Goal: Information Seeking & Learning: Learn about a topic

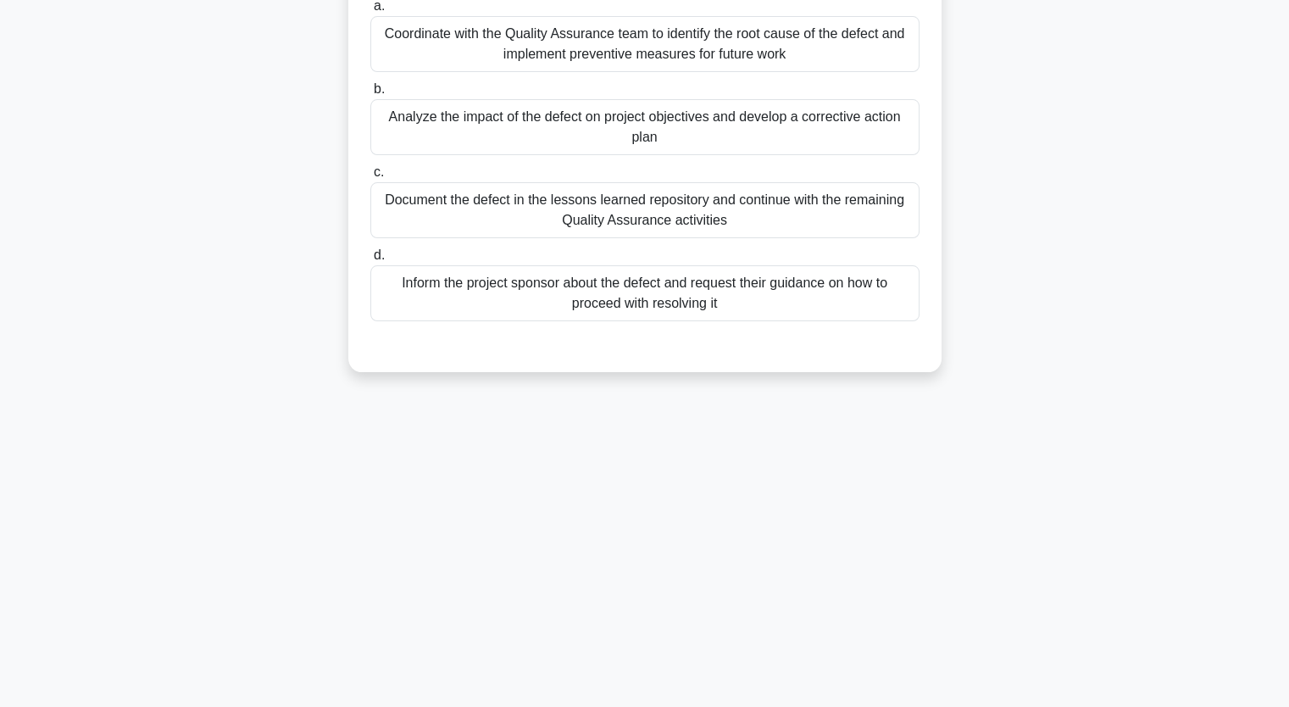
scroll to position [209, 0]
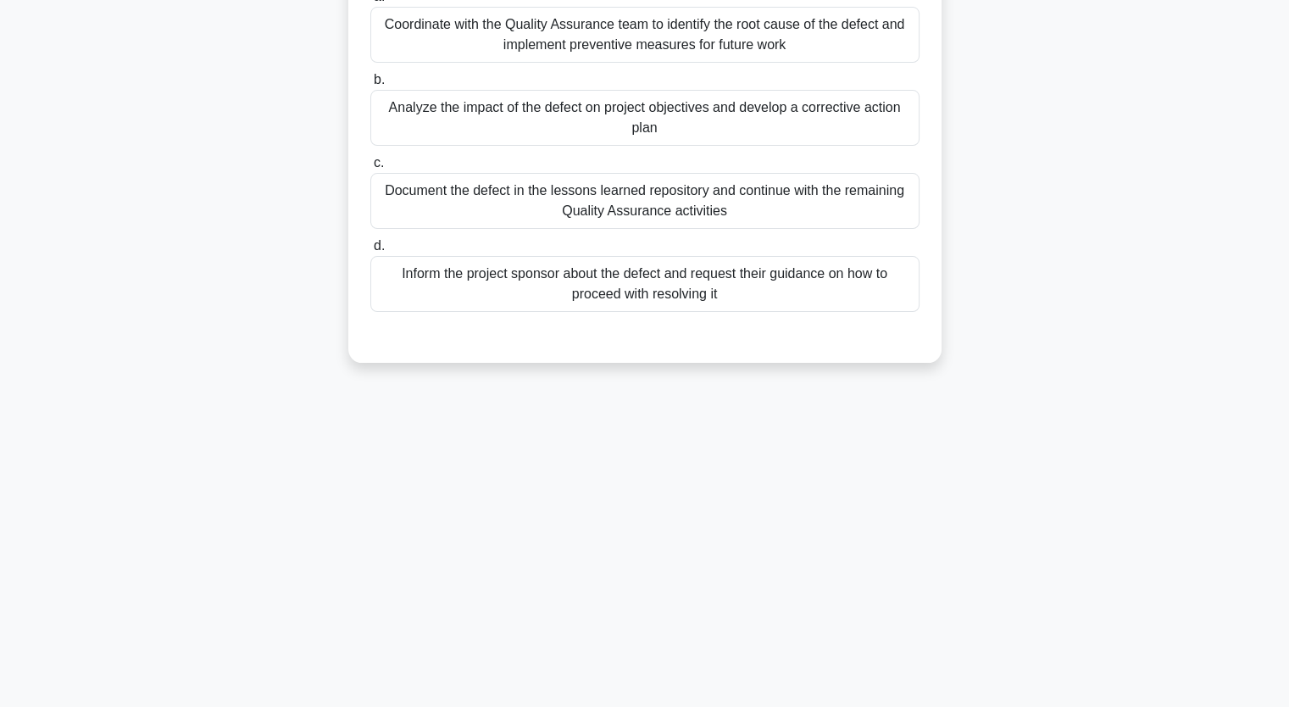
click at [442, 124] on div "Analyze the impact of the defect on project objectives and develop a corrective…" at bounding box center [644, 118] width 549 height 56
click at [370, 86] on input "b. Analyze the impact of the defect on project objectives and develop a correct…" at bounding box center [370, 80] width 0 height 11
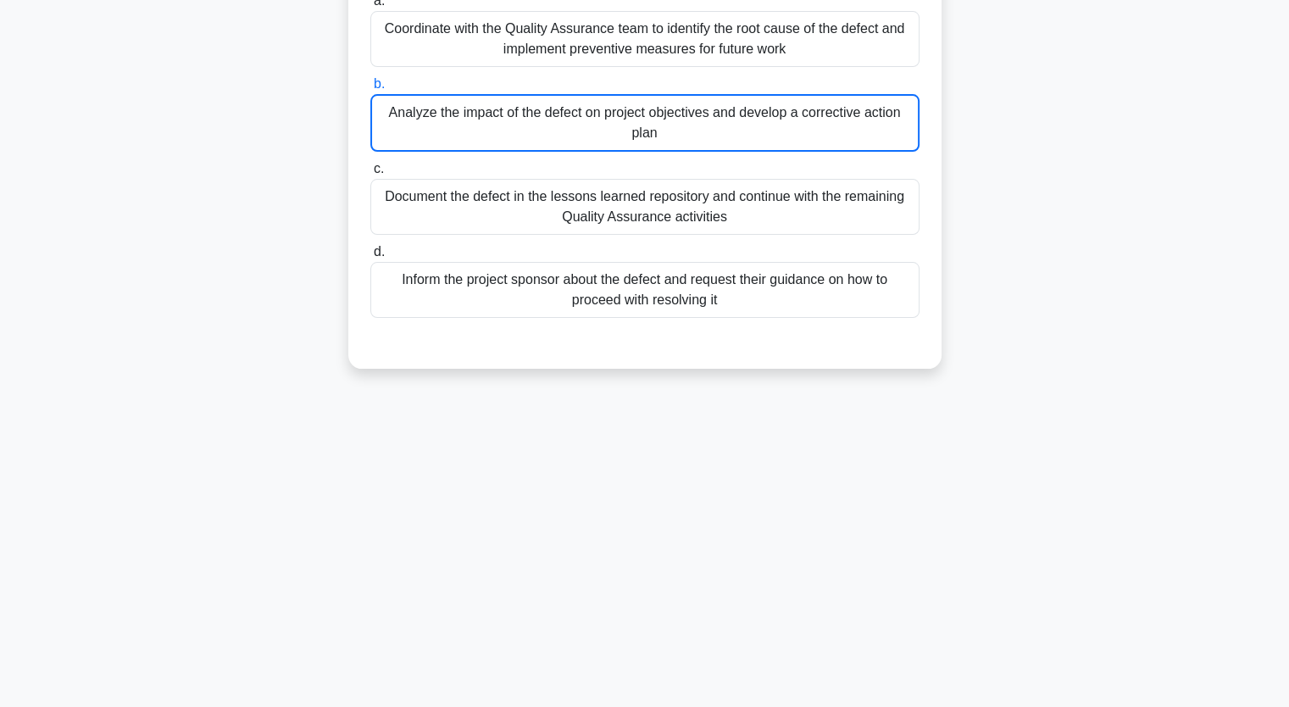
click at [824, 581] on div "3:24 Stop PMP - Quality - PMBOK 7th edition Expert 1/5 During the Quality Assur…" at bounding box center [645, 276] width 1119 height 847
click at [787, 513] on div "3:23 Stop PMP - Quality - PMBOK 7th edition Expert 1/5 During the Quality Assur…" at bounding box center [645, 276] width 1119 height 847
click at [787, 513] on div "3:22 Stop PMP - Quality - PMBOK 7th edition Expert 1/5 During the Quality Assur…" at bounding box center [645, 276] width 1119 height 847
click at [780, 503] on div "3:21 Stop PMP - Quality - PMBOK 7th edition Expert 1/5 During the Quality Assur…" at bounding box center [645, 276] width 1119 height 847
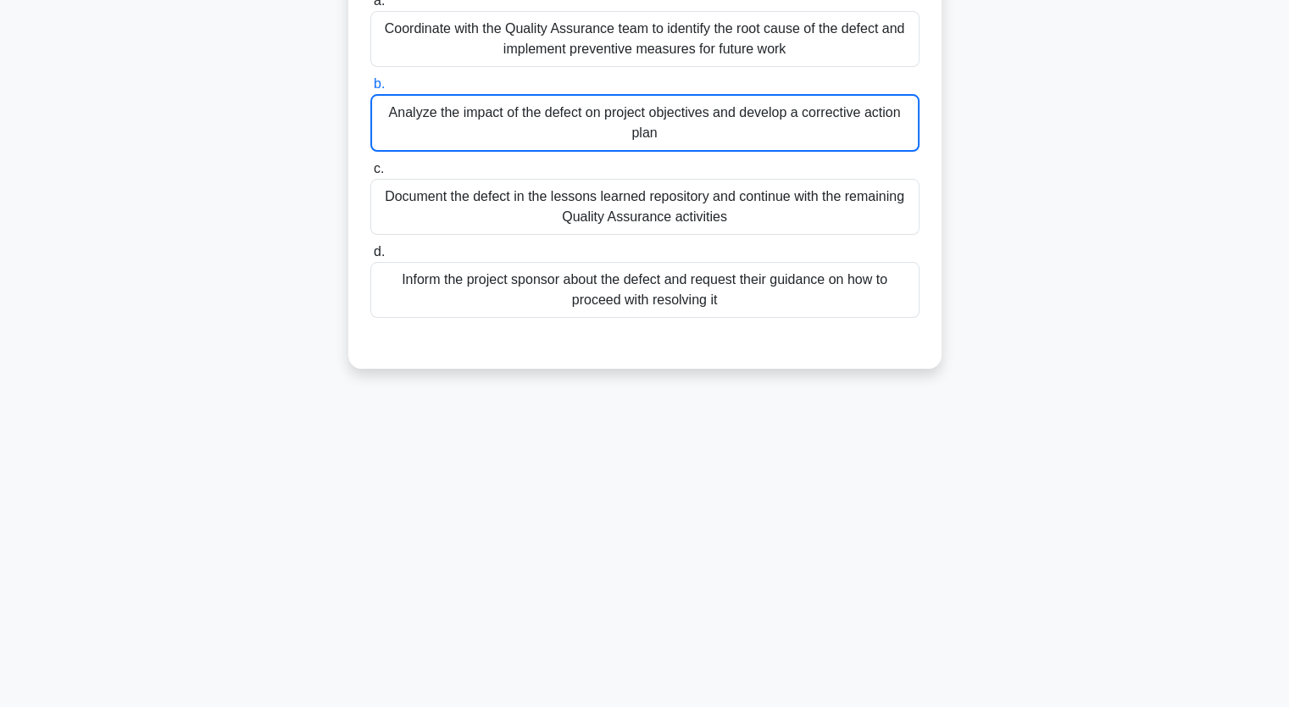
click at [758, 469] on div "3:19 Stop PMP - Quality - PMBOK 7th edition Expert 1/5 During the Quality Assur…" at bounding box center [645, 276] width 1119 height 847
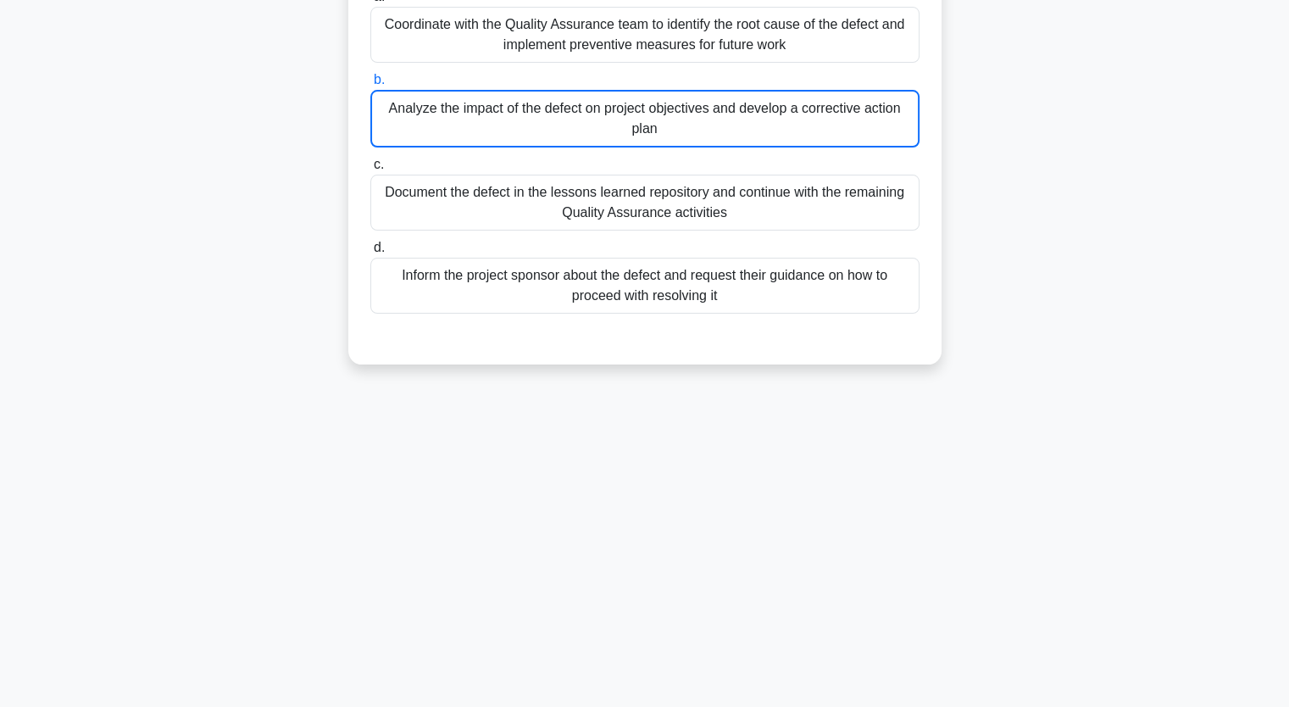
click at [580, 125] on div "Analyze the impact of the defect on project objectives and develop a corrective…" at bounding box center [644, 119] width 549 height 58
click at [370, 86] on input "b. Analyze the impact of the defect on project objectives and develop a correct…" at bounding box center [370, 80] width 0 height 11
click at [580, 125] on div "Analyze the impact of the defect on project objectives and develop a corrective…" at bounding box center [644, 119] width 549 height 58
click at [370, 86] on input "b. Analyze the impact of the defect on project objectives and develop a correct…" at bounding box center [370, 80] width 0 height 11
click at [580, 125] on div "Analyze the impact of the defect on project objectives and develop a corrective…" at bounding box center [644, 119] width 549 height 58
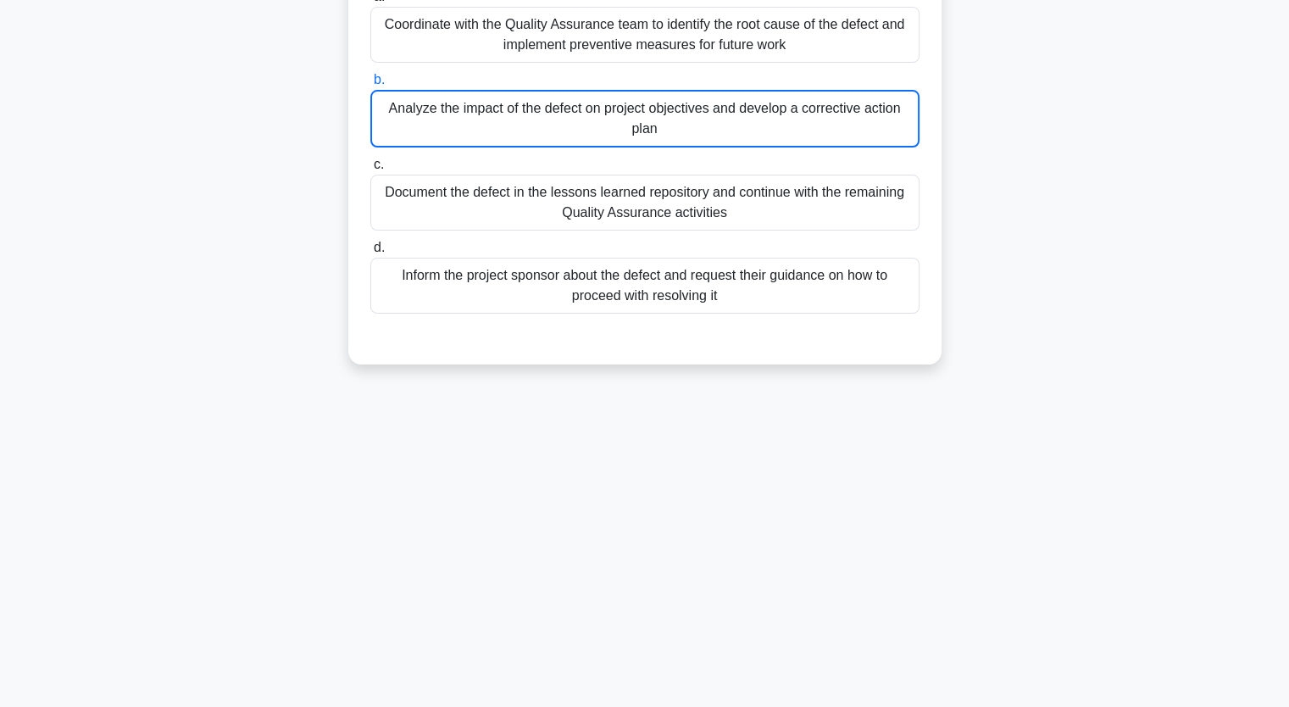
click at [370, 86] on input "b. Analyze the impact of the defect on project objectives and develop a correct…" at bounding box center [370, 80] width 0 height 11
click at [536, 112] on div "Analyze the impact of the defect on project objectives and develop a corrective…" at bounding box center [644, 119] width 549 height 58
click at [370, 86] on input "b. Analyze the impact of the defect on project objectives and develop a correct…" at bounding box center [370, 80] width 0 height 11
click at [536, 112] on div "Analyze the impact of the defect on project objectives and develop a corrective…" at bounding box center [644, 119] width 549 height 58
click at [370, 86] on input "b. Analyze the impact of the defect on project objectives and develop a correct…" at bounding box center [370, 80] width 0 height 11
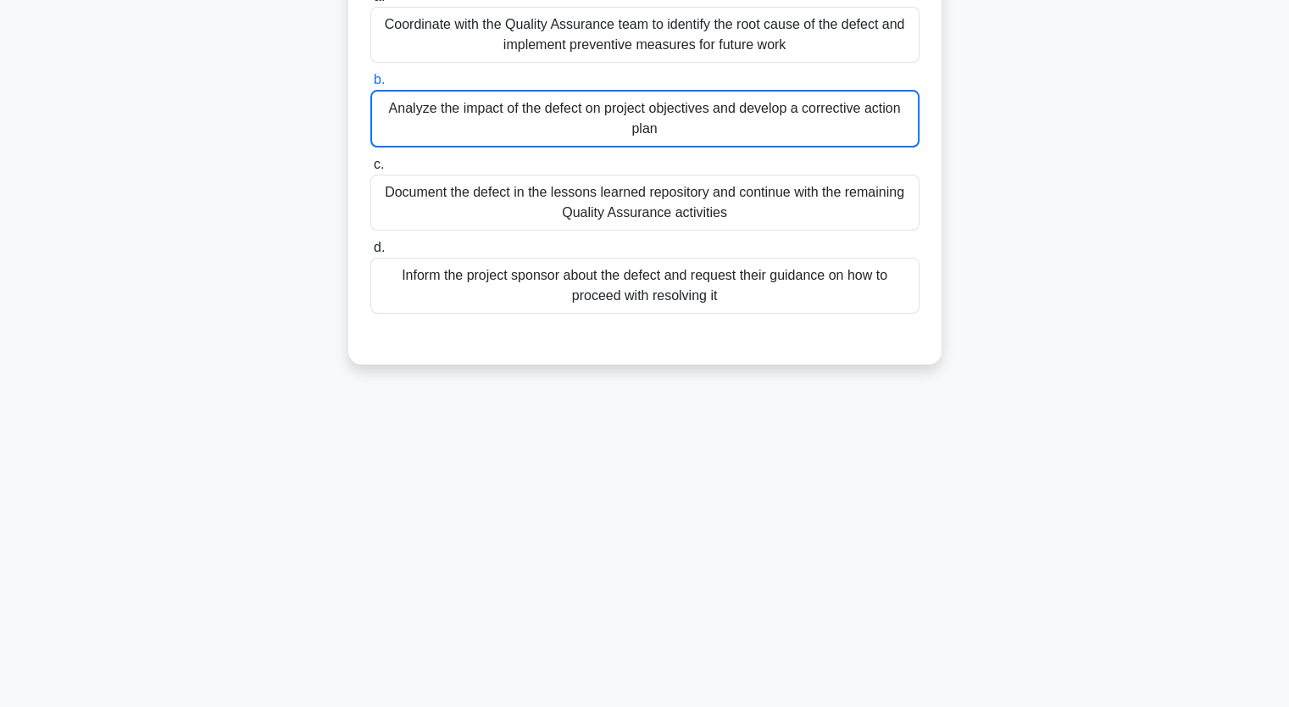
click at [525, 126] on div "Analyze the impact of the defect on project objectives and develop a corrective…" at bounding box center [644, 119] width 549 height 58
click at [370, 86] on input "b. Analyze the impact of the defect on project objectives and develop a correct…" at bounding box center [370, 80] width 0 height 11
click at [525, 126] on div "Analyze the impact of the defect on project objectives and develop a corrective…" at bounding box center [644, 119] width 549 height 58
click at [370, 86] on input "b. Analyze the impact of the defect on project objectives and develop a correct…" at bounding box center [370, 80] width 0 height 11
click at [525, 126] on div "Analyze the impact of the defect on project objectives and develop a corrective…" at bounding box center [644, 119] width 549 height 58
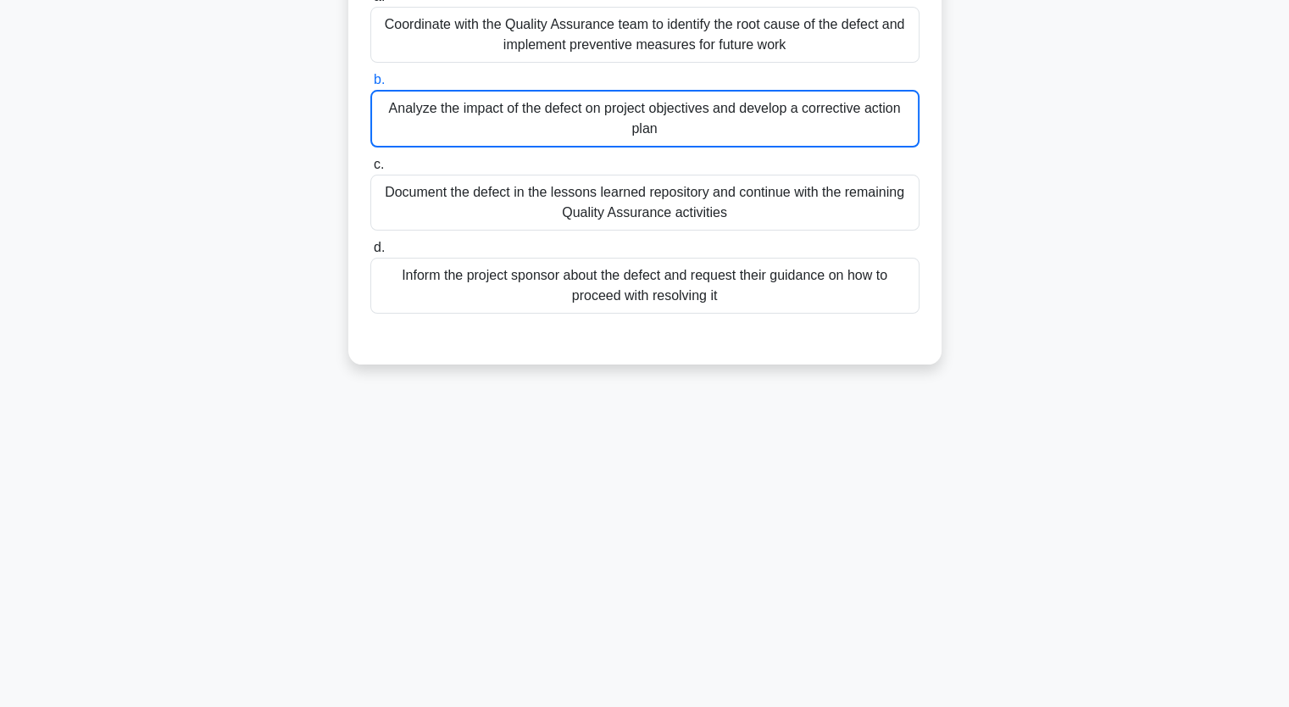
click at [370, 86] on input "b. Analyze the impact of the defect on project objectives and develop a correct…" at bounding box center [370, 80] width 0 height 11
click at [525, 126] on div "Analyze the impact of the defect on project objectives and develop a corrective…" at bounding box center [644, 119] width 549 height 58
click at [370, 86] on input "b. Analyze the impact of the defect on project objectives and develop a correct…" at bounding box center [370, 80] width 0 height 11
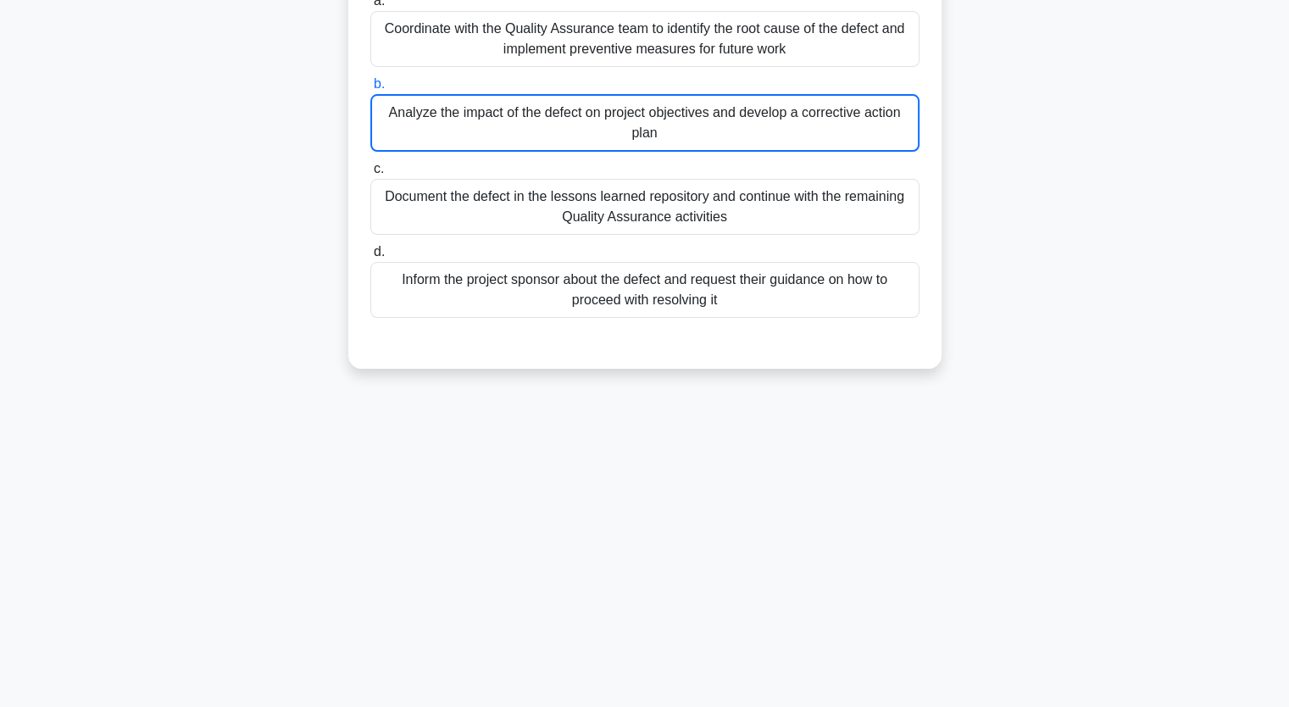
click at [772, 655] on div "3:02 Stop PMP - Quality - PMBOK 7th edition Expert 1/5 During the Quality Assur…" at bounding box center [645, 276] width 1119 height 847
drag, startPoint x: 772, startPoint y: 655, endPoint x: 641, endPoint y: 726, distance: 149.4
click at [641, 706] on html "Wahib Mohammed Profile Settings" at bounding box center [644, 249] width 1289 height 915
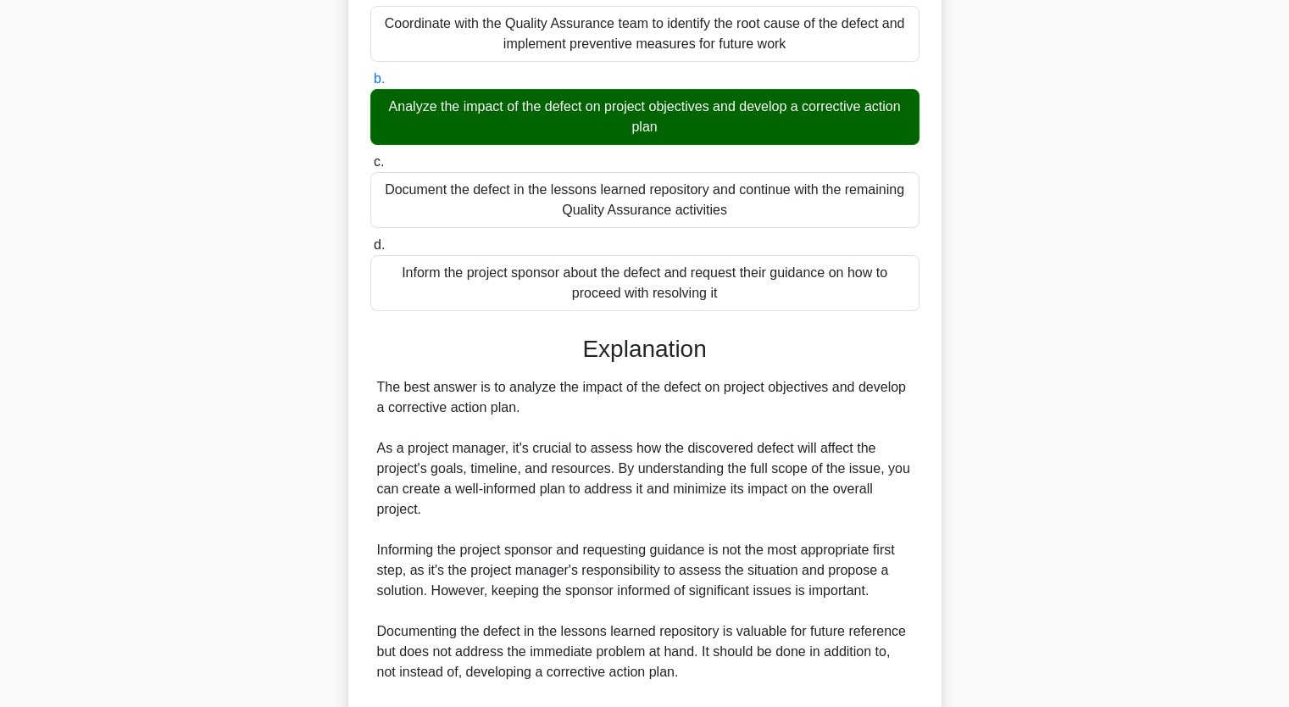
click at [633, 128] on div "Analyze the impact of the defect on project objectives and develop a corrective…" at bounding box center [644, 117] width 549 height 56
click at [370, 85] on input "b. Analyze the impact of the defect on project objectives and develop a correct…" at bounding box center [370, 79] width 0 height 11
click at [633, 128] on div "Analyze the impact of the defect on project objectives and develop a corrective…" at bounding box center [644, 117] width 549 height 56
click at [370, 85] on input "b. Analyze the impact of the defect on project objectives and develop a correct…" at bounding box center [370, 79] width 0 height 11
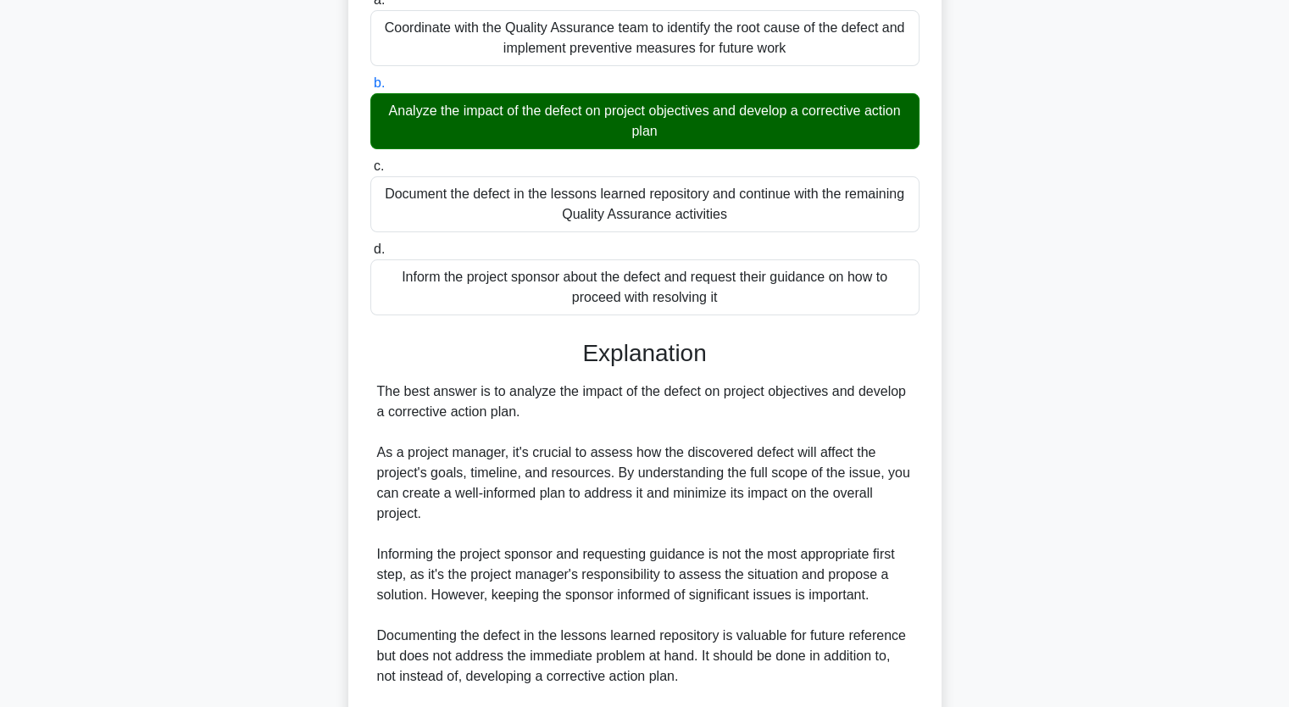
click at [1067, 360] on div "During the Quality Assurance process, a major defect is discovered that require…" at bounding box center [645, 410] width 1119 height 1040
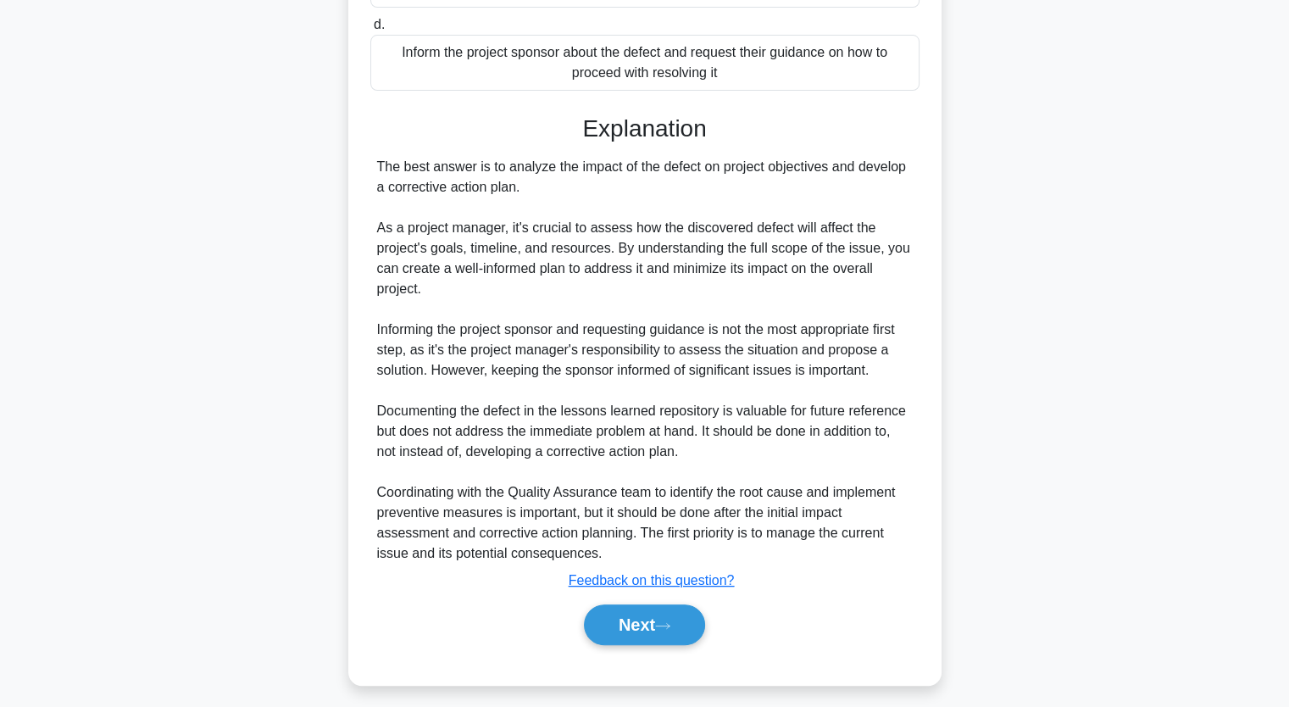
scroll to position [439, 0]
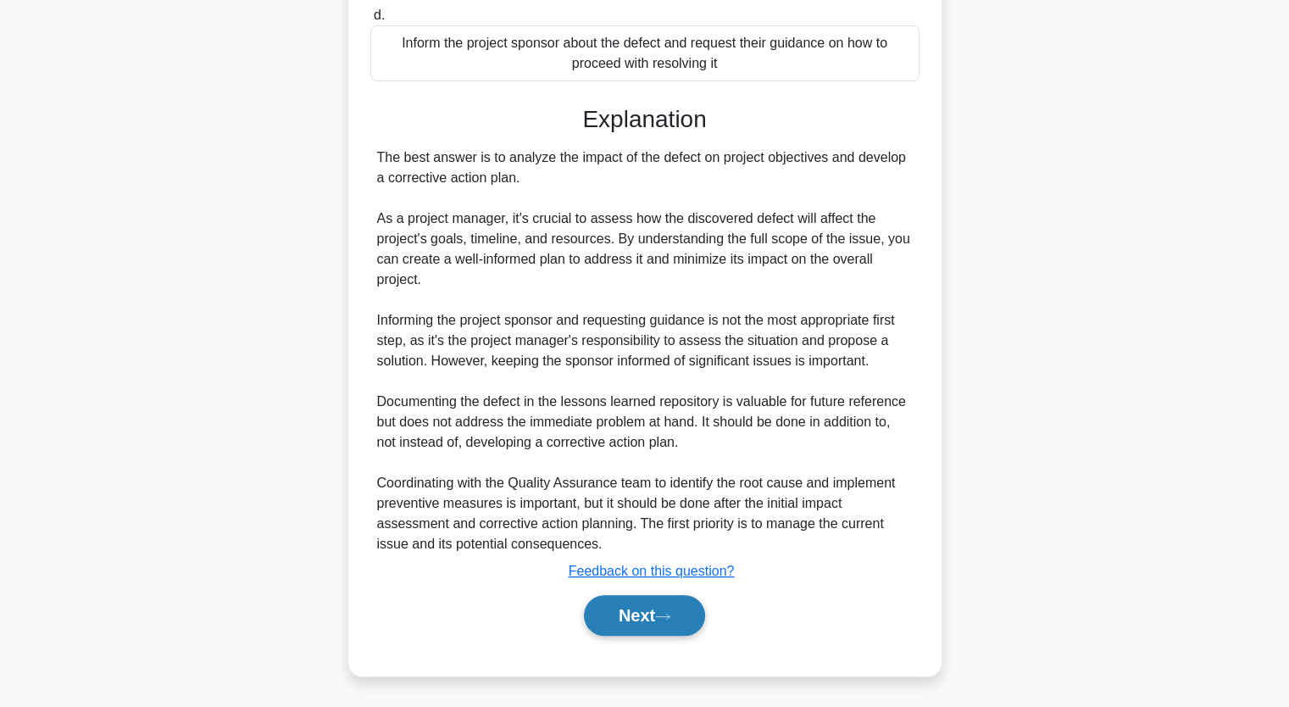
click at [646, 621] on button "Next" at bounding box center [644, 615] width 121 height 41
click at [644, 608] on button "Next" at bounding box center [644, 615] width 121 height 41
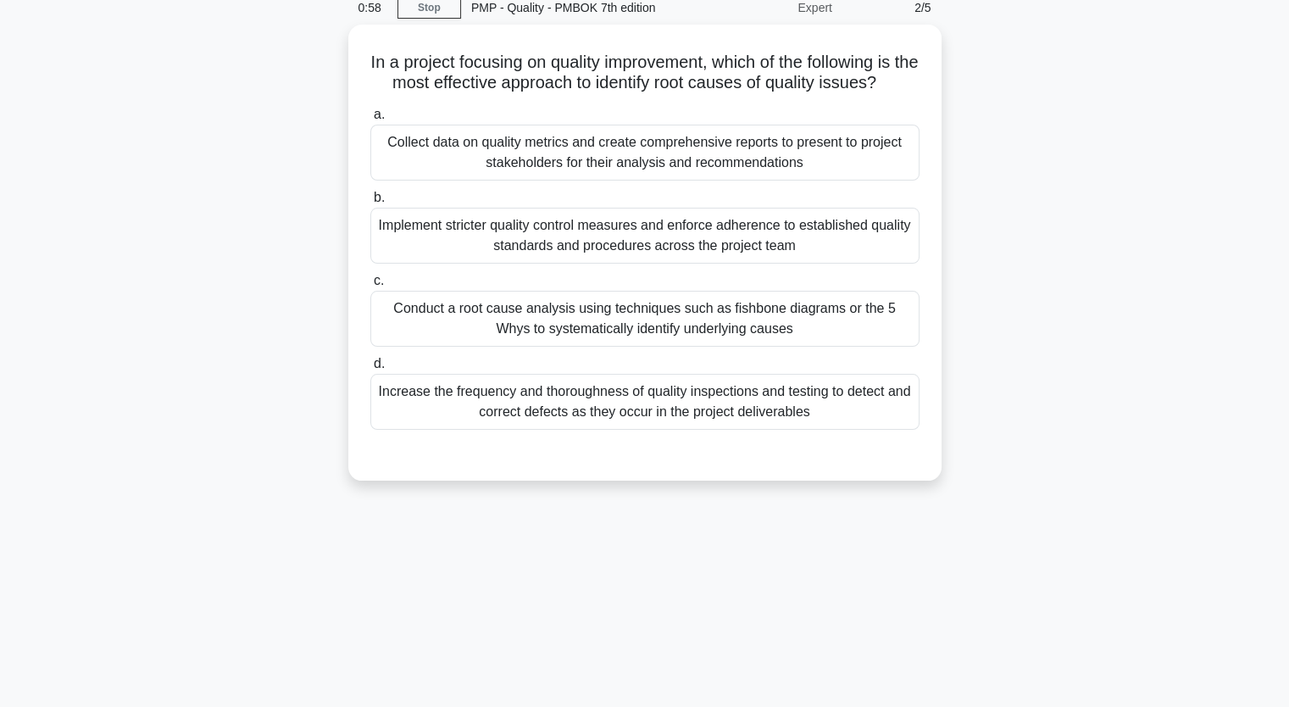
scroll to position [74, 0]
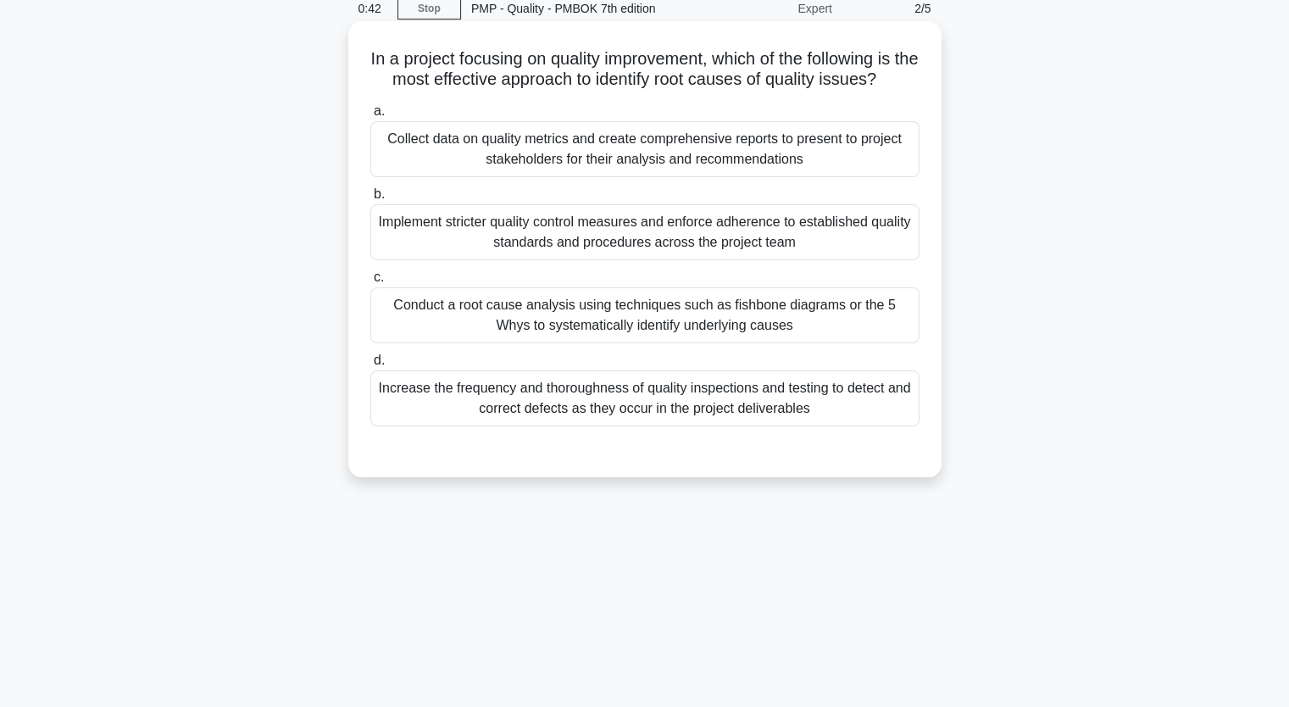
click at [513, 310] on div "Conduct a root cause analysis using techniques such as fishbone diagrams or the…" at bounding box center [644, 315] width 549 height 56
click at [370, 283] on input "c. Conduct a root cause analysis using techniques such as fishbone diagrams or …" at bounding box center [370, 277] width 0 height 11
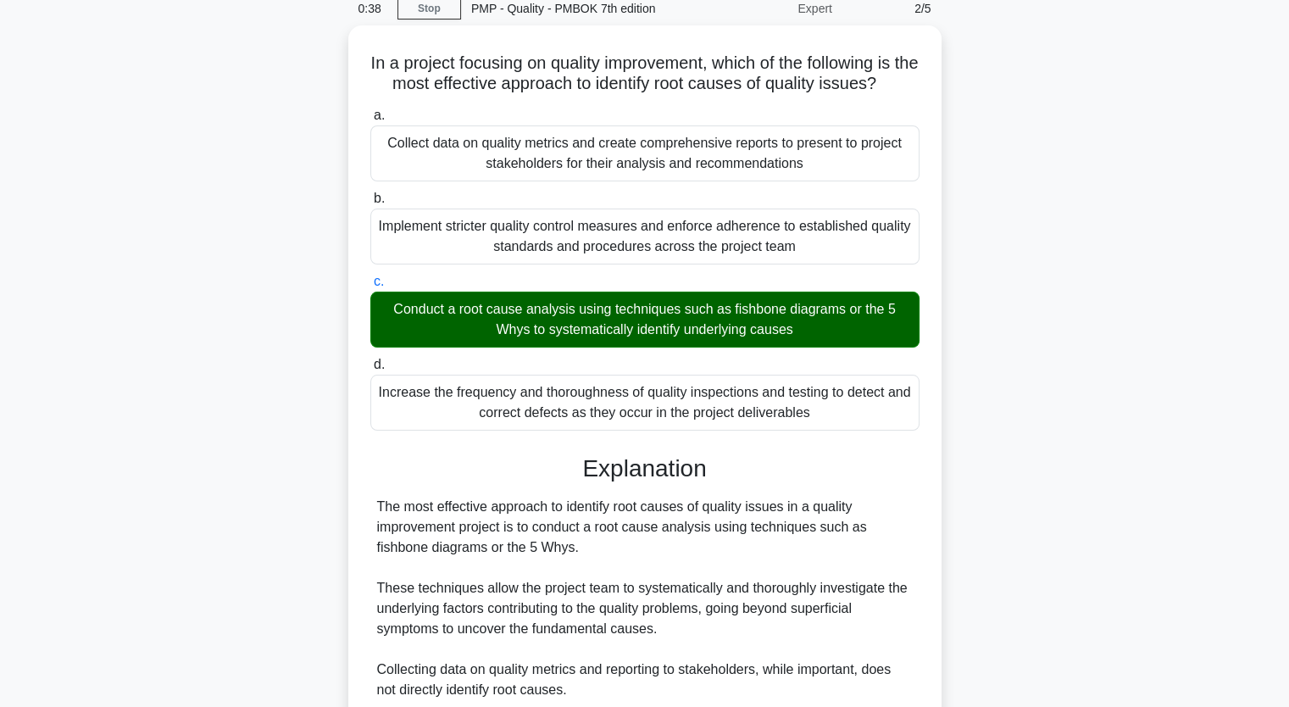
click at [370, 359] on input "d. Increase the frequency and thoroughness of quality inspections and testing t…" at bounding box center [370, 364] width 0 height 11
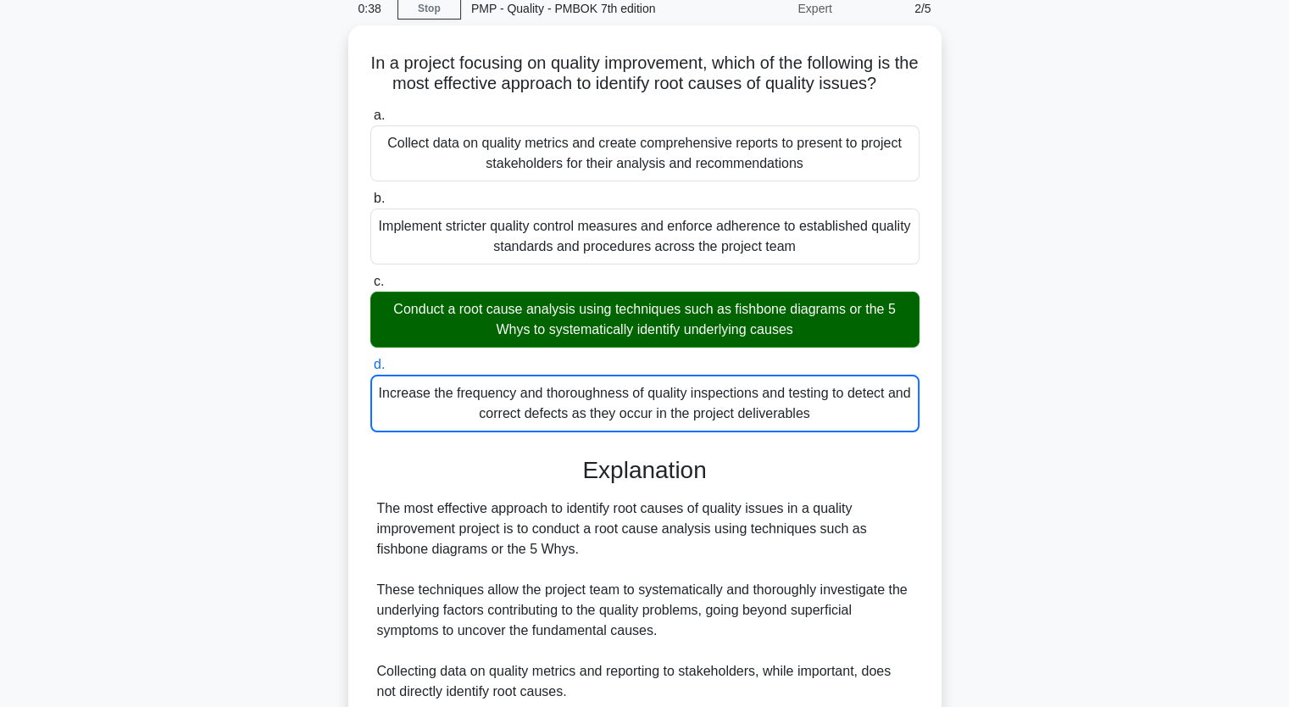
click at [370, 110] on input "a. Collect data on quality metrics and create comprehensive reports to present …" at bounding box center [370, 115] width 0 height 11
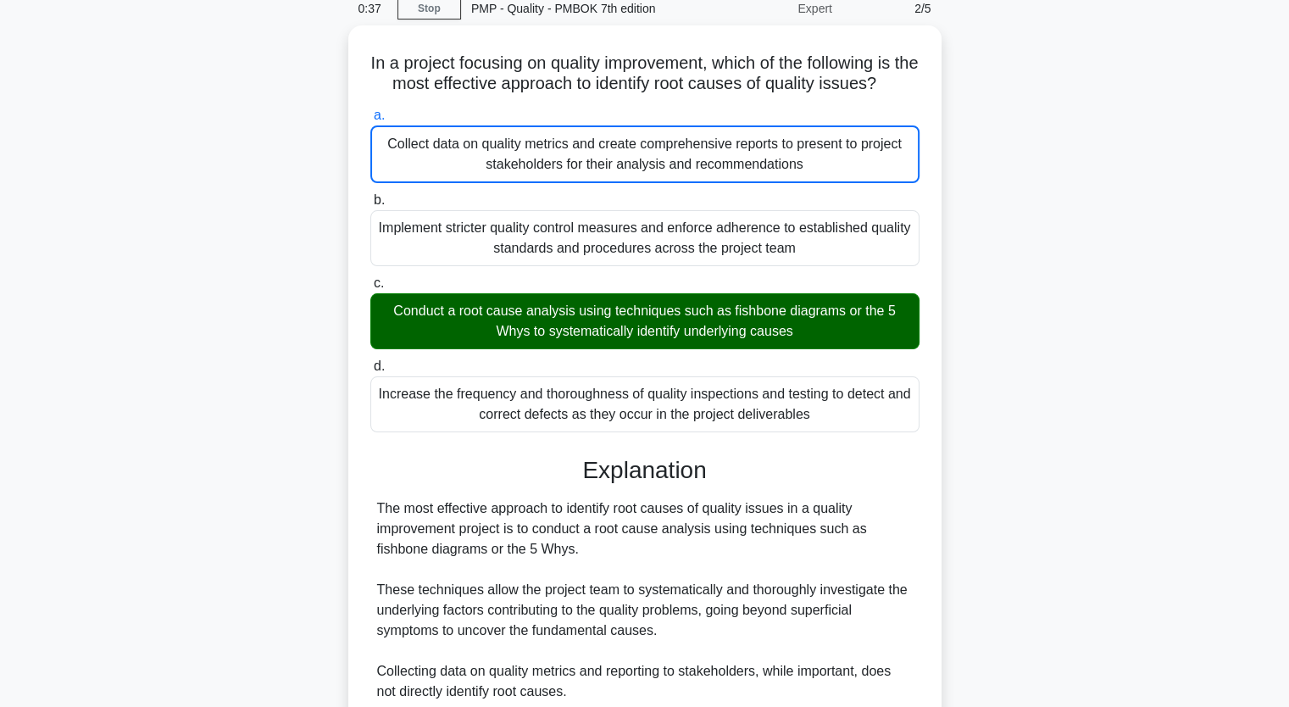
click at [1234, 373] on main "0:37 Stop PMP - Quality - PMBOK 7th edition Expert 2/5 In a project focusing on…" at bounding box center [644, 487] width 1289 height 1012
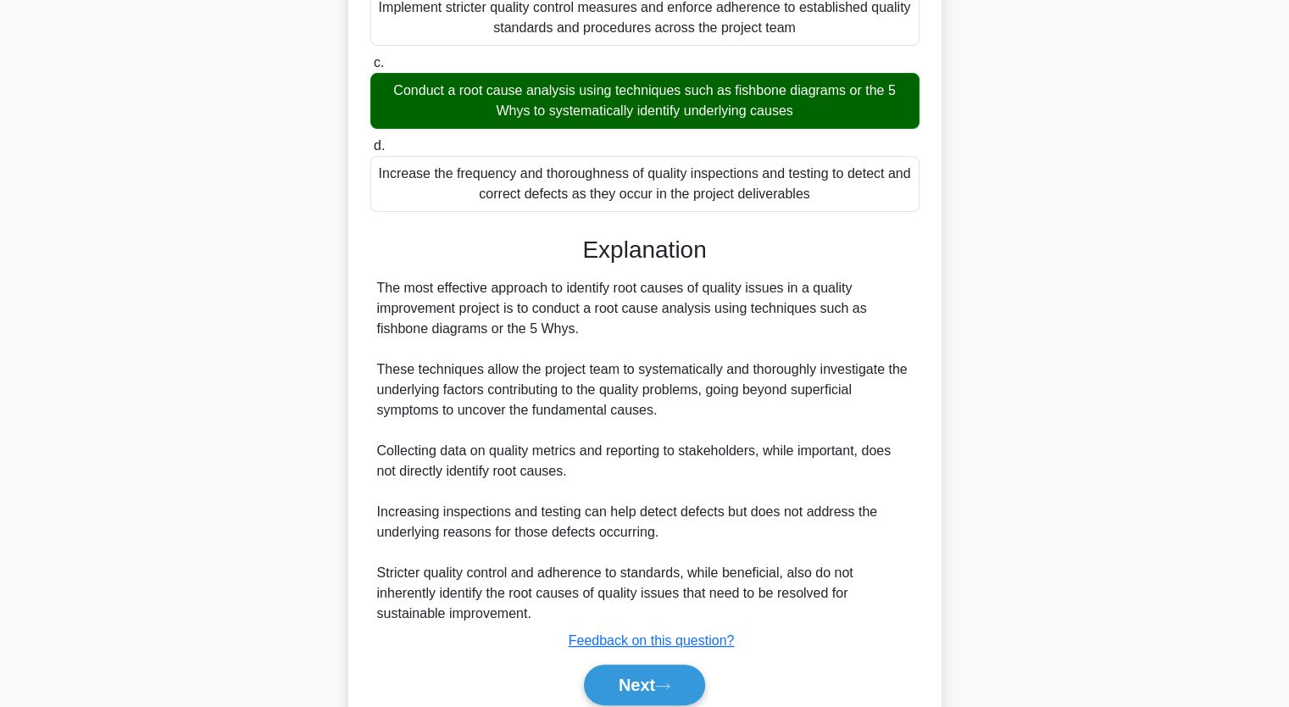
scroll to position [359, 0]
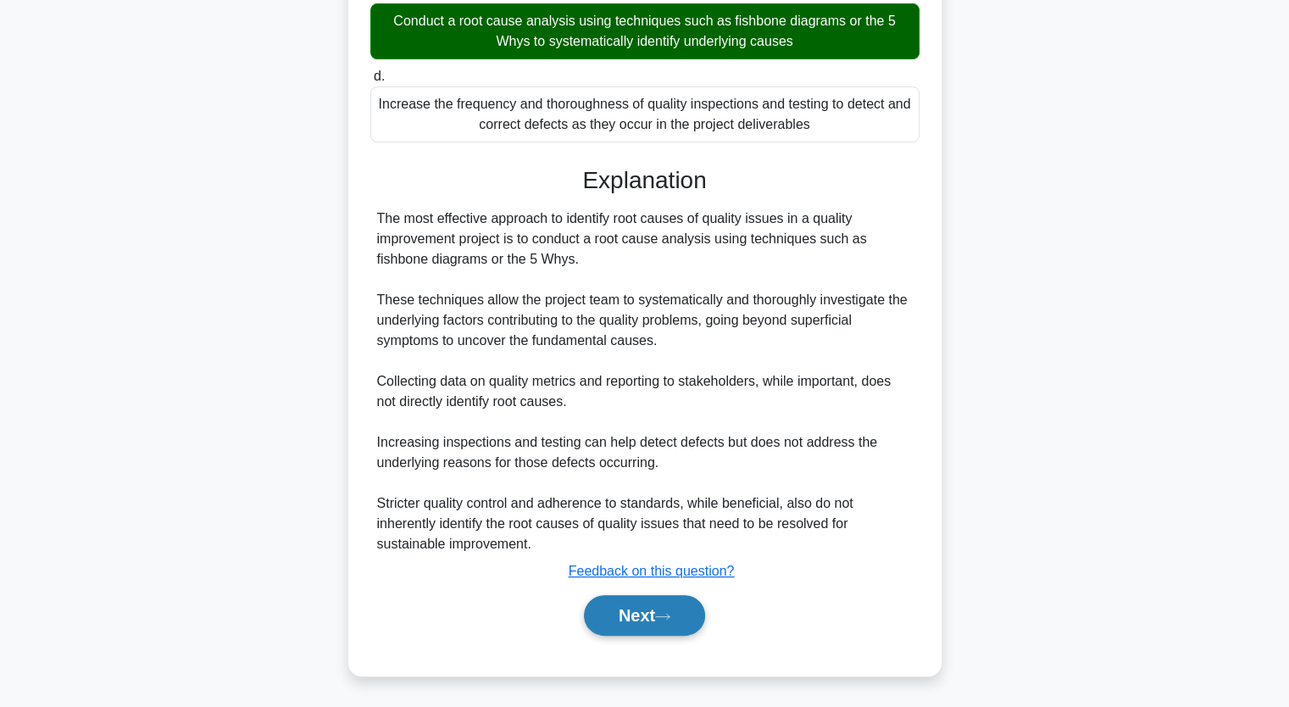
click at [644, 608] on button "Next" at bounding box center [644, 615] width 121 height 41
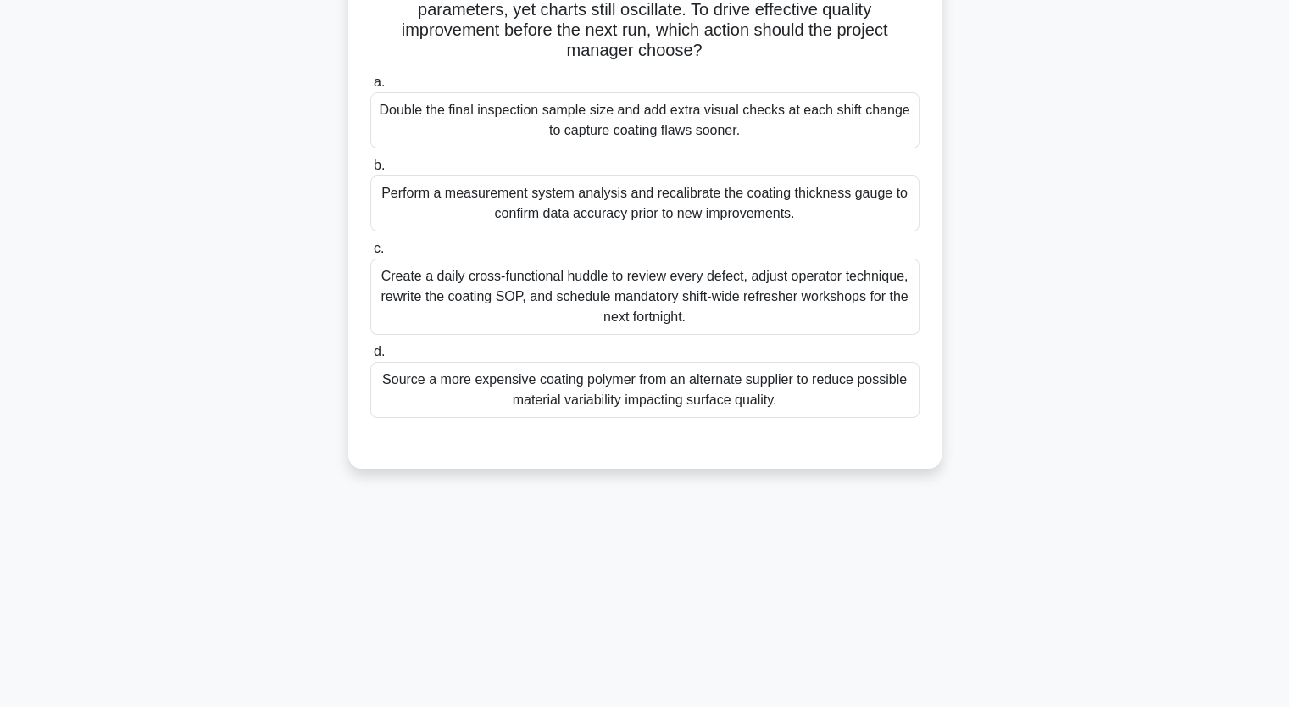
click at [1002, 253] on div "After three production runs of a new tablet-coating process, control charts sho…" at bounding box center [645, 190] width 1119 height 598
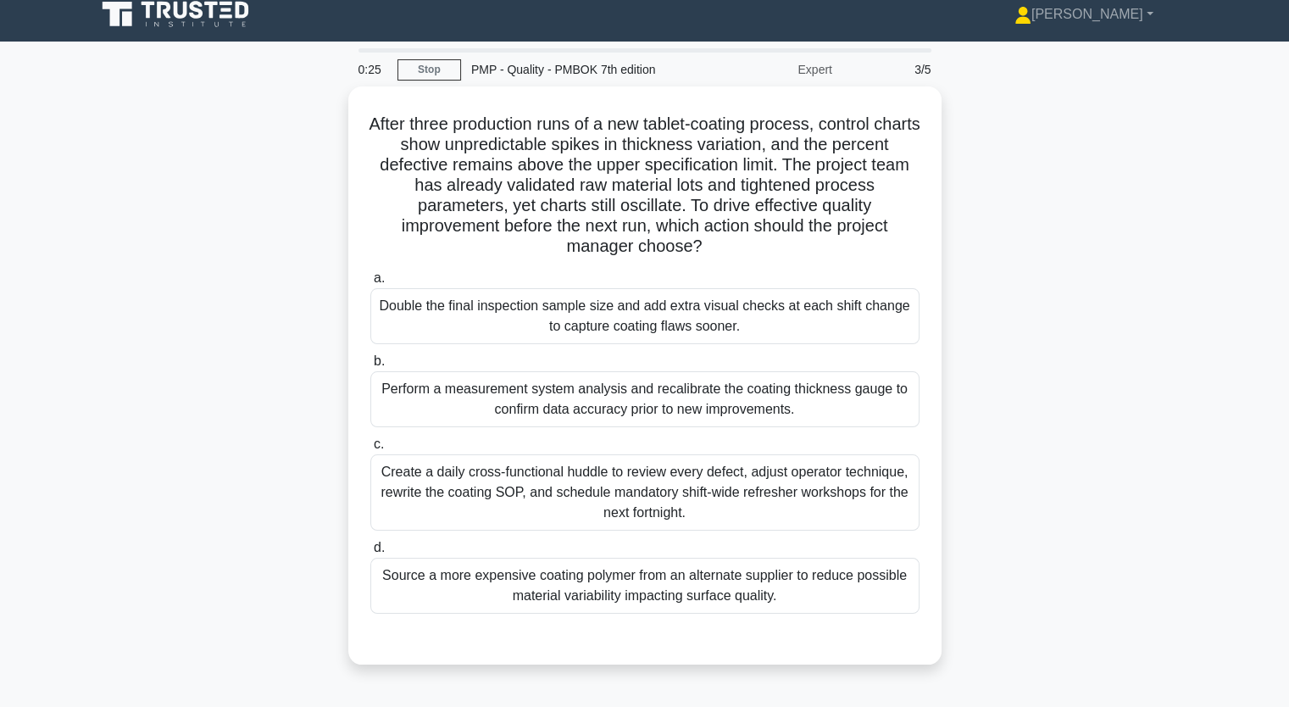
scroll to position [0, 0]
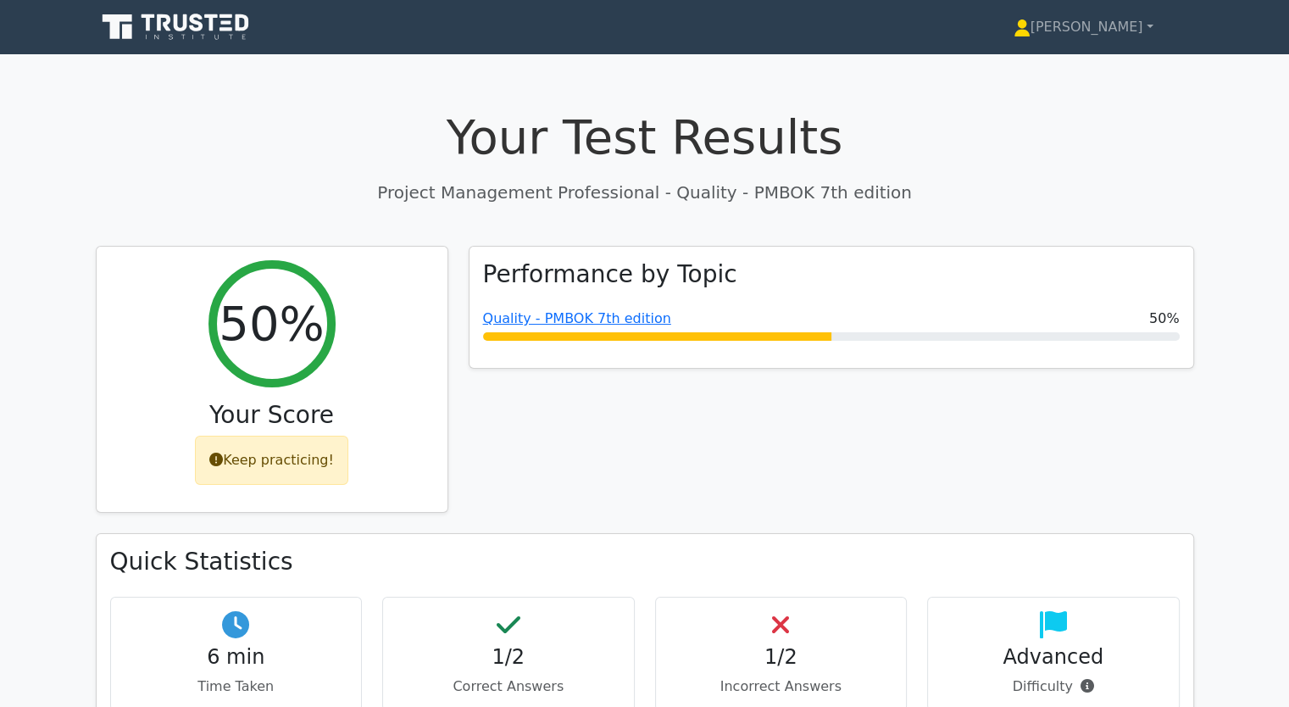
click at [512, 315] on link "Quality - PMBOK 7th edition" at bounding box center [577, 318] width 188 height 16
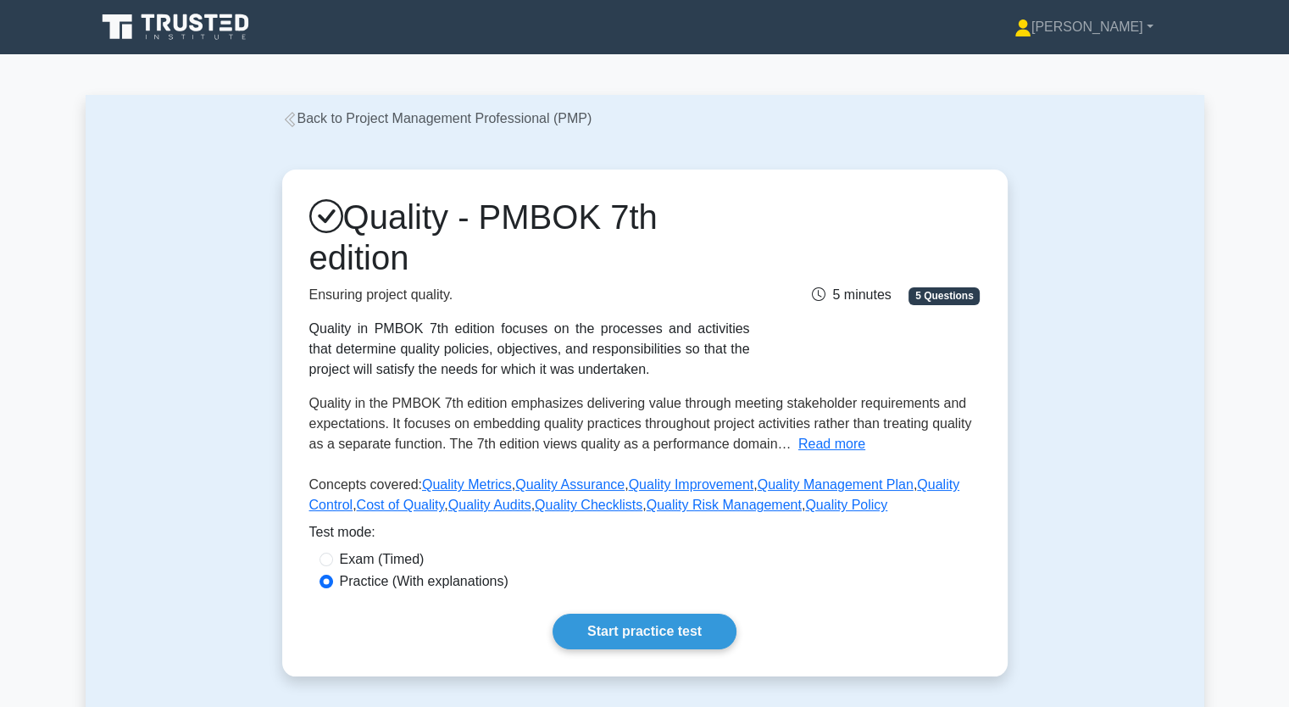
click at [618, 628] on link "Start practice test" at bounding box center [645, 632] width 184 height 36
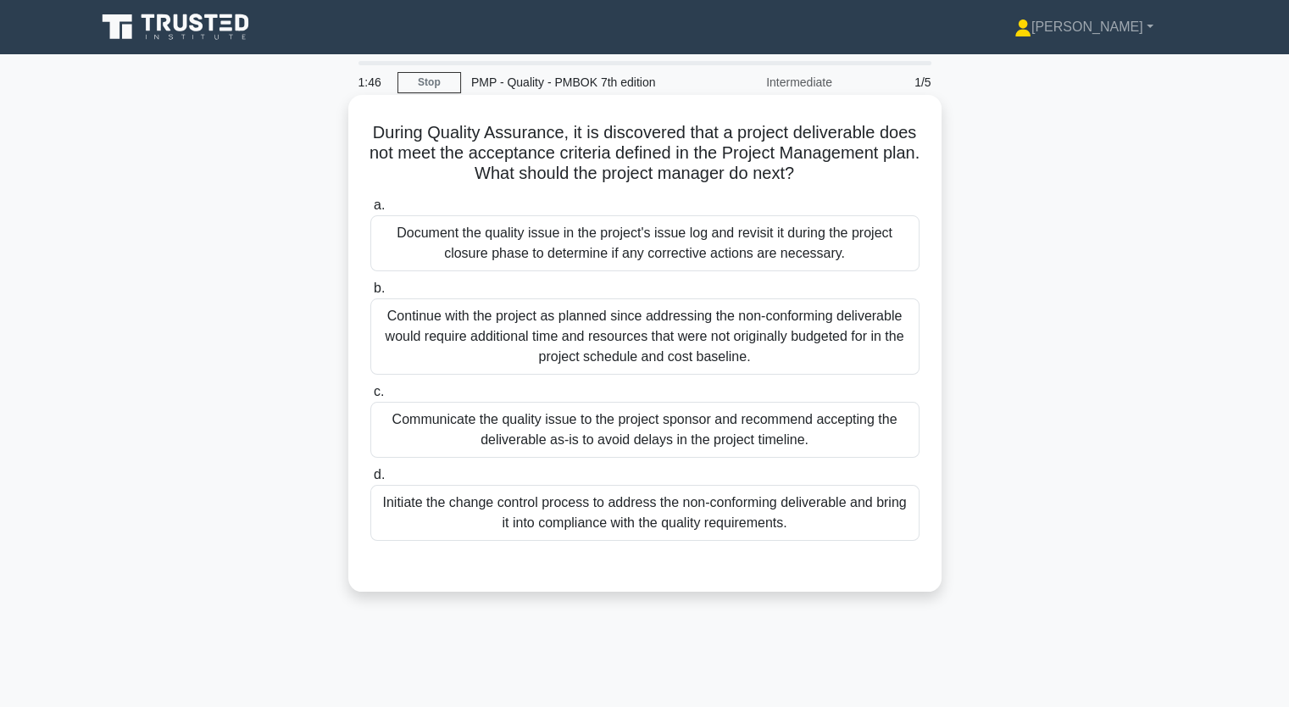
click at [642, 253] on div "Document the quality issue in the project's issue log and revisit it during the…" at bounding box center [644, 243] width 549 height 56
click at [370, 211] on input "a. Document the quality issue in the project's issue log and revisit it during …" at bounding box center [370, 205] width 0 height 11
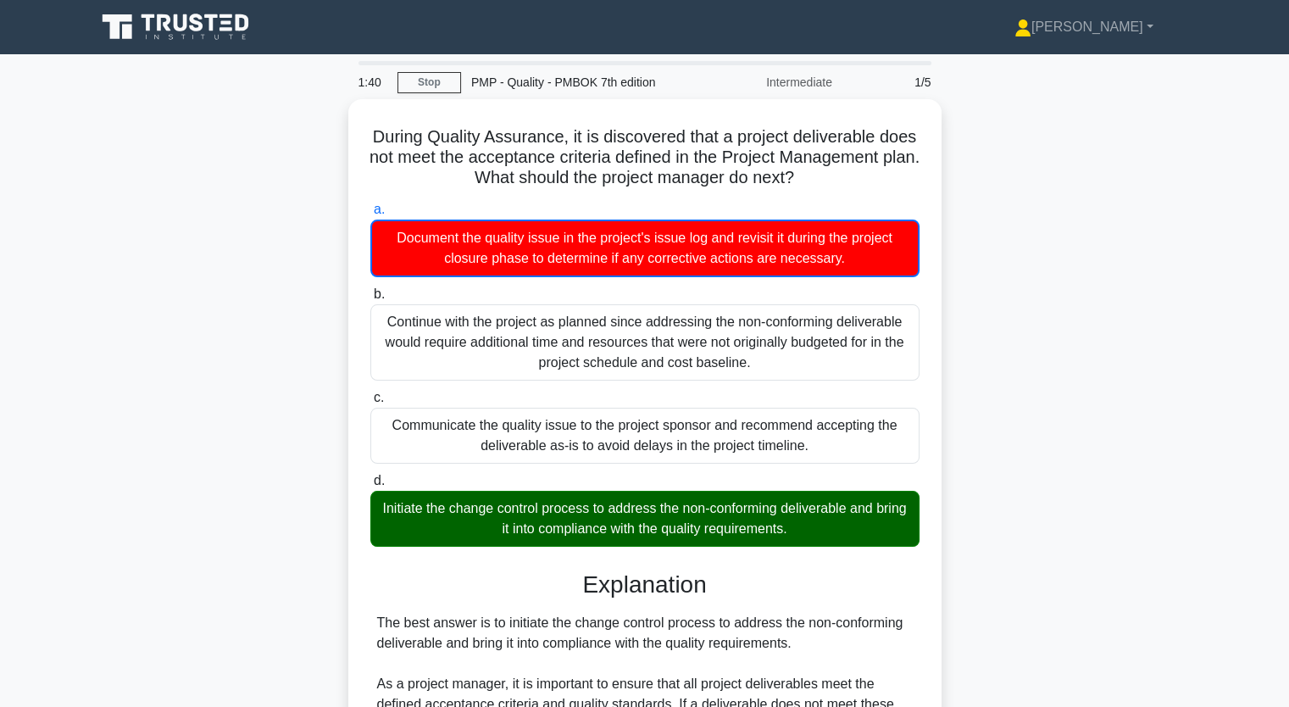
click at [370, 289] on input "b. Continue with the project as planned since addressing the non-conforming del…" at bounding box center [370, 294] width 0 height 11
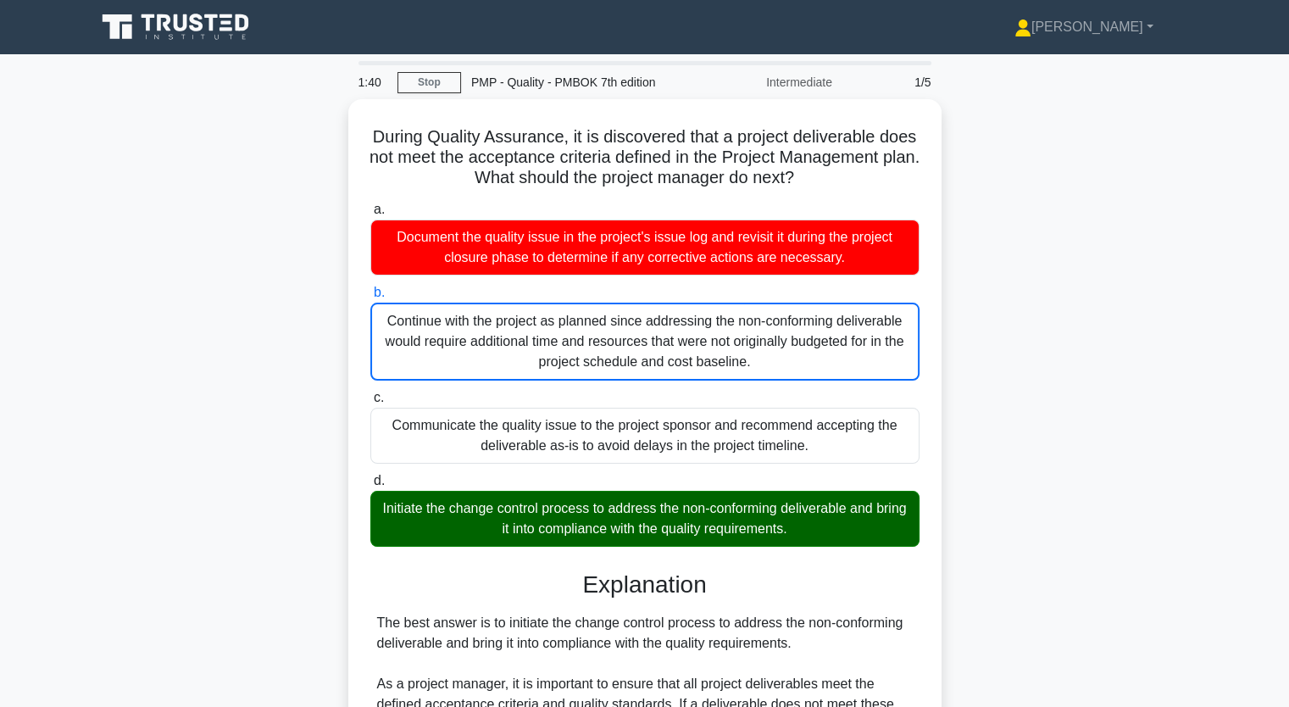
click at [370, 392] on input "c. Communicate the quality issue to the project sponsor and recommend accepting…" at bounding box center [370, 397] width 0 height 11
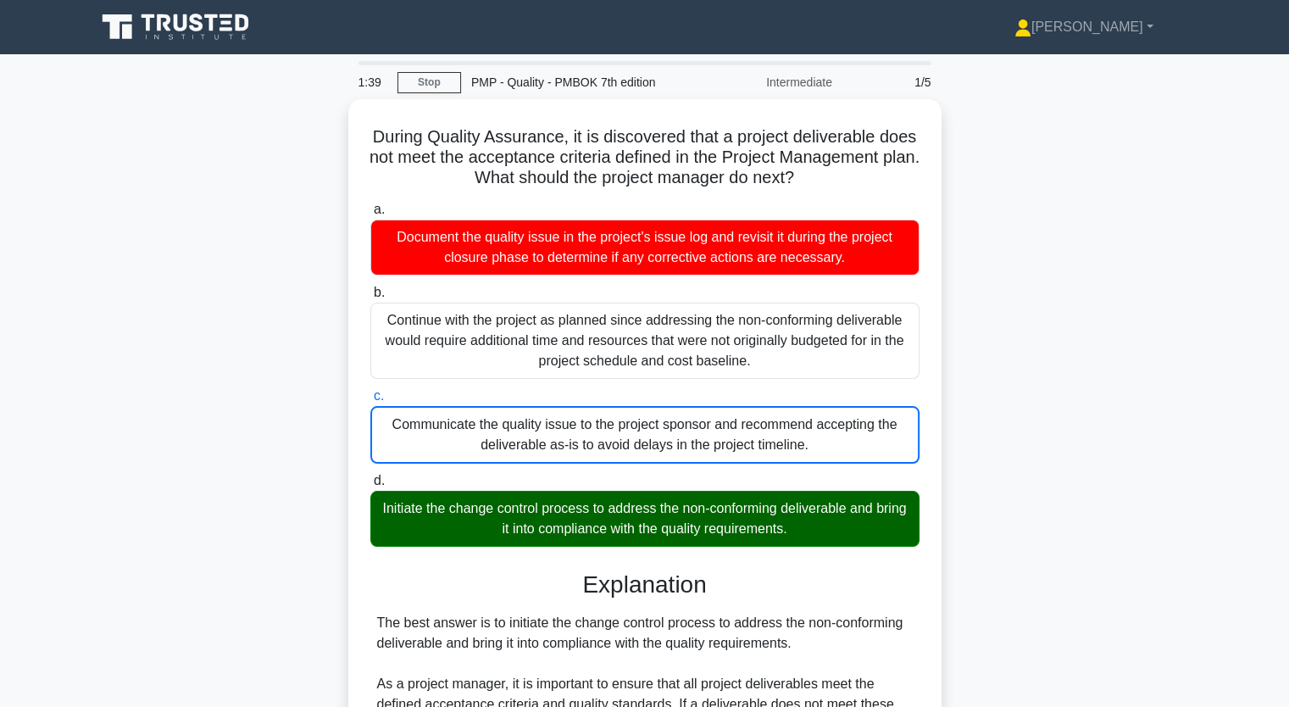
click at [1072, 466] on div "During Quality Assurance, it is discovered that a project deliverable does not …" at bounding box center [645, 620] width 1119 height 1042
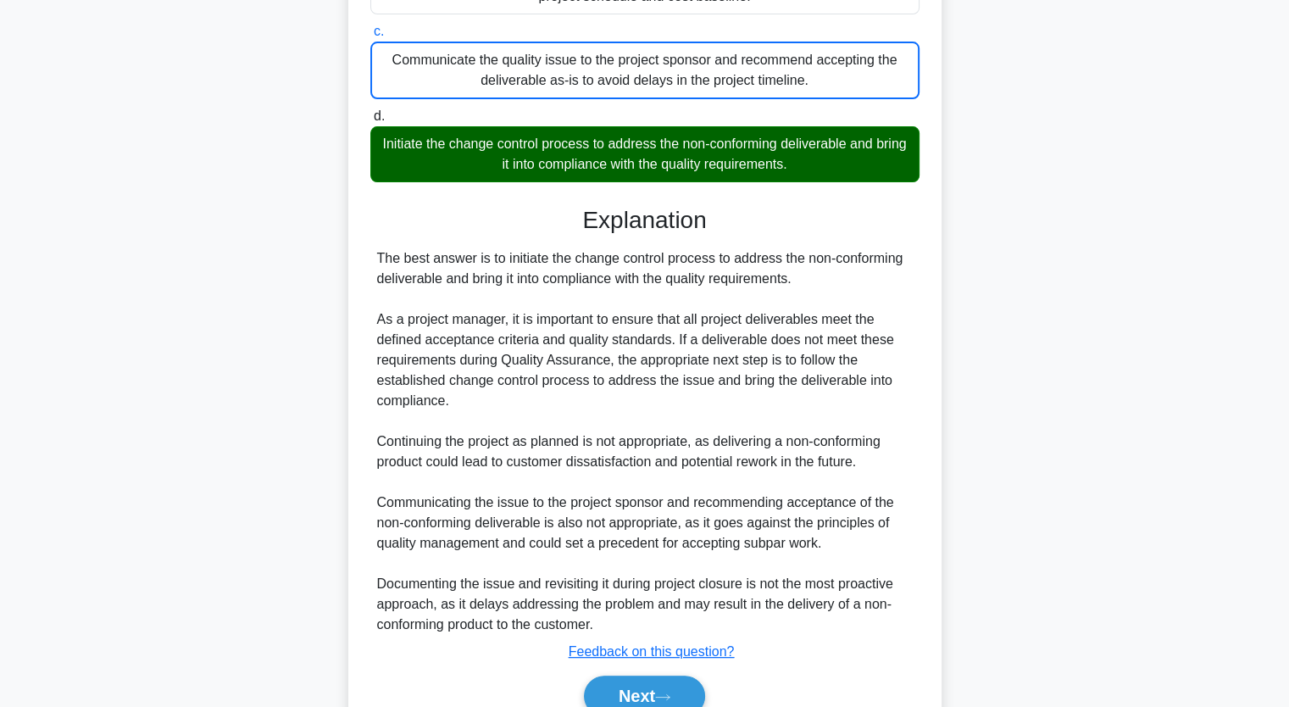
scroll to position [441, 0]
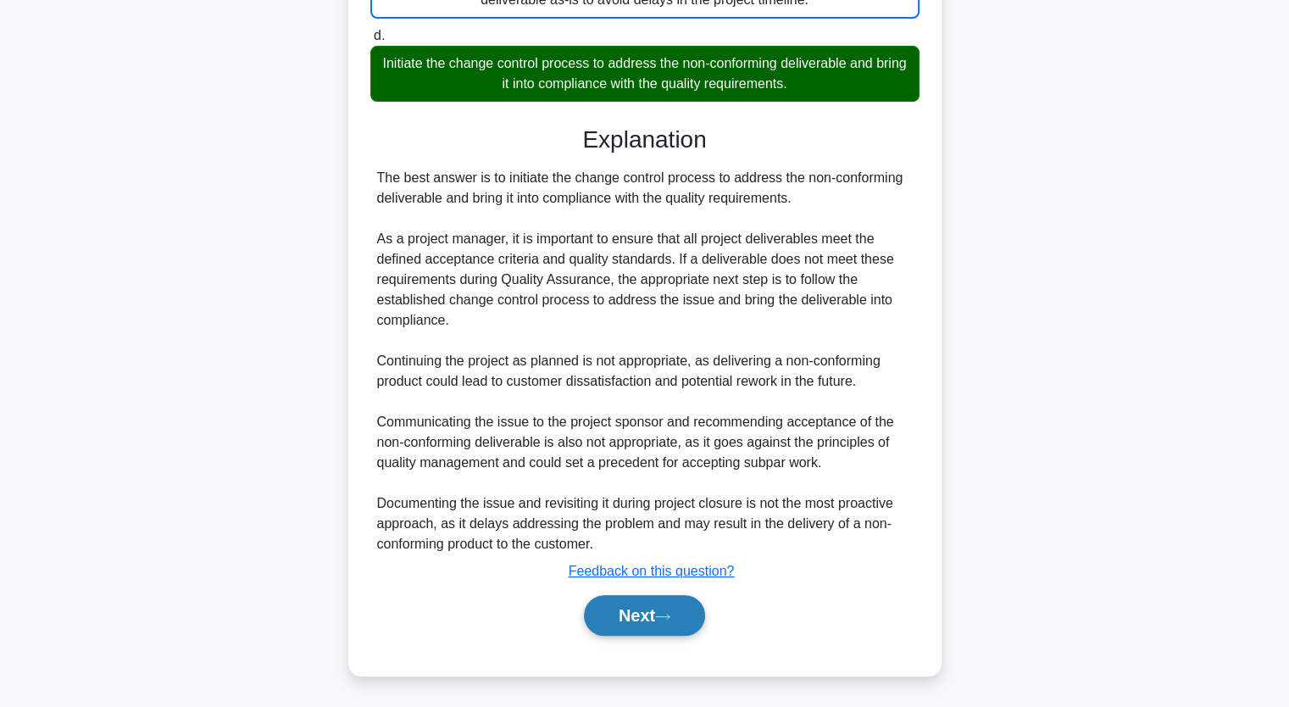
click at [635, 609] on button "Next" at bounding box center [644, 615] width 121 height 41
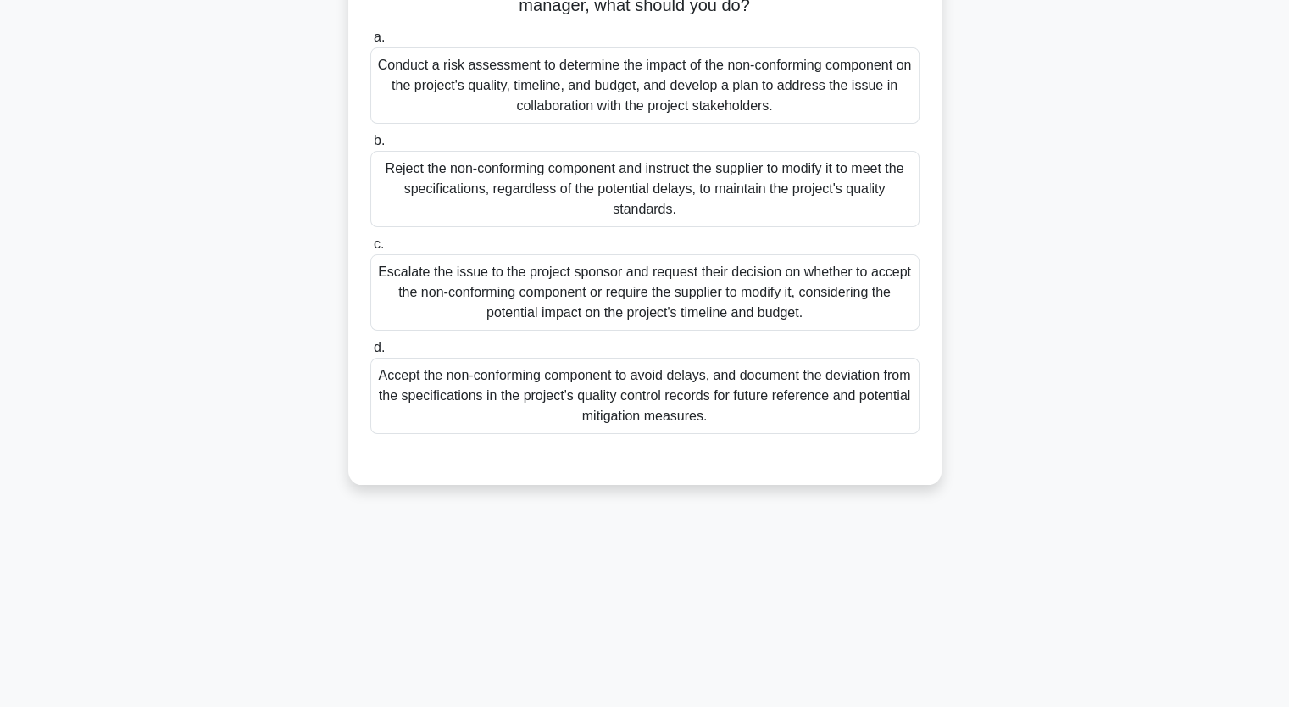
click at [501, 389] on div "Accept the non-conforming component to avoid delays, and document the deviation…" at bounding box center [644, 396] width 549 height 76
click at [370, 353] on input "d. Accept the non-conforming component to avoid delays, and document the deviat…" at bounding box center [370, 347] width 0 height 11
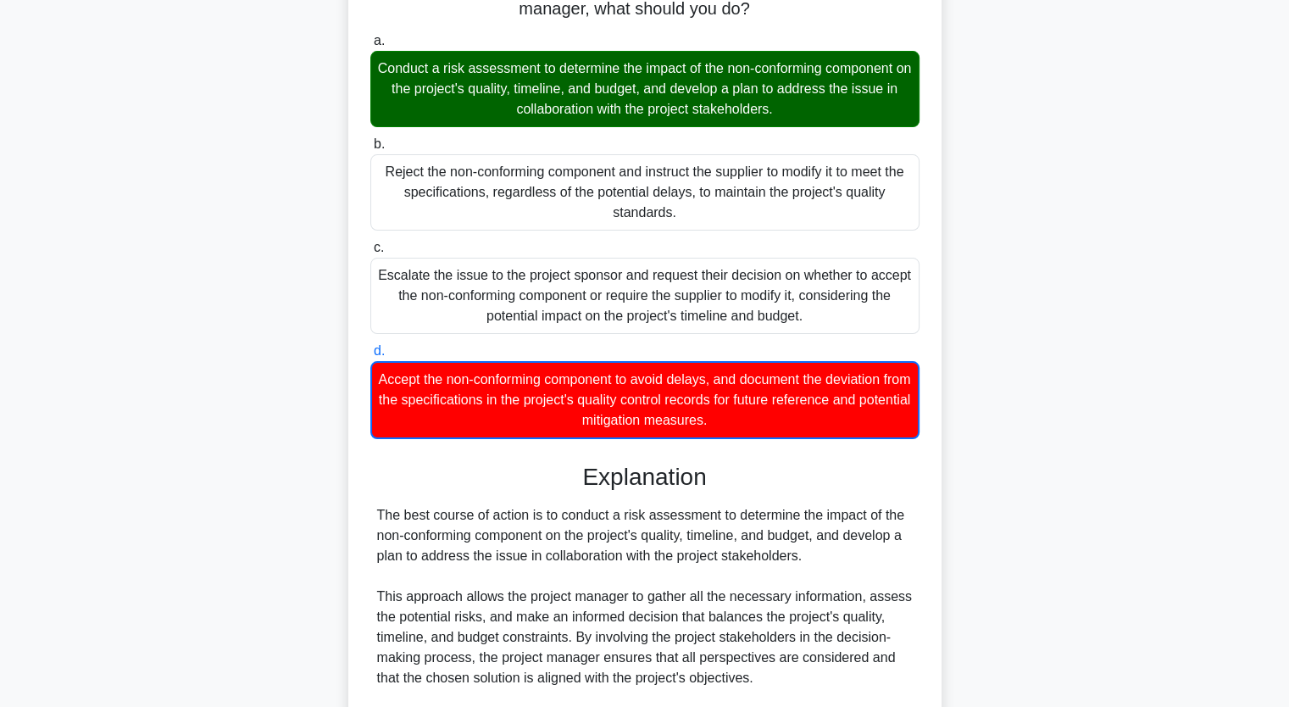
click at [1062, 319] on div "During a quality control inspection, you discover that a critical component of …" at bounding box center [645, 431] width 1119 height 1082
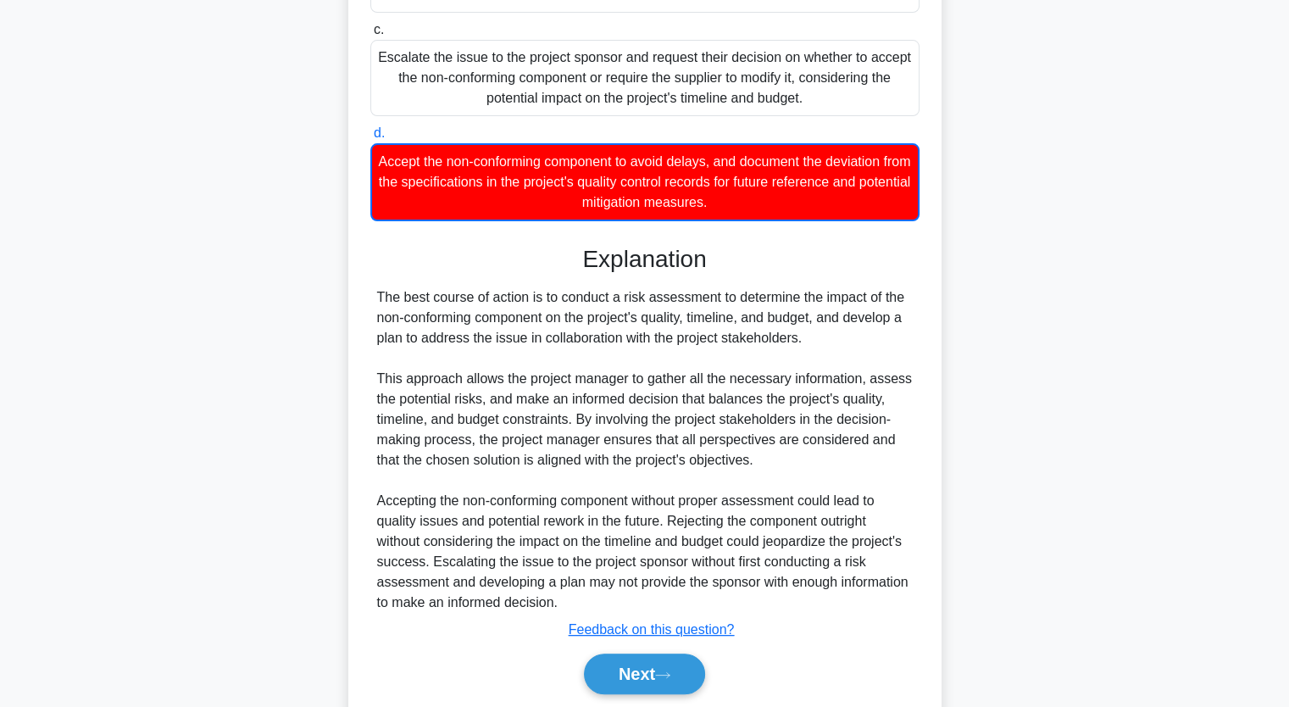
scroll to position [481, 0]
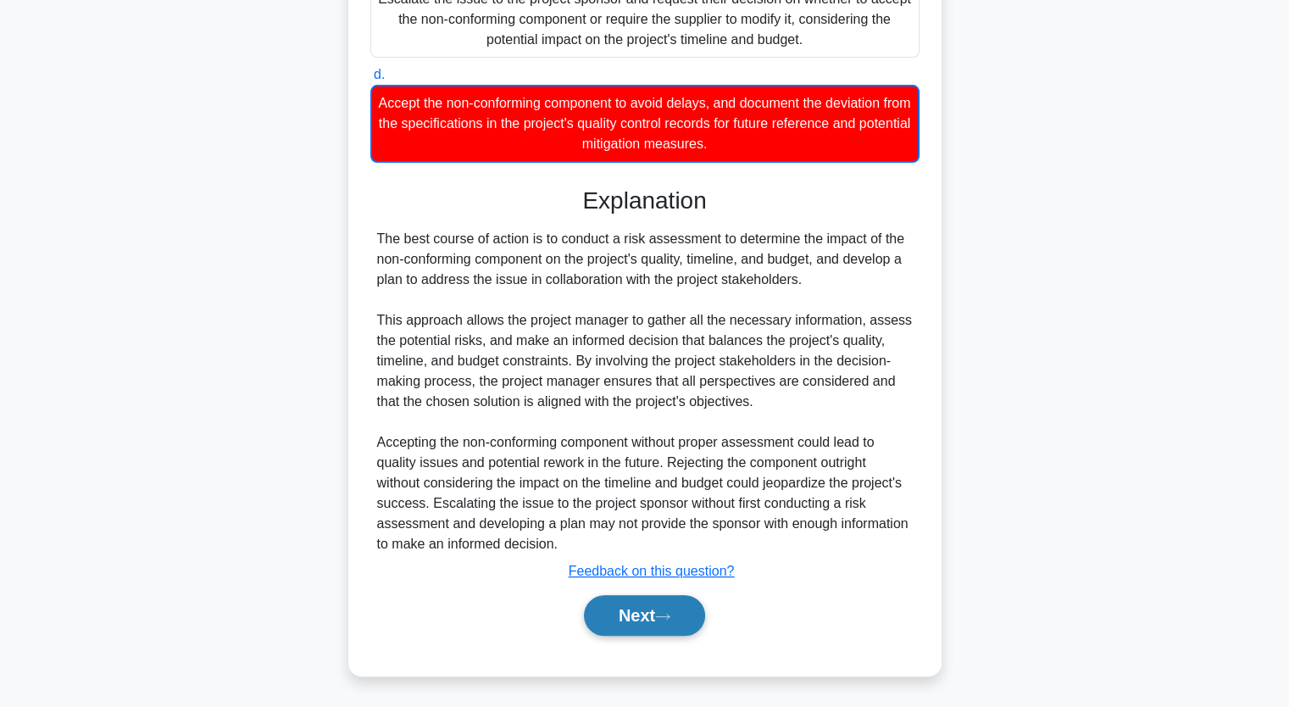
click at [654, 625] on button "Next" at bounding box center [644, 615] width 121 height 41
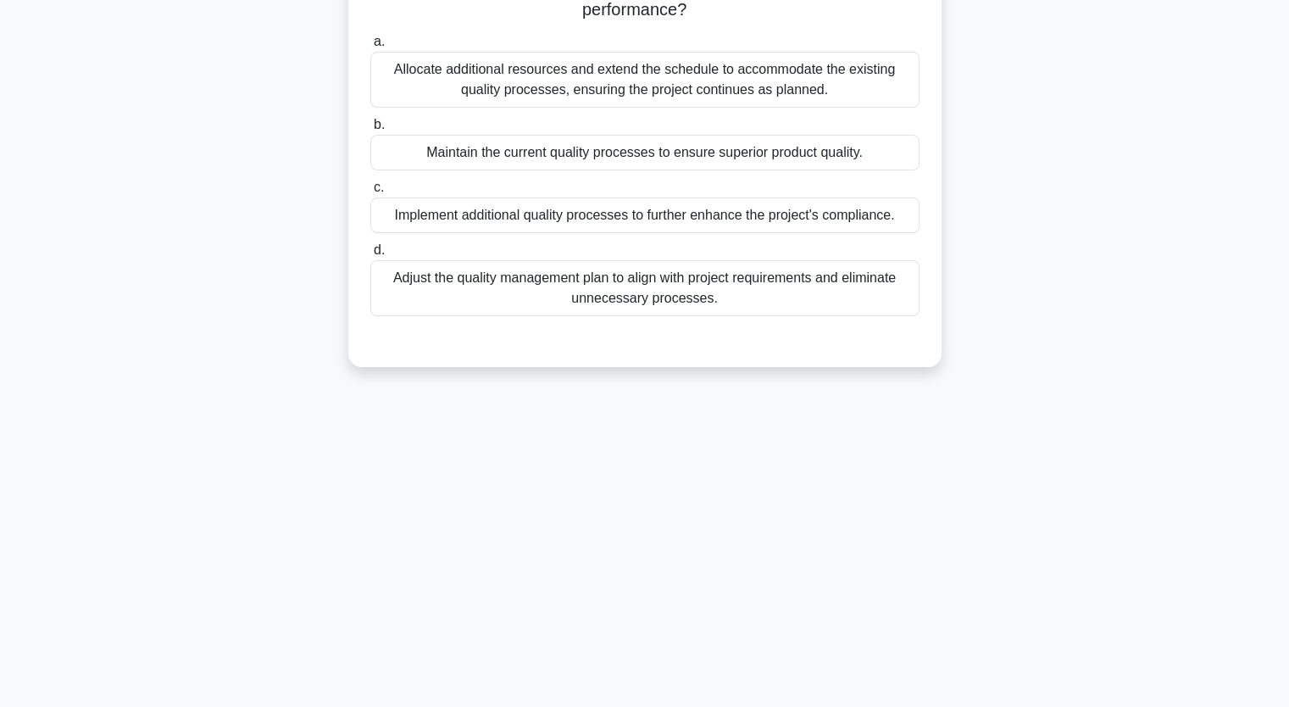
scroll to position [209, 0]
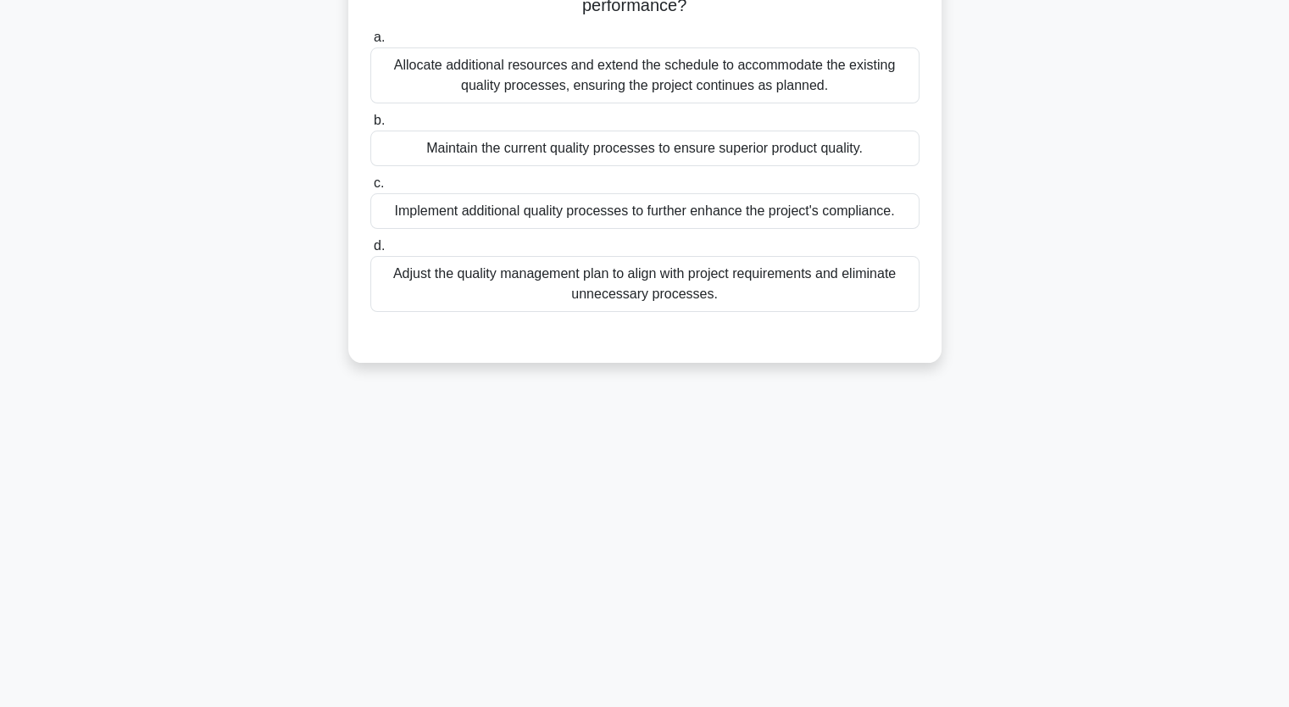
click at [505, 214] on div "Implement additional quality processes to further enhance the project's complia…" at bounding box center [644, 211] width 549 height 36
click at [370, 189] on input "c. Implement additional quality processes to further enhance the project's comp…" at bounding box center [370, 183] width 0 height 11
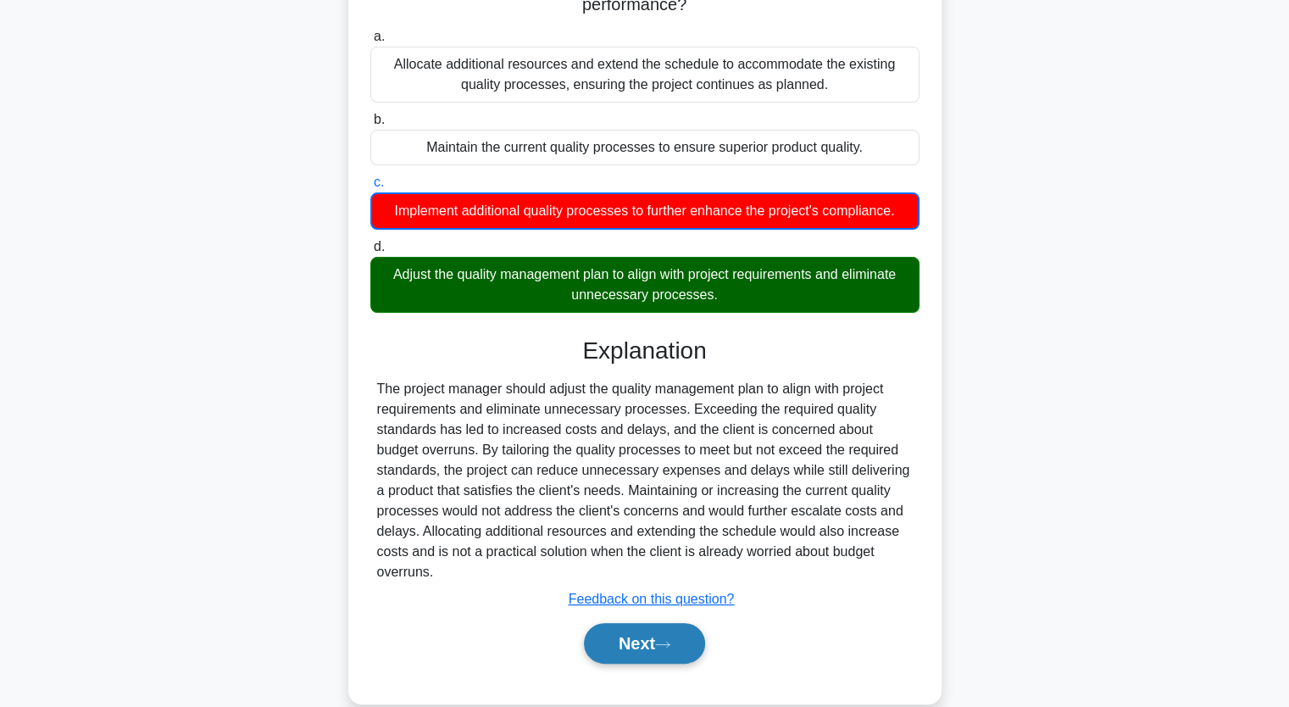
click at [632, 633] on button "Next" at bounding box center [644, 643] width 121 height 41
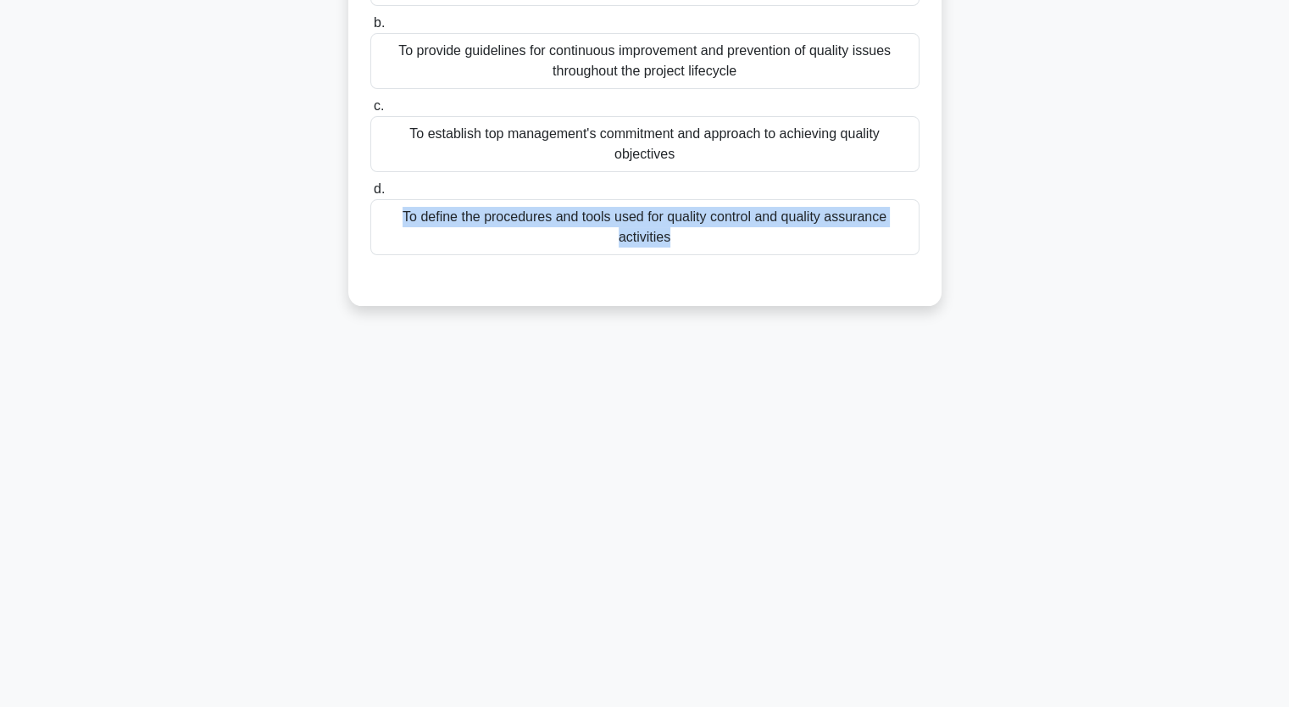
drag, startPoint x: 1127, startPoint y: 325, endPoint x: 1122, endPoint y: 197, distance: 128.1
click at [1122, 197] on div "0:47 Stop PMP - Quality - PMBOK 7th edition Intermediate 4/5 What is the purpos…" at bounding box center [645, 276] width 1119 height 847
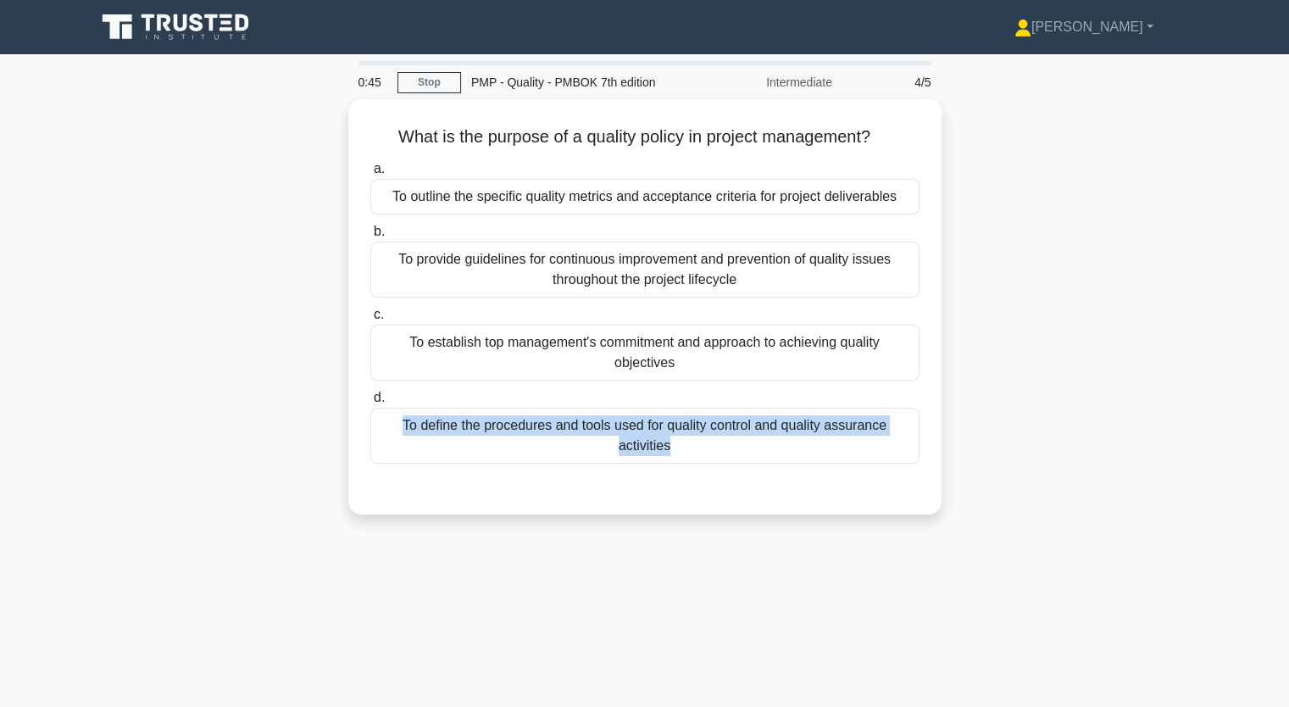
scroll to position [0, 0]
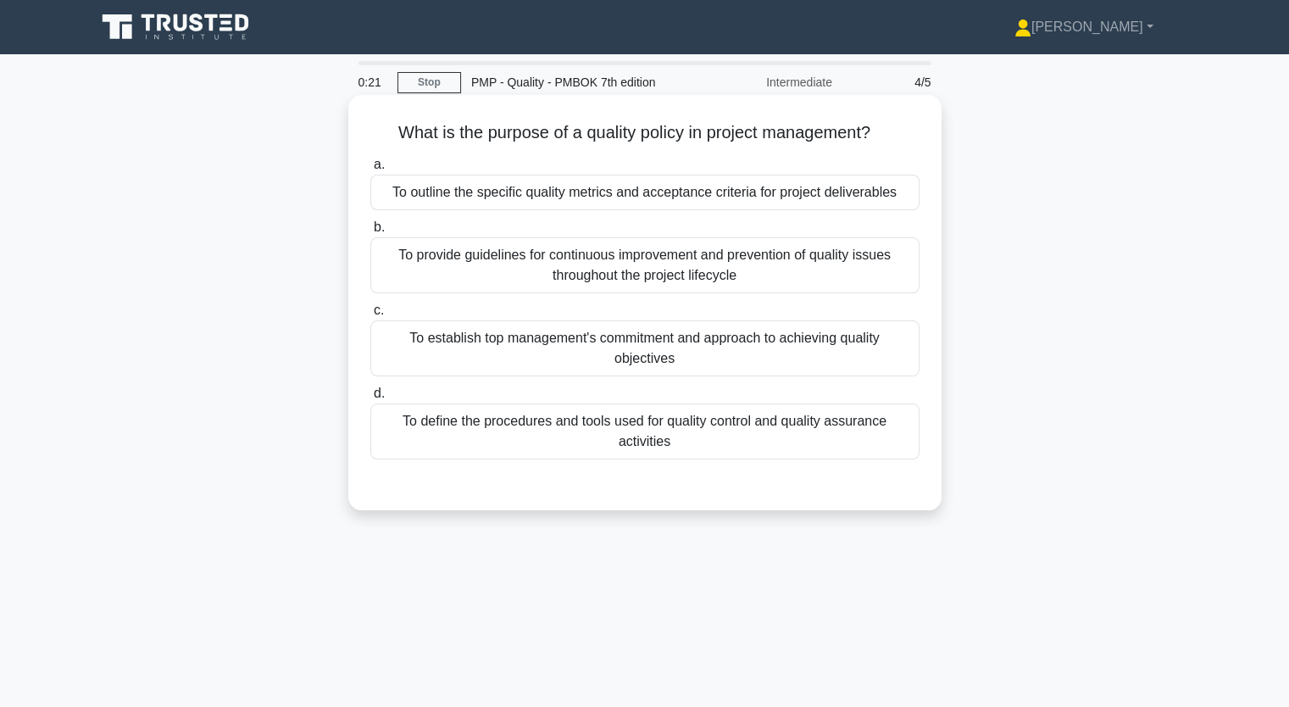
click at [641, 272] on div "To provide guidelines for continuous improvement and prevention of quality issu…" at bounding box center [644, 265] width 549 height 56
click at [370, 233] on input "b. To provide guidelines for continuous improvement and prevention of quality i…" at bounding box center [370, 227] width 0 height 11
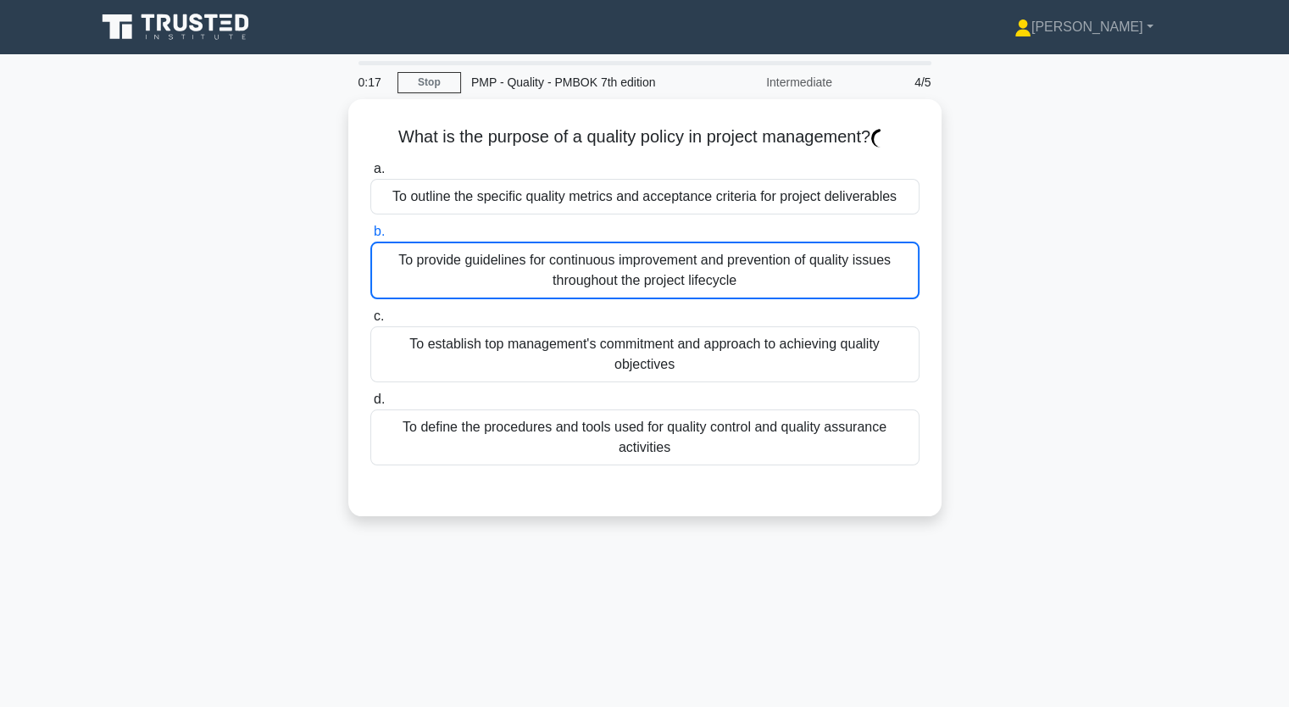
click at [1032, 367] on div "What is the purpose of a quality policy in project management? .spinner_0XTQ{tr…" at bounding box center [645, 317] width 1119 height 437
click at [1028, 448] on div "What is the purpose of a quality policy in project management? .spinner_0XTQ{tr…" at bounding box center [645, 317] width 1119 height 437
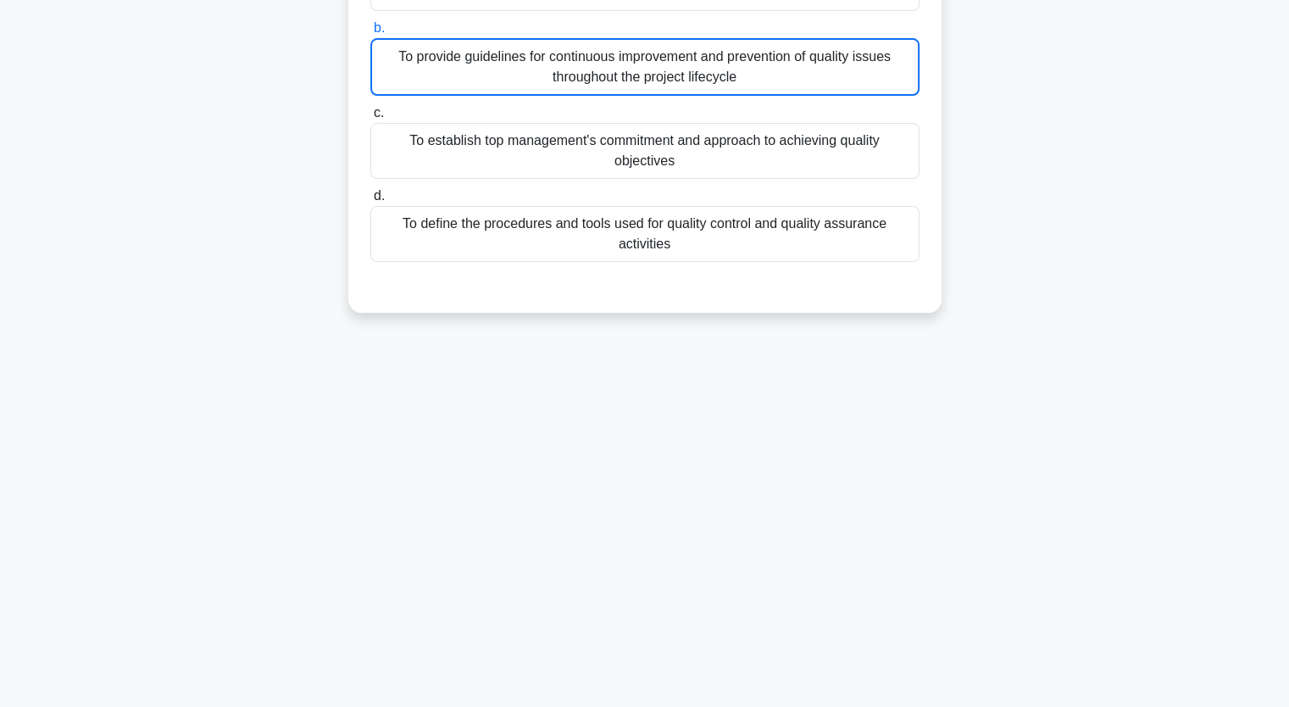
scroll to position [209, 0]
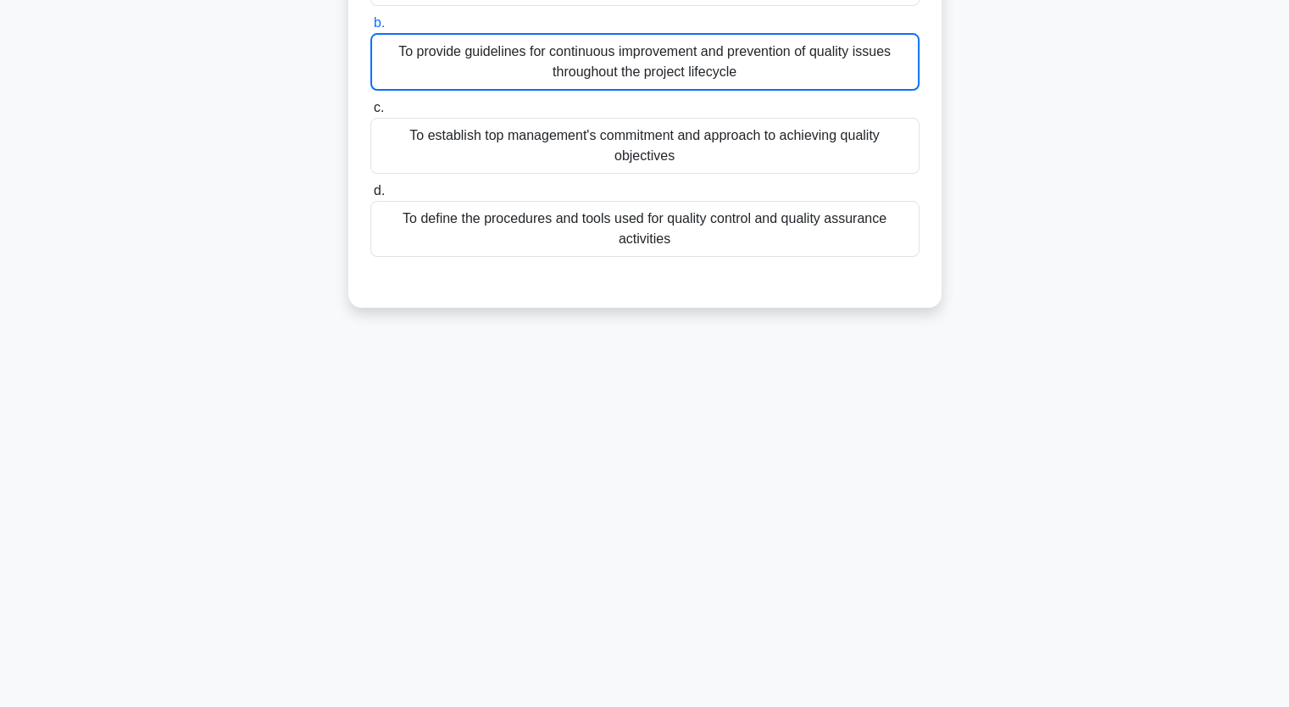
click at [987, 508] on div "0:11 Stop PMP - Quality - PMBOK 7th edition Intermediate 4/5 What is the purpos…" at bounding box center [645, 276] width 1119 height 847
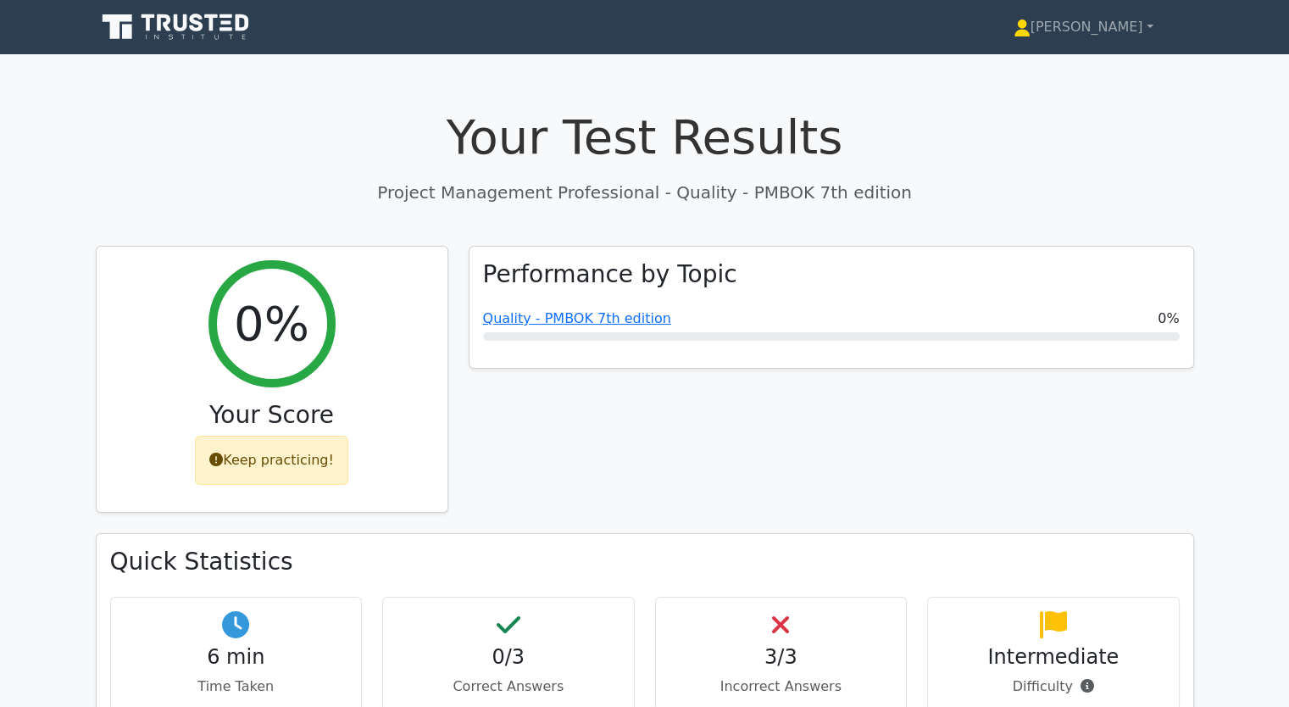
click at [788, 458] on div "Performance by Topic Quality - PMBOK 7th edition 0%" at bounding box center [831, 390] width 746 height 288
click at [505, 314] on link "Quality - PMBOK 7th edition" at bounding box center [577, 314] width 188 height 16
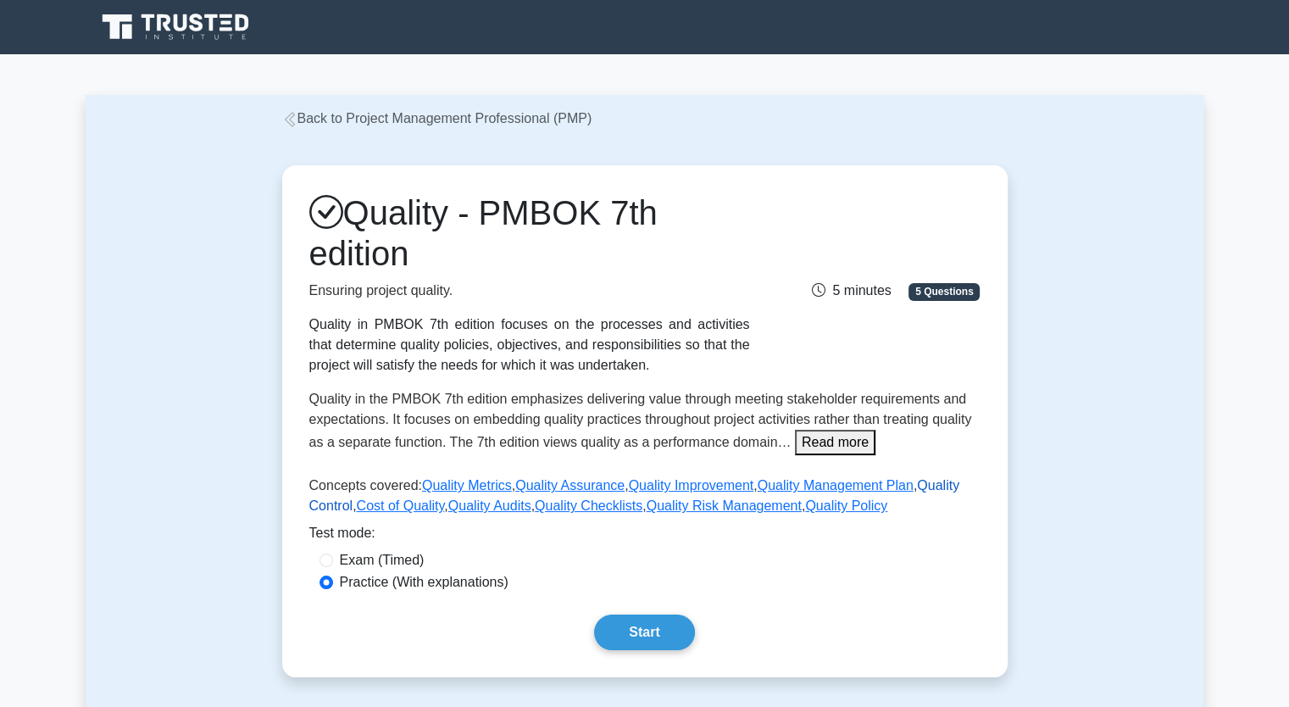
click at [336, 509] on link "Quality Control" at bounding box center [634, 495] width 650 height 35
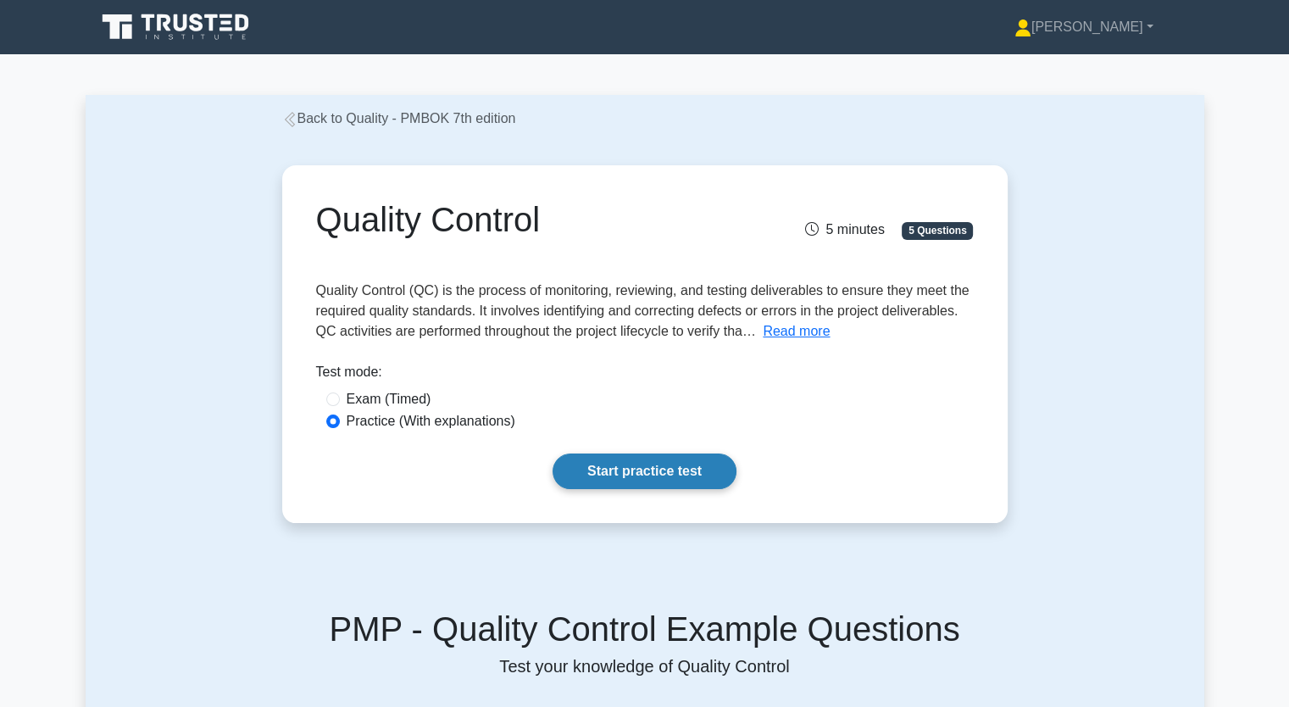
click at [658, 466] on link "Start practice test" at bounding box center [645, 471] width 184 height 36
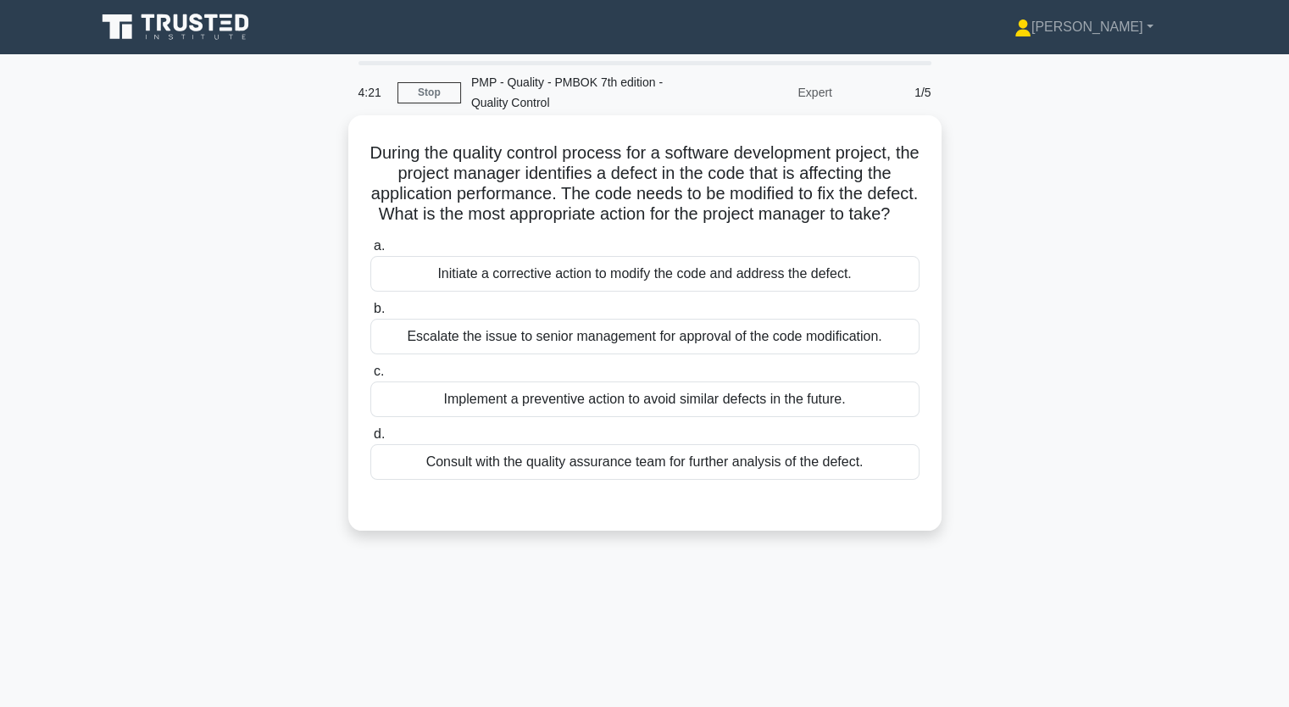
click at [553, 292] on div "Initiate a corrective action to modify the code and address the defect." at bounding box center [644, 274] width 549 height 36
click at [370, 252] on input "a. Initiate a corrective action to modify the code and address the defect." at bounding box center [370, 246] width 0 height 11
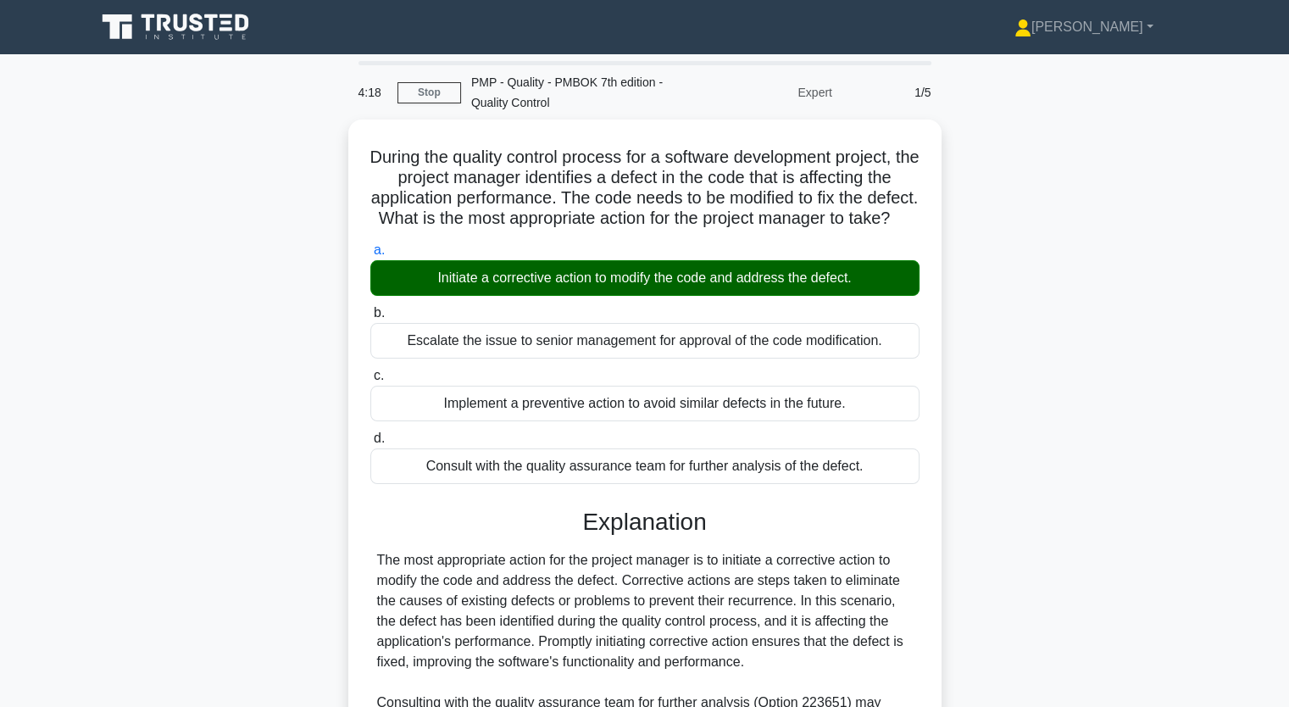
click at [1032, 309] on div "During the quality control process for a software development project, the proj…" at bounding box center [645, 557] width 1119 height 877
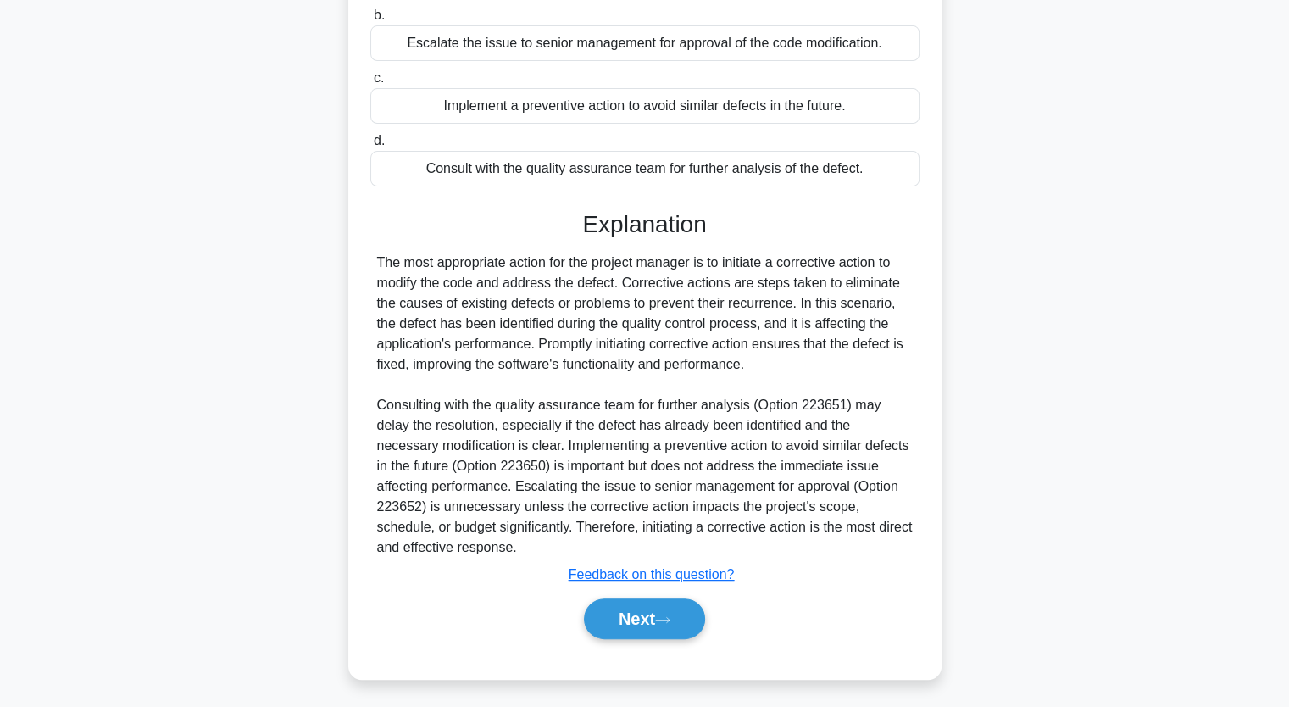
scroll to position [317, 0]
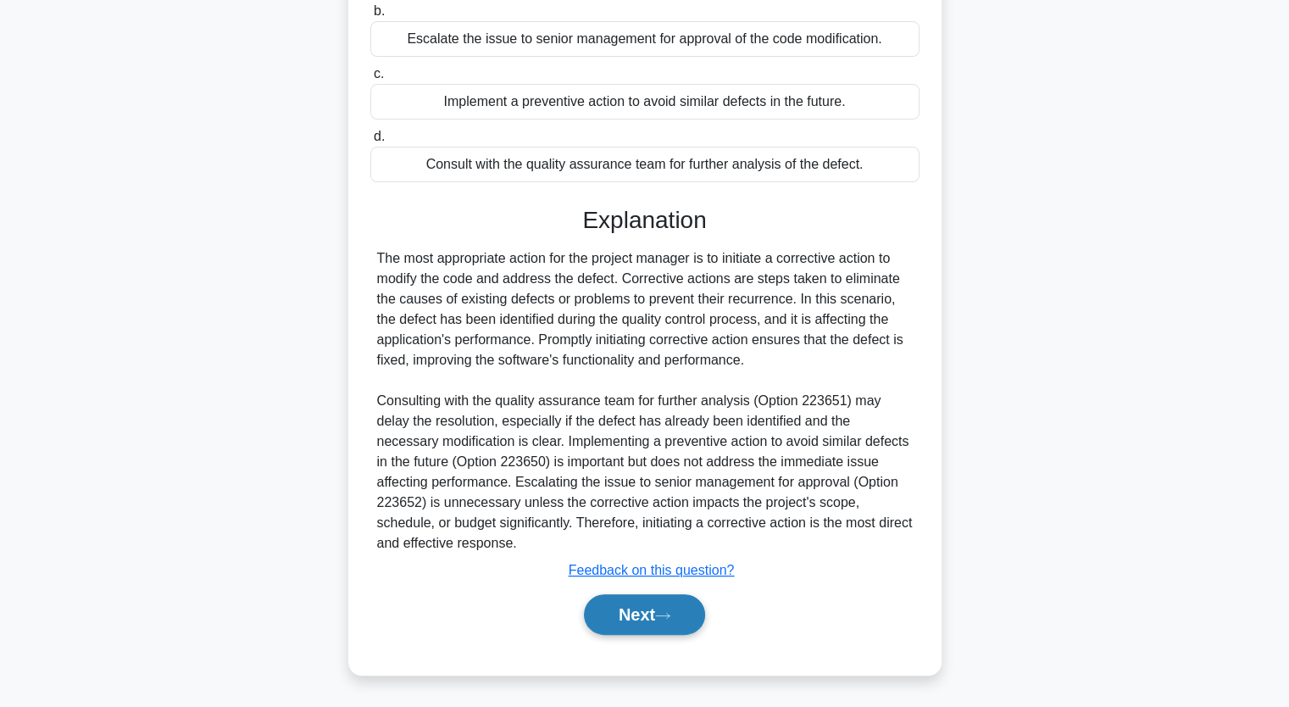
click at [634, 614] on button "Next" at bounding box center [644, 614] width 121 height 41
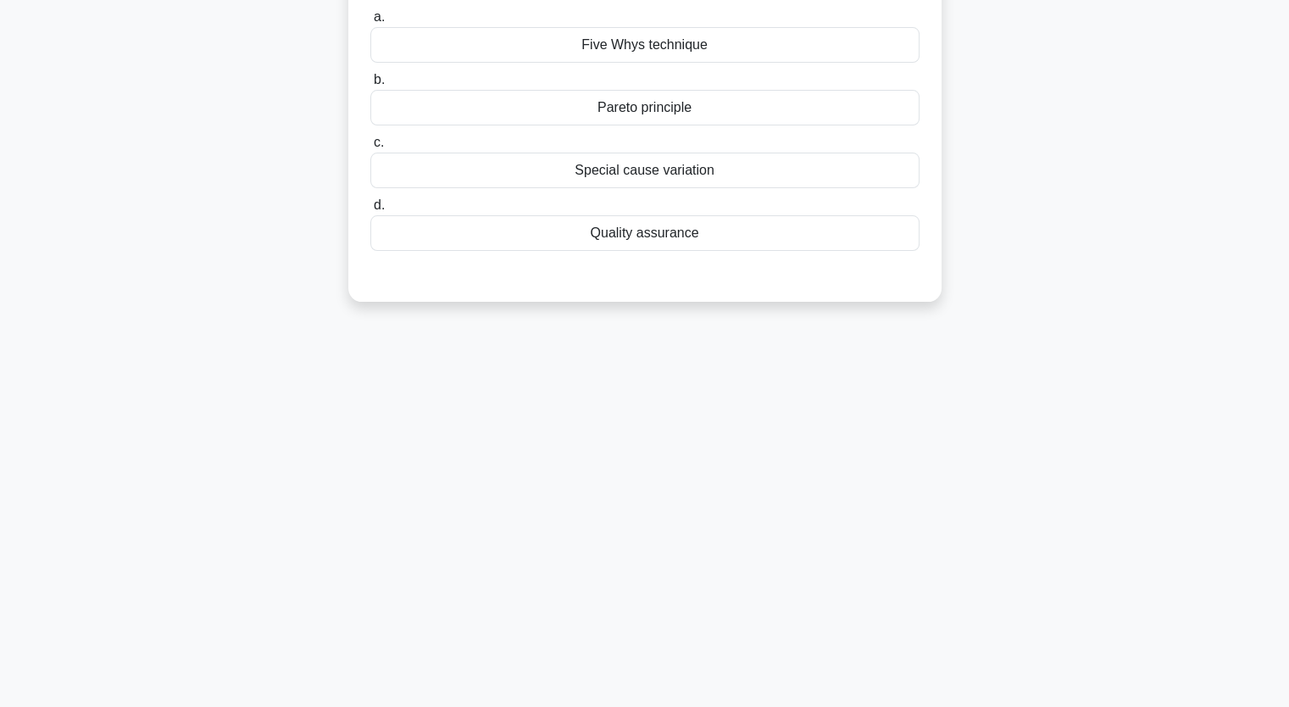
click at [682, 233] on div "Quality assurance" at bounding box center [644, 233] width 549 height 36
click at [370, 211] on input "d. Quality assurance" at bounding box center [370, 205] width 0 height 11
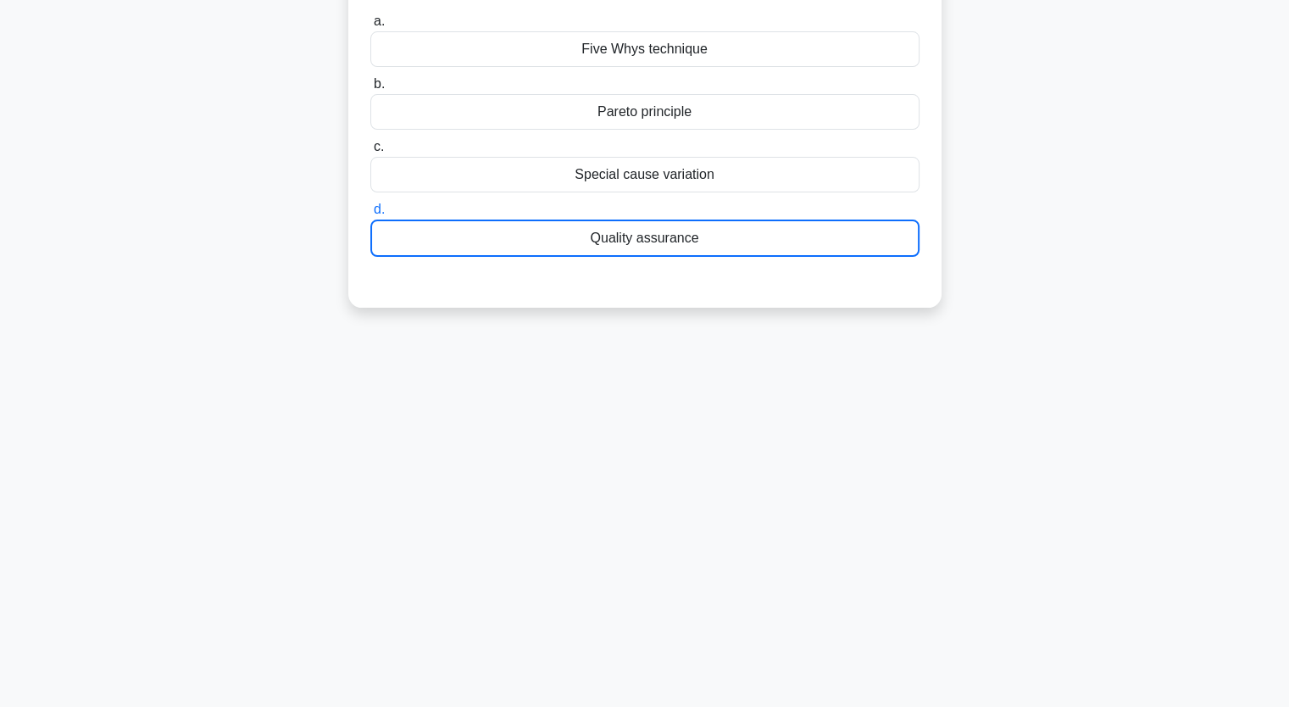
click at [370, 142] on input "c. Special cause variation" at bounding box center [370, 147] width 0 height 11
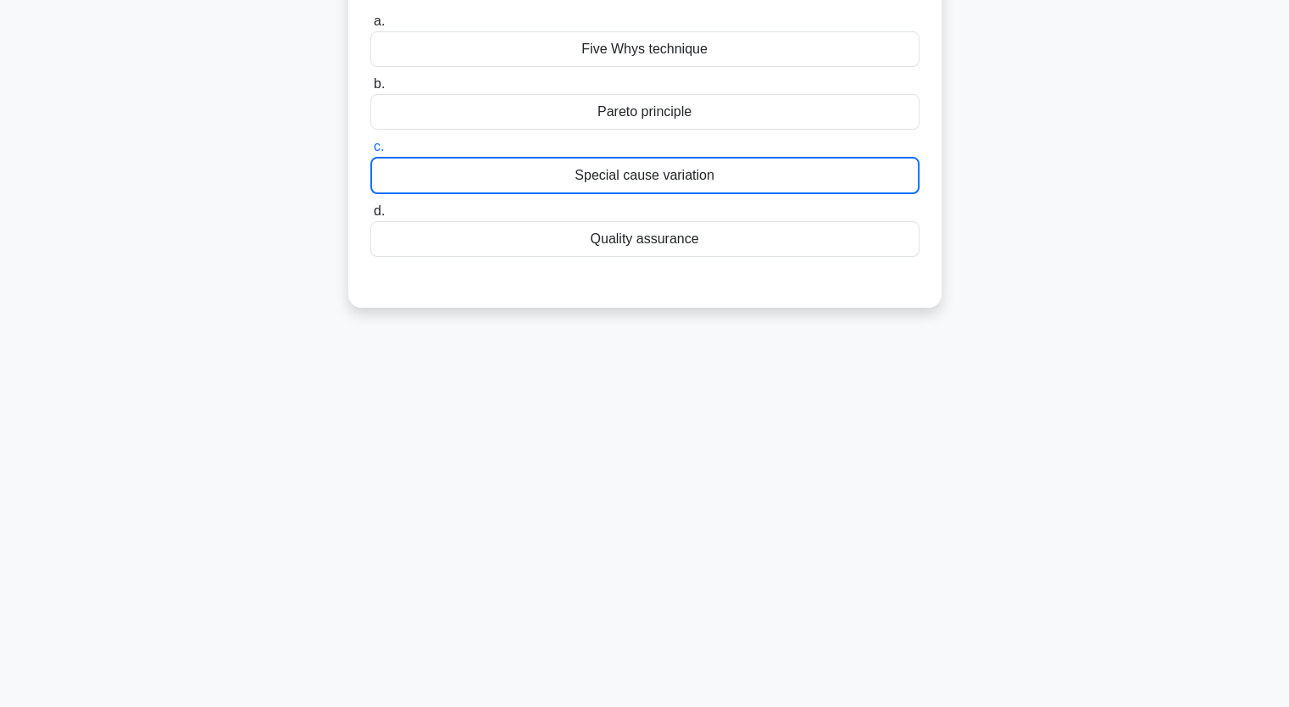
click at [370, 206] on input "d. Quality assurance" at bounding box center [370, 211] width 0 height 11
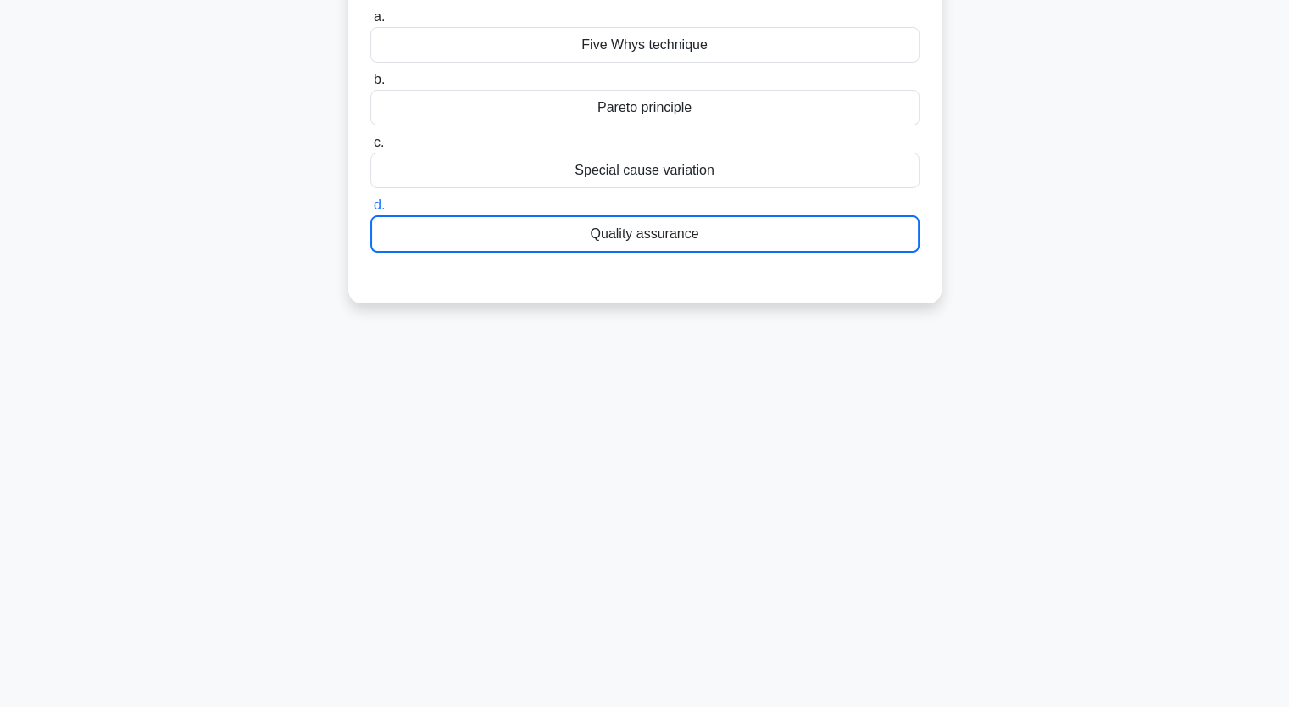
click at [819, 231] on div "Quality assurance" at bounding box center [644, 233] width 549 height 37
click at [370, 211] on input "d. Quality assurance" at bounding box center [370, 205] width 0 height 11
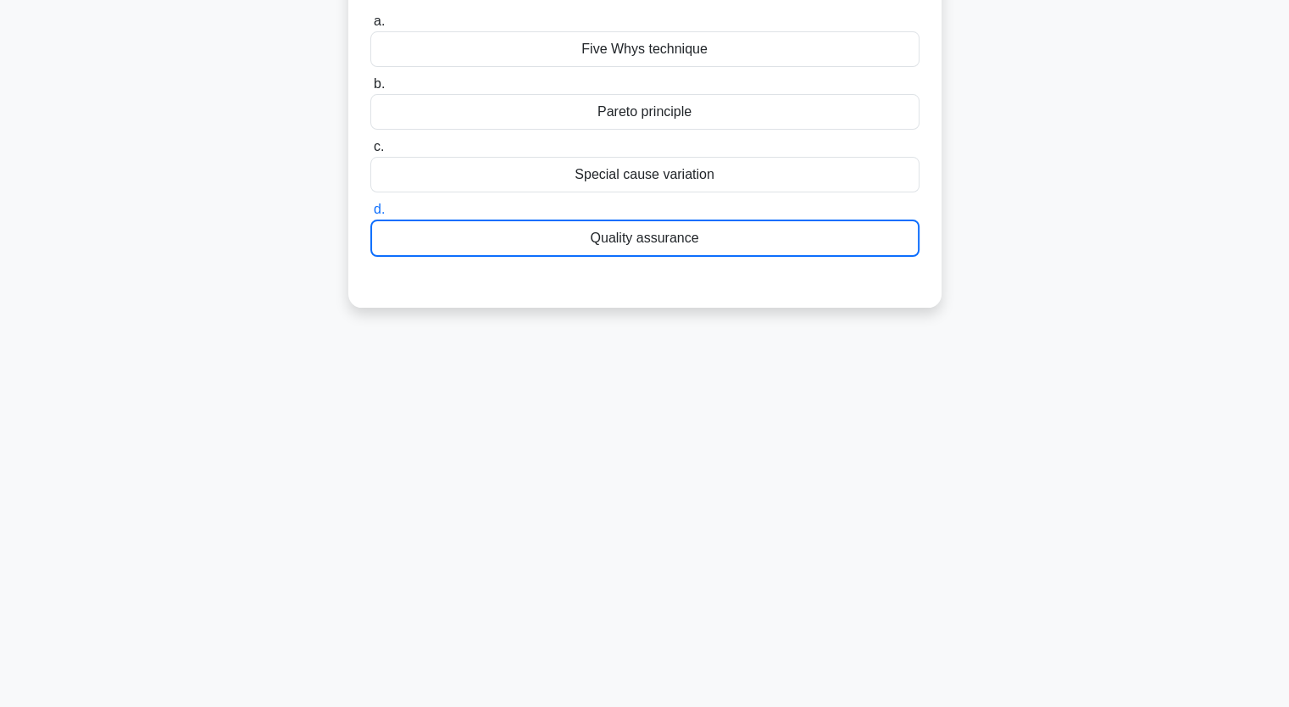
click at [1052, 232] on div "During a quality control process, you create a Pareto chart to analyze defects.…" at bounding box center [645, 119] width 1119 height 417
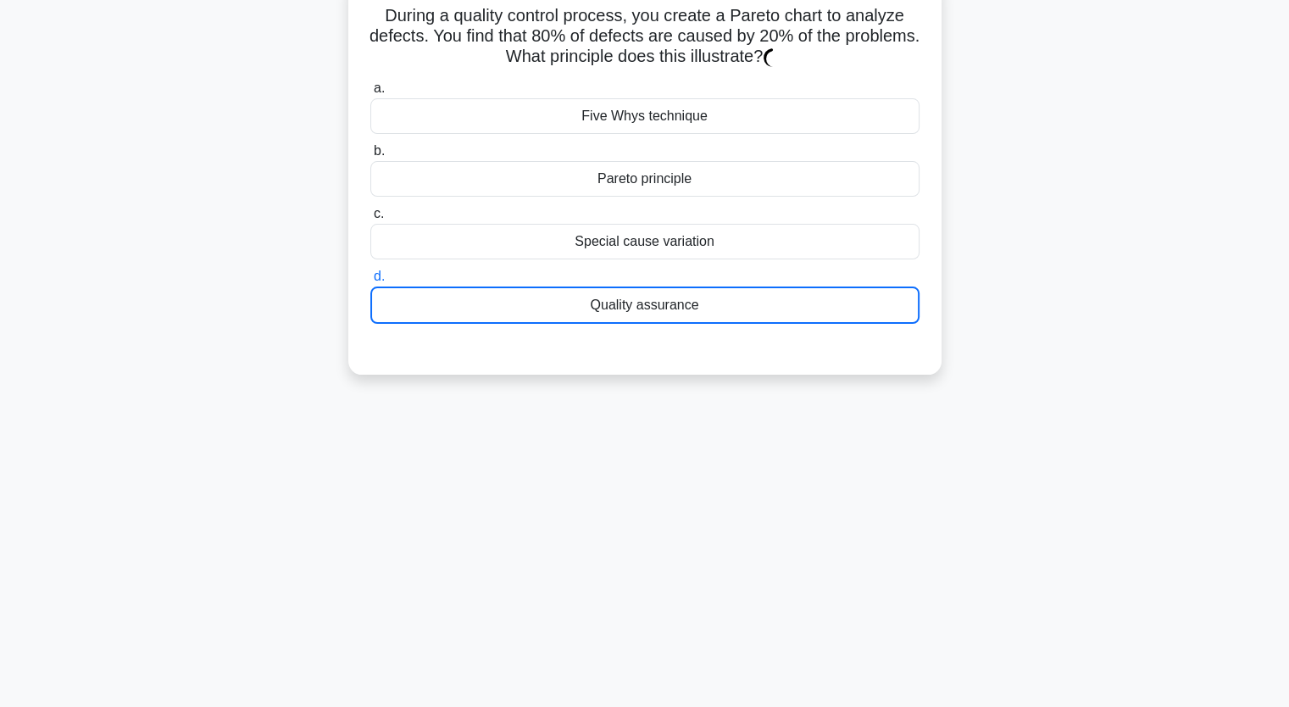
scroll to position [108, 0]
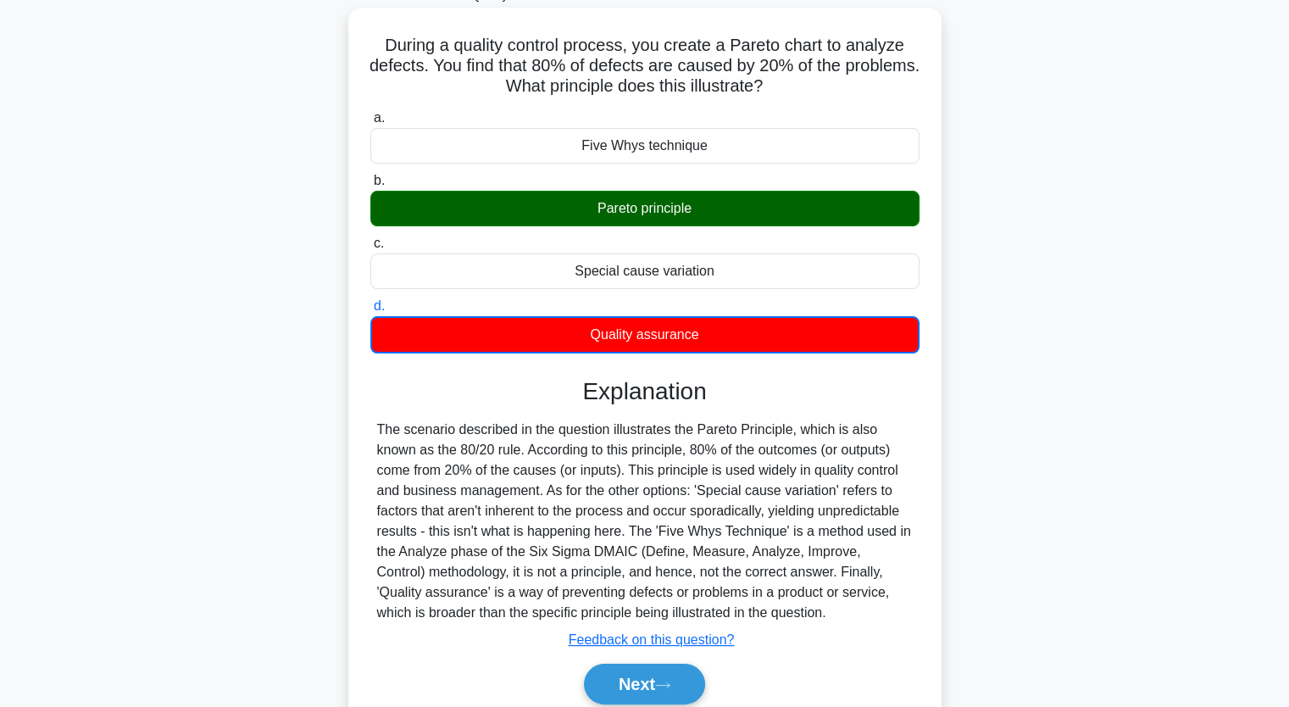
click at [803, 206] on div "Pareto principle" at bounding box center [644, 209] width 549 height 36
click at [370, 186] on input "b. Pareto principle" at bounding box center [370, 180] width 0 height 11
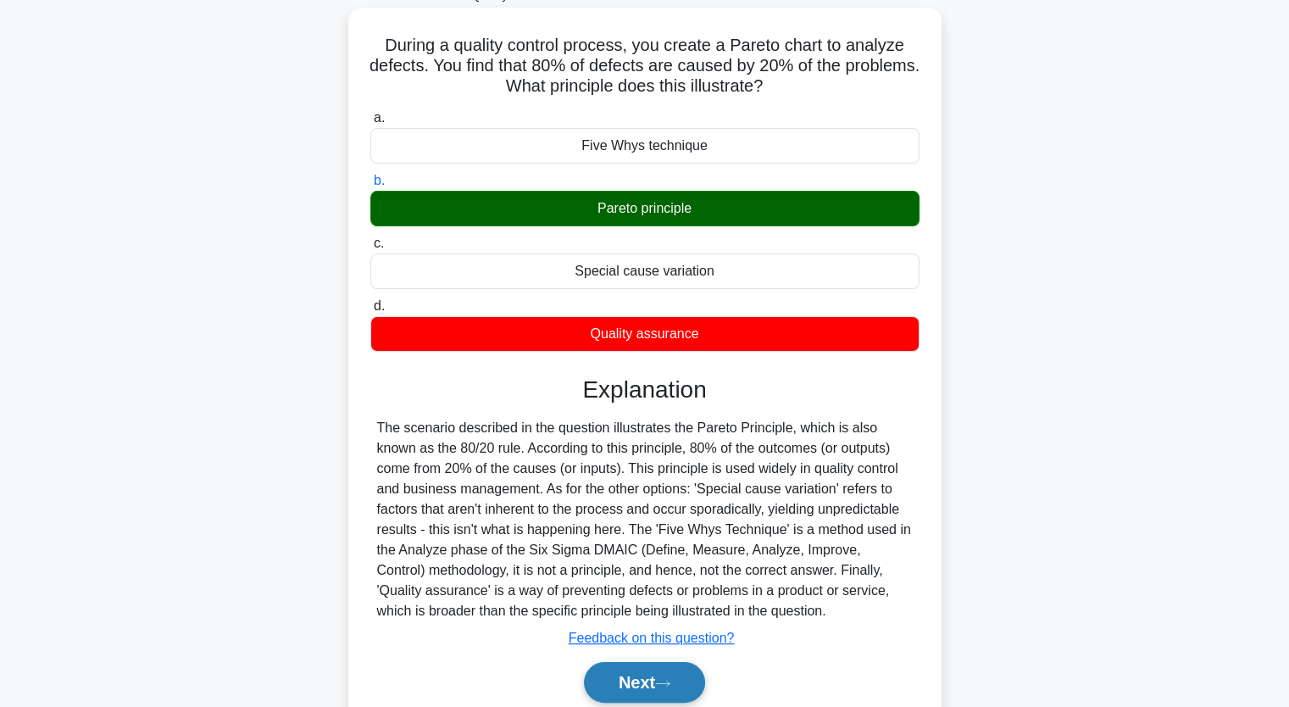
click at [650, 671] on button "Next" at bounding box center [644, 682] width 121 height 41
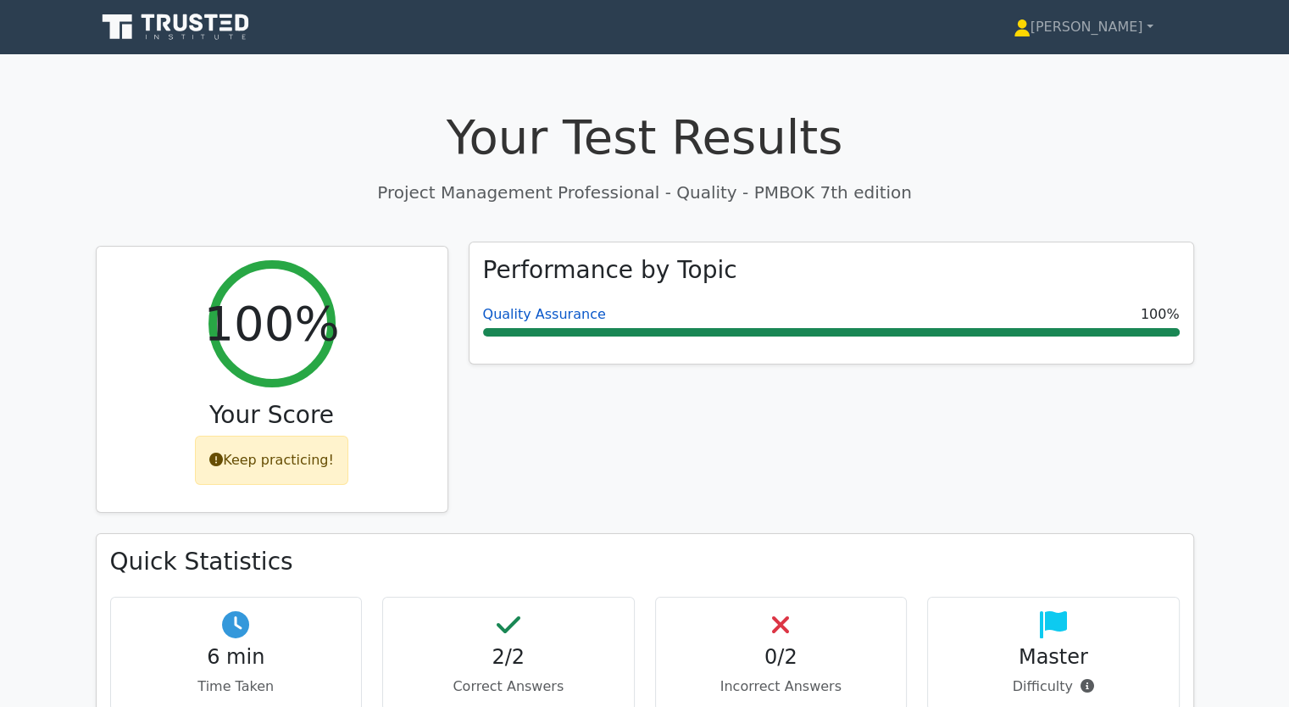
click at [529, 318] on link "Quality Assurance" at bounding box center [544, 314] width 123 height 16
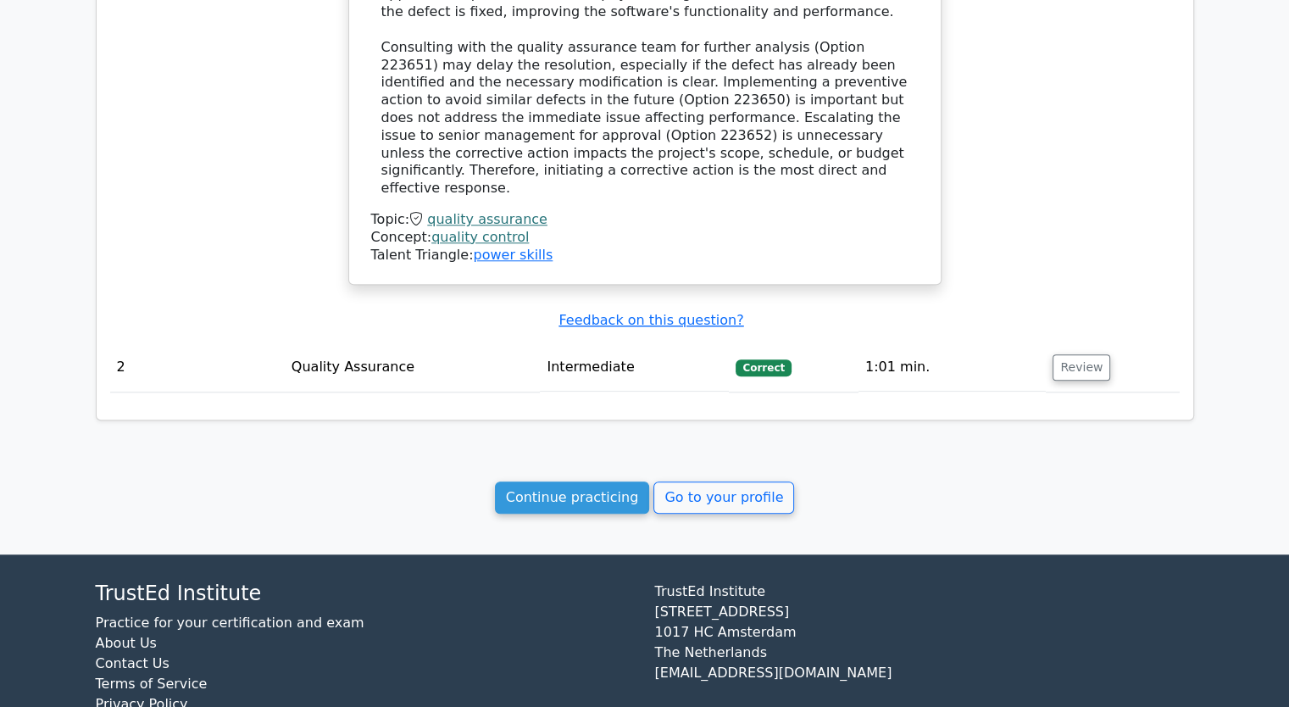
scroll to position [1471, 0]
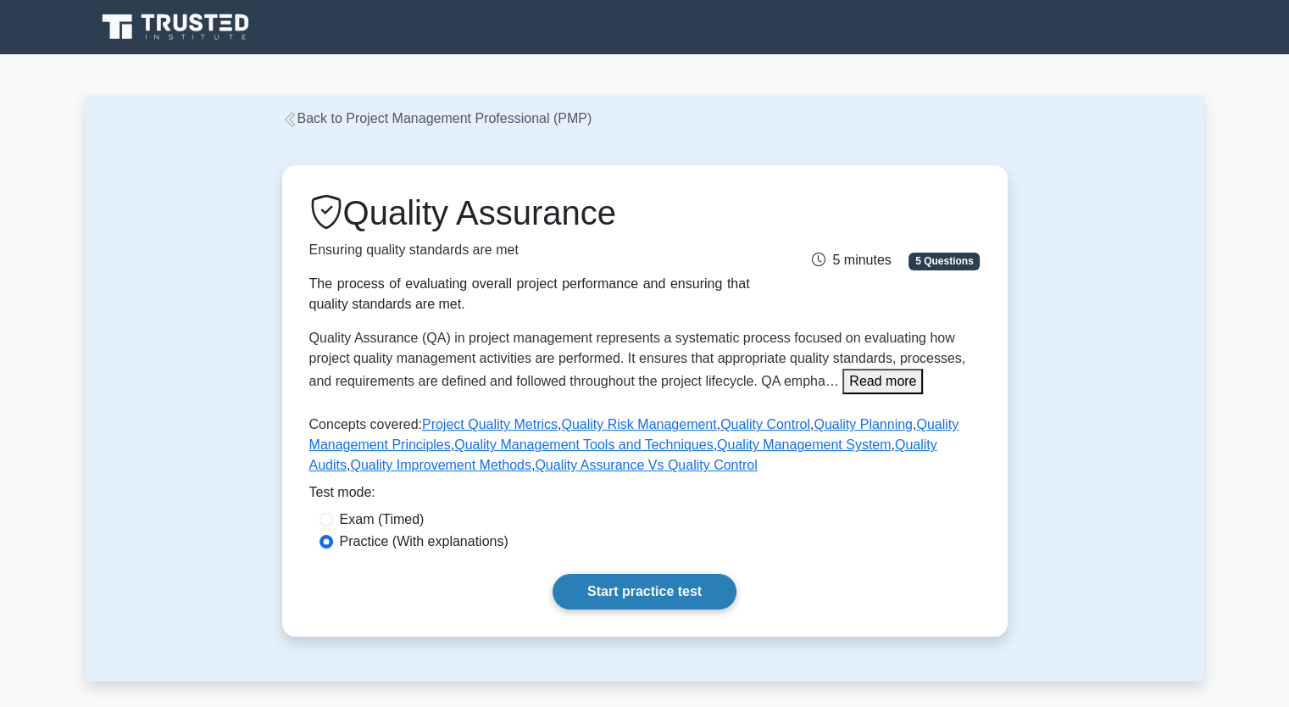
click at [613, 595] on link "Start practice test" at bounding box center [645, 592] width 184 height 36
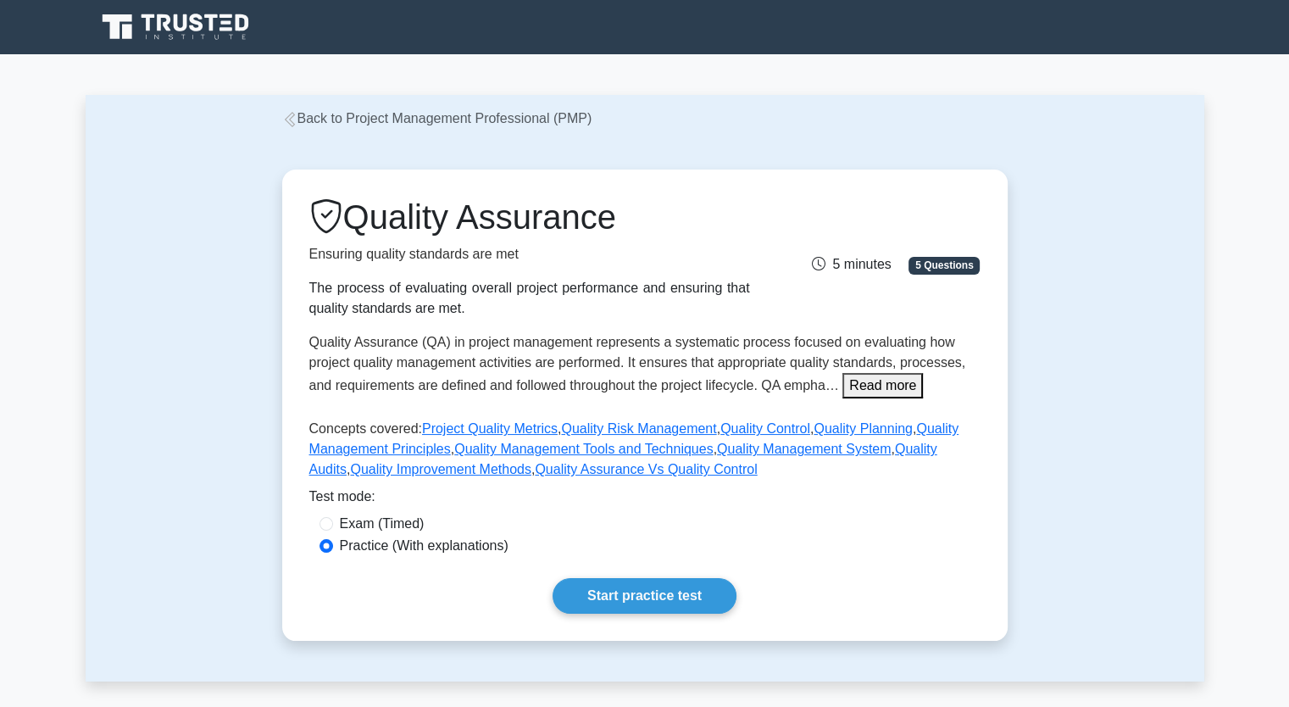
click at [306, 122] on link "Back to Project Management Professional (PMP)" at bounding box center [437, 118] width 310 height 14
click at [1153, 161] on div "Quality Assurance Ensuring quality standards are met The process of evaluating …" at bounding box center [645, 405] width 1119 height 553
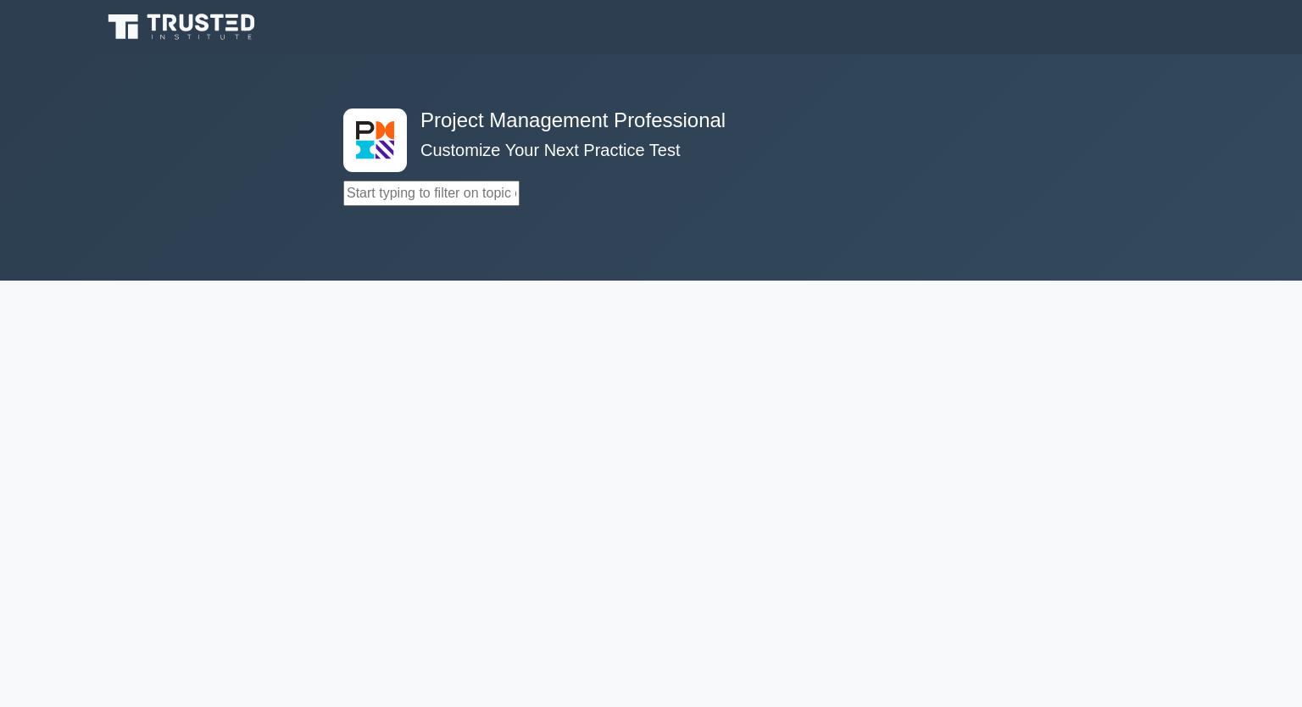
click at [659, 418] on main "Project Management Professional Customize Your Next Practice Test Topics Scope …" at bounding box center [651, 380] width 1302 height 653
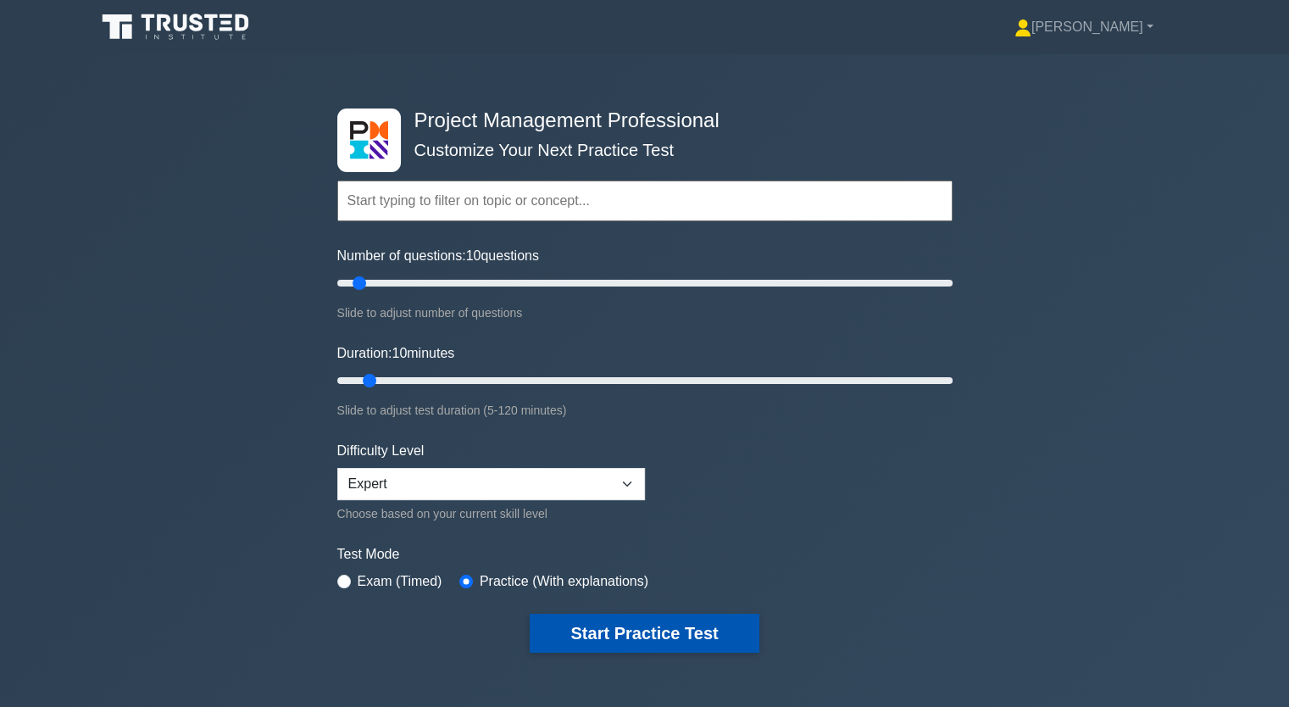
click at [645, 628] on button "Start Practice Test" at bounding box center [644, 633] width 229 height 39
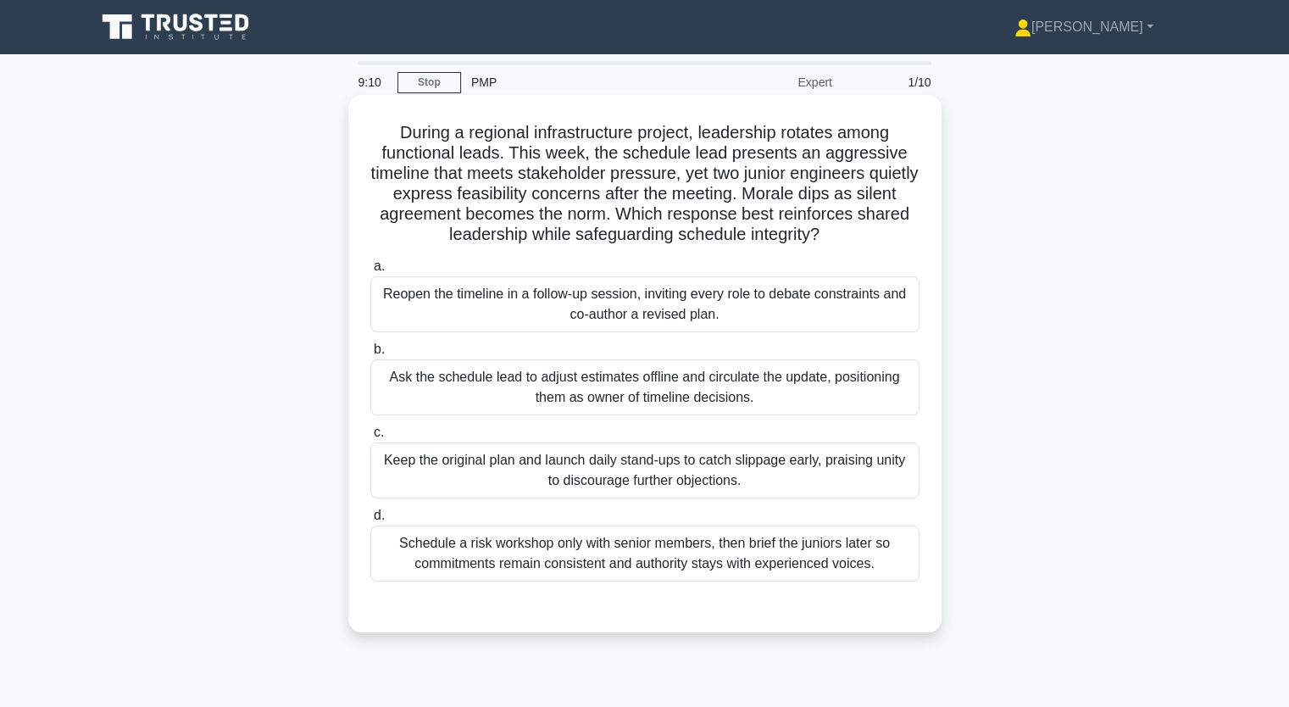
click at [565, 309] on div "Reopen the timeline in a follow-up session, inviting every role to debate const…" at bounding box center [644, 304] width 549 height 56
click at [370, 272] on input "a. Reopen the timeline in a follow-up session, inviting every role to debate co…" at bounding box center [370, 266] width 0 height 11
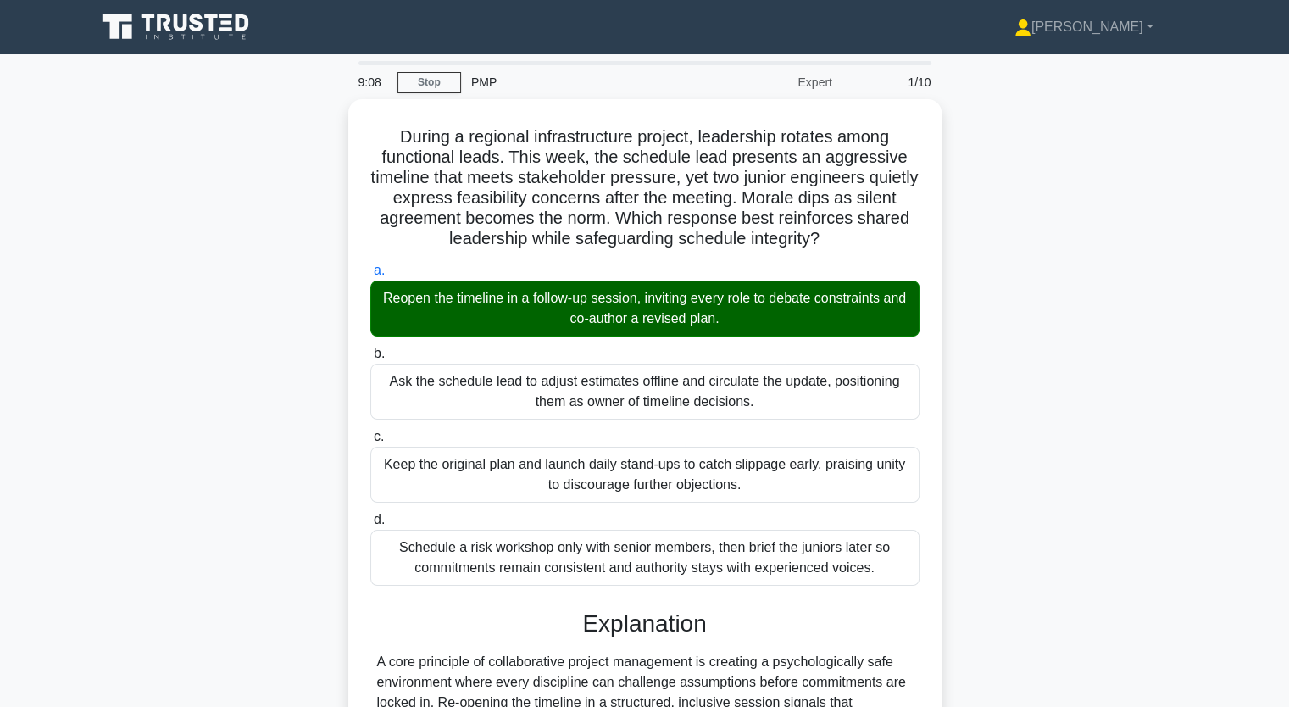
click at [1043, 478] on div "During a regional infrastructure project, leadership rotates among functional l…" at bounding box center [645, 578] width 1119 height 958
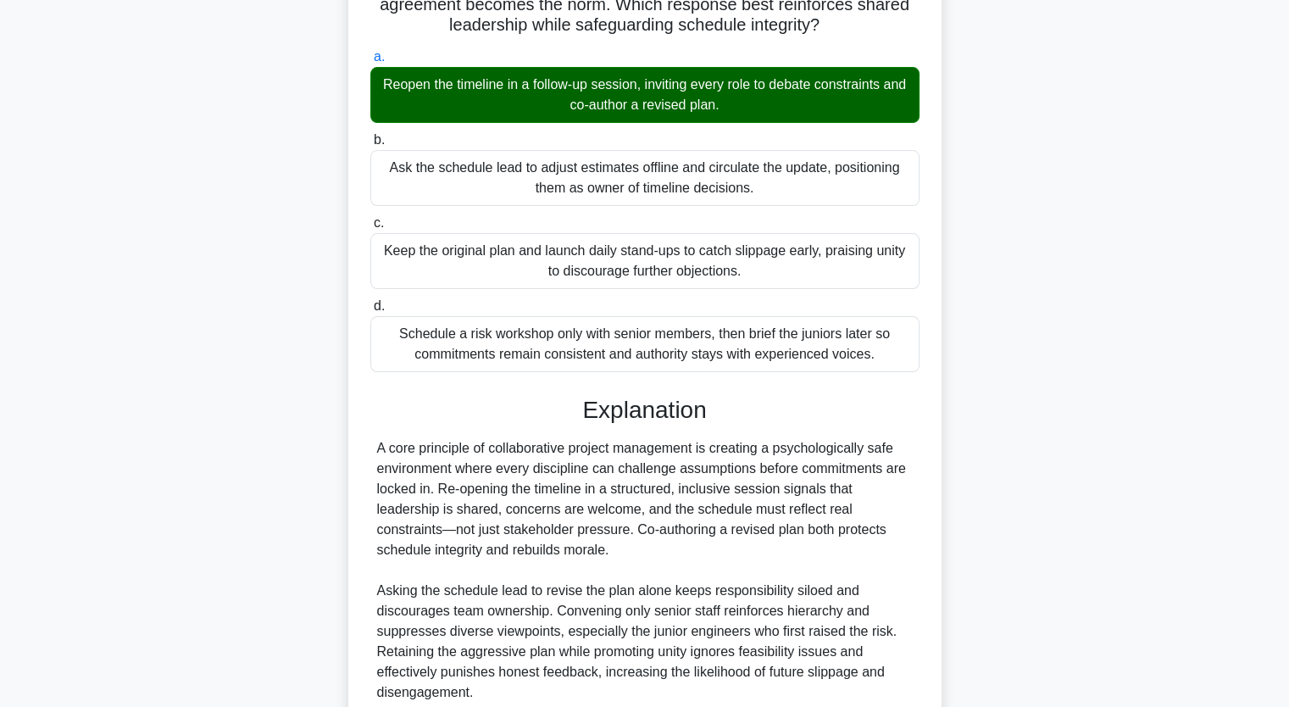
scroll to position [358, 0]
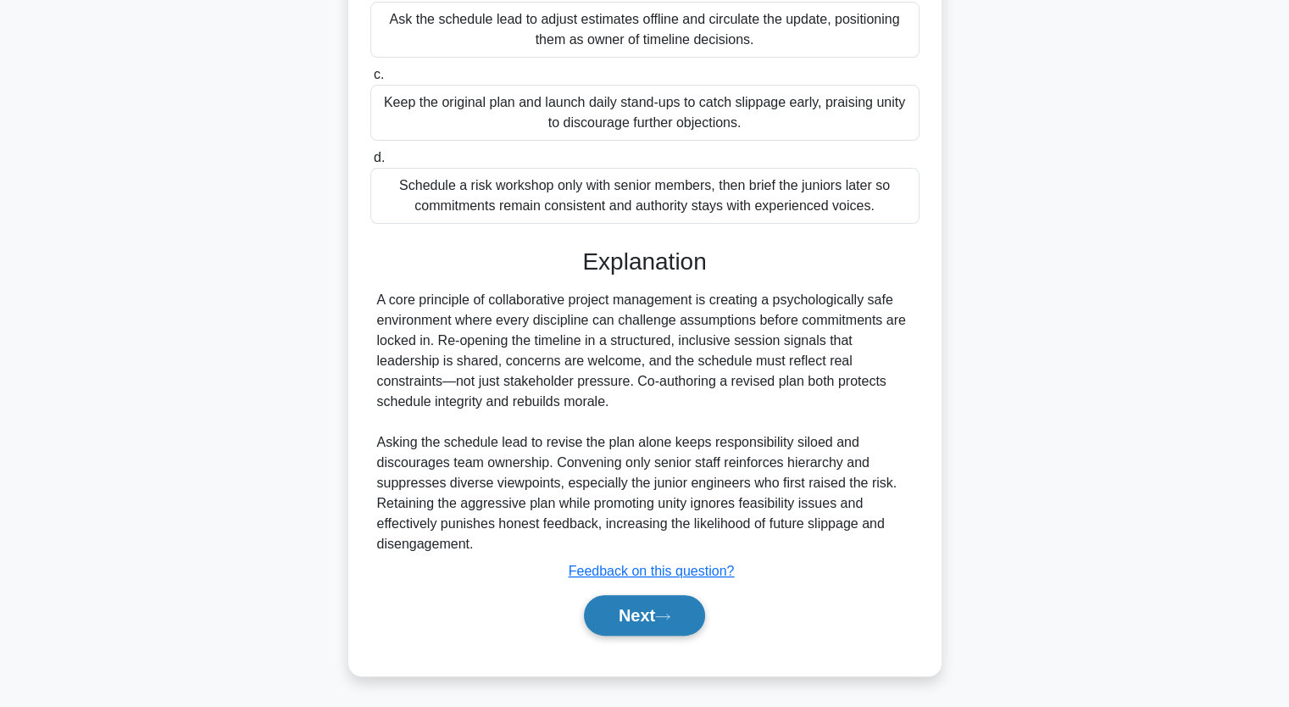
click at [659, 607] on button "Next" at bounding box center [644, 615] width 121 height 41
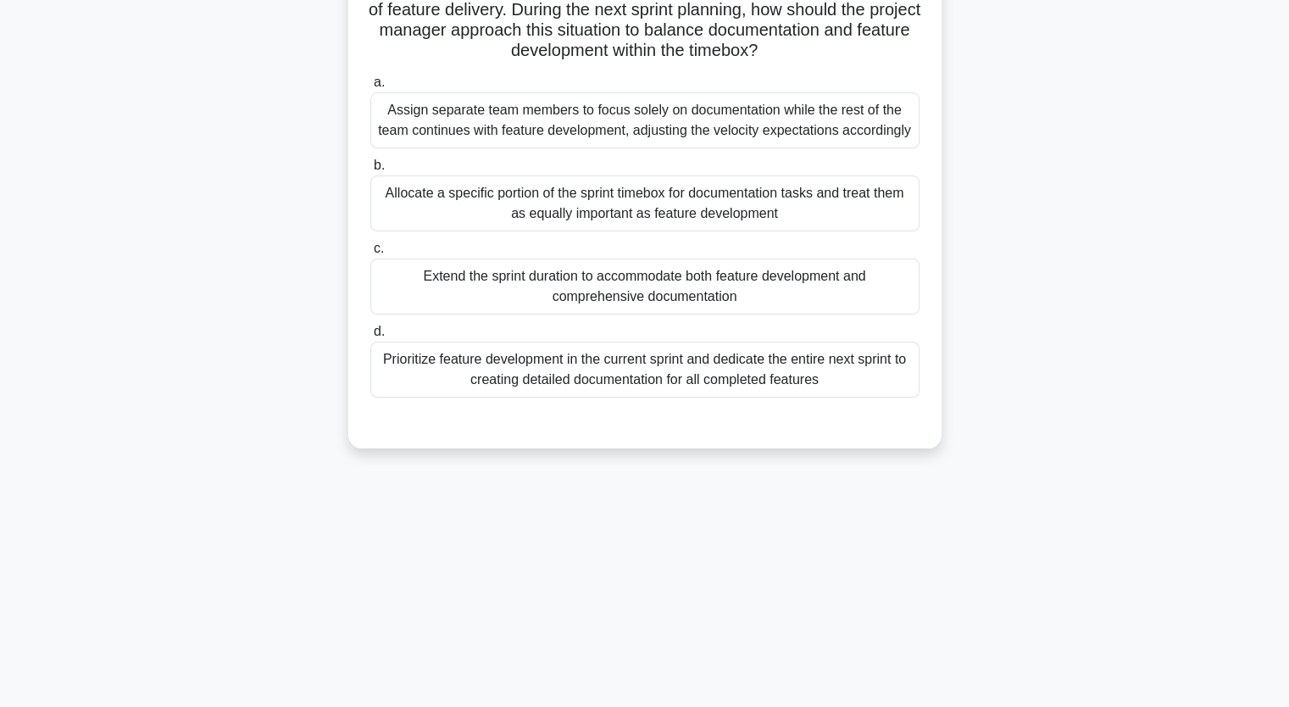
scroll to position [209, 0]
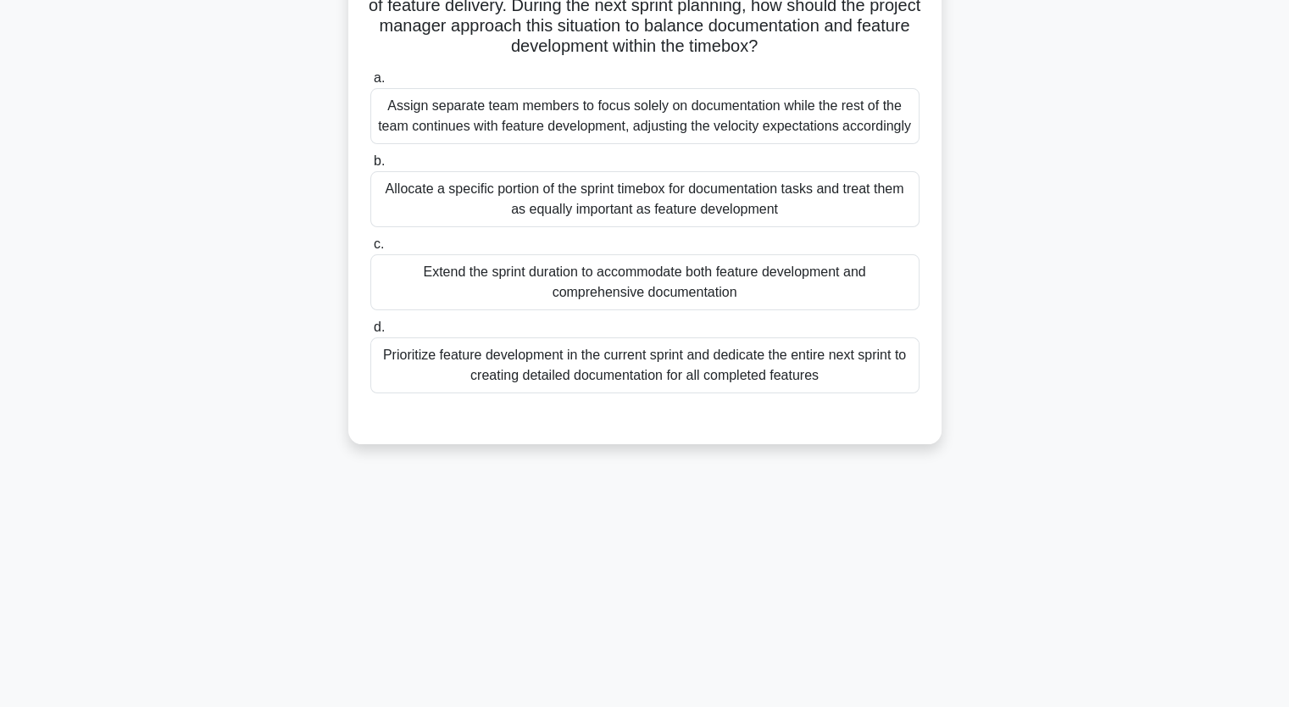
click at [515, 369] on div "Prioritize feature development in the current sprint and dedicate the entire ne…" at bounding box center [644, 365] width 549 height 56
click at [370, 333] on input "d. Prioritize feature development in the current sprint and dedicate the entire…" at bounding box center [370, 327] width 0 height 11
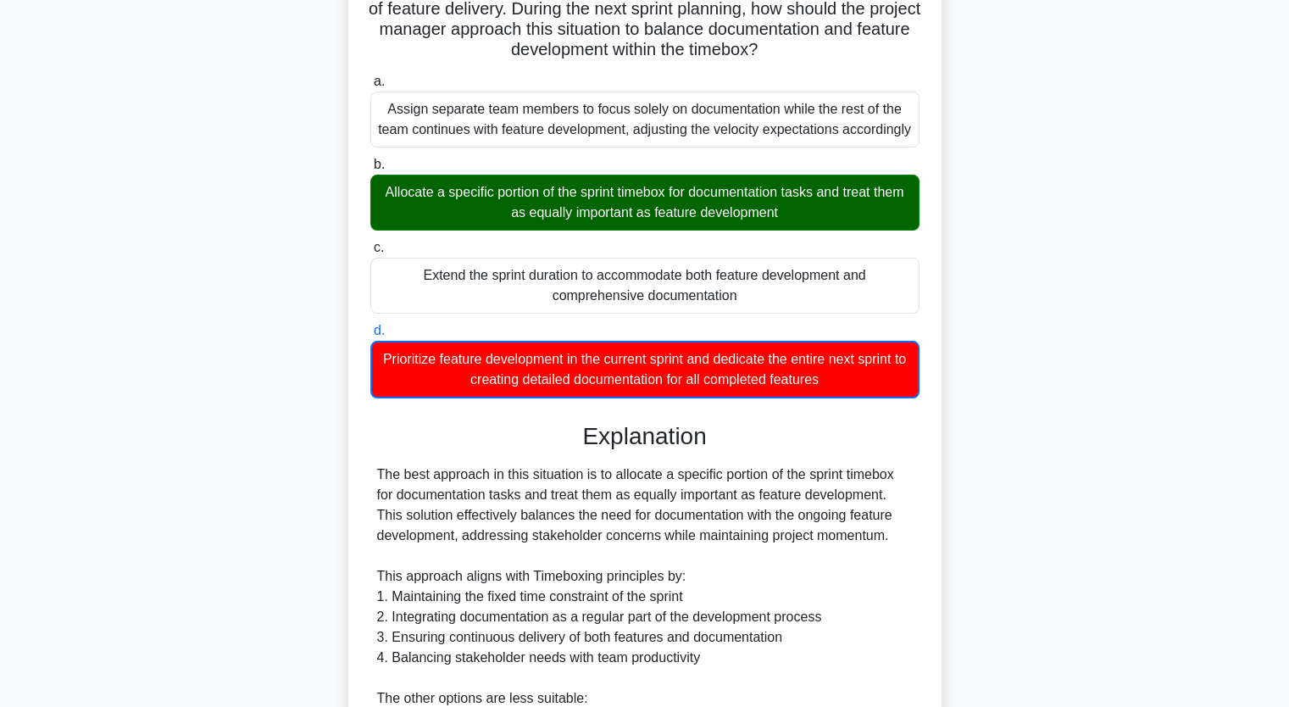
click at [1055, 404] on div "A project manager is leading a software development project using Timeboxing. T…" at bounding box center [645, 553] width 1119 height 1326
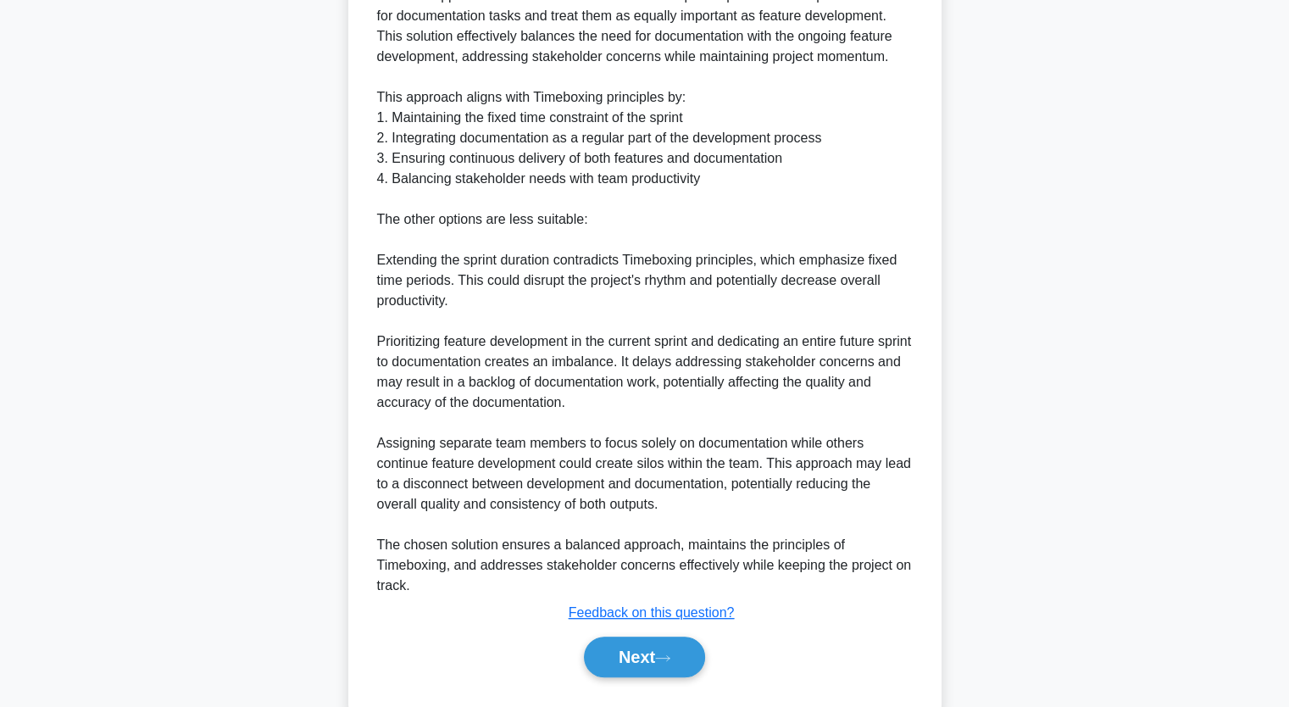
scroll to position [746, 0]
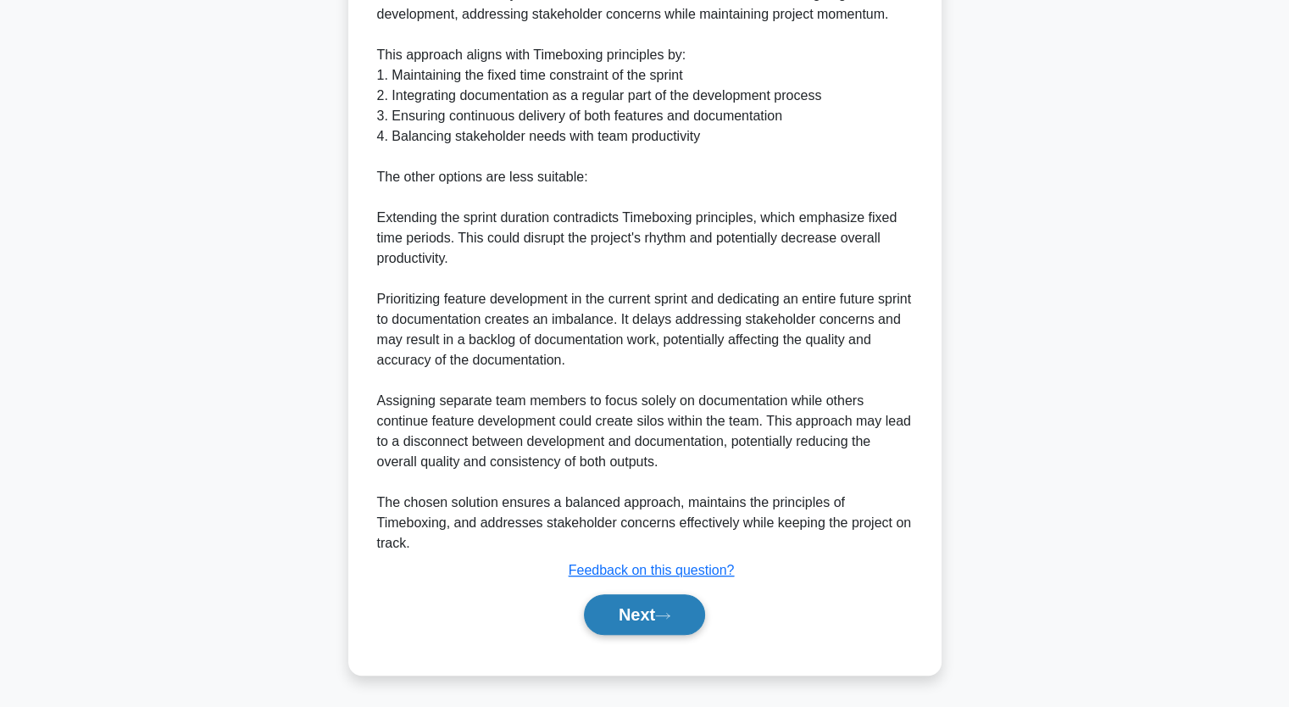
click at [664, 607] on button "Next" at bounding box center [644, 614] width 121 height 41
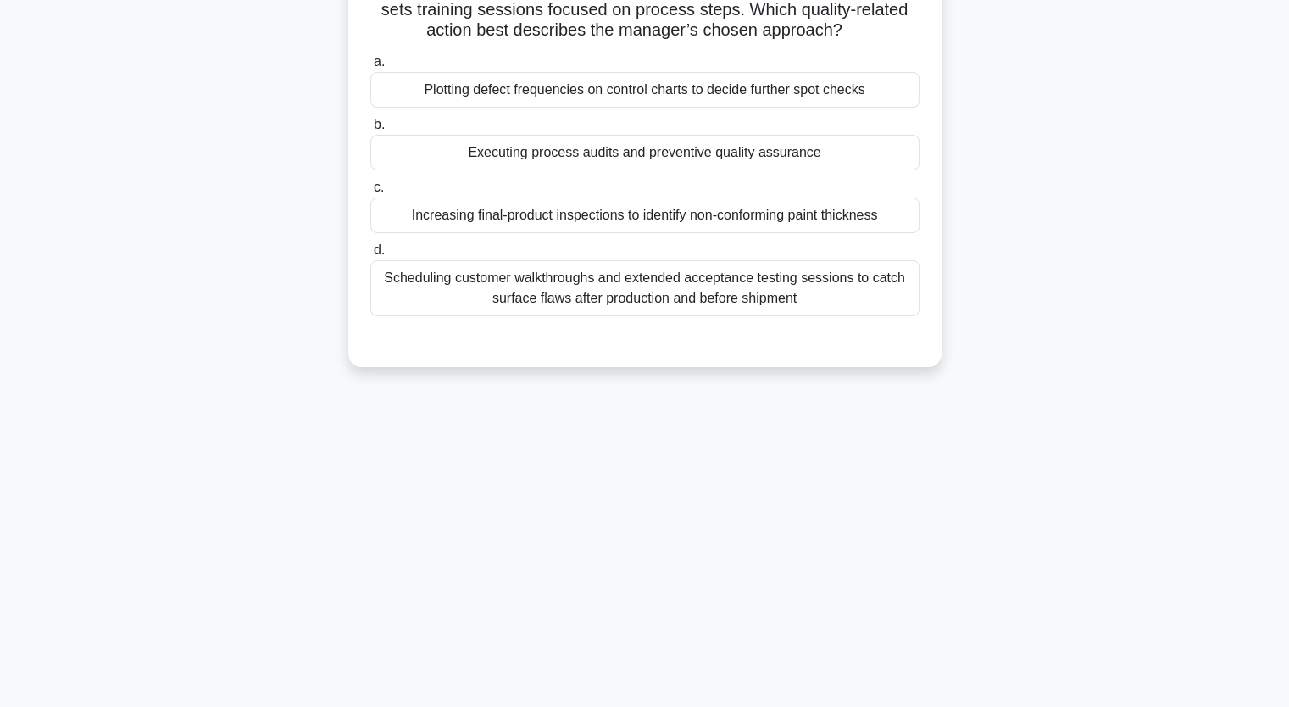
scroll to position [209, 0]
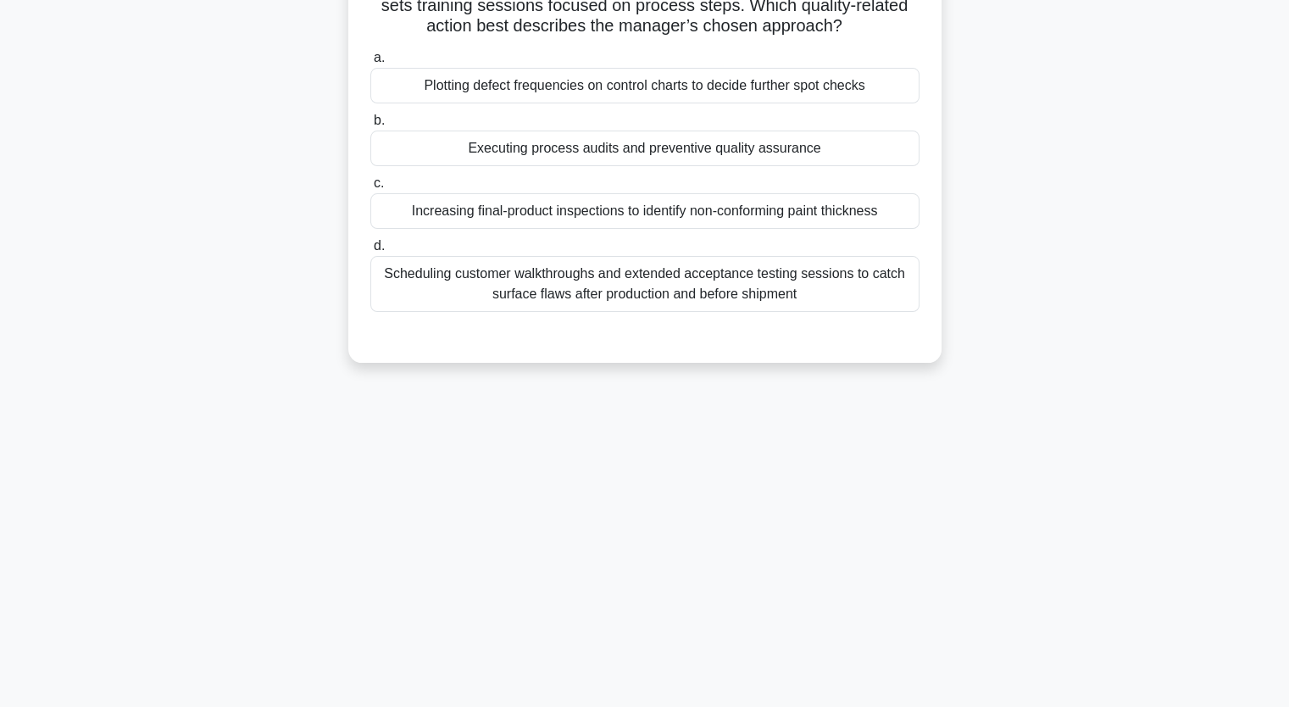
click at [656, 221] on div "Increasing final-product inspections to identify non-conforming paint thickness" at bounding box center [644, 211] width 549 height 36
click at [370, 189] on input "c. Increasing final-product inspections to identify non-conforming paint thickn…" at bounding box center [370, 183] width 0 height 11
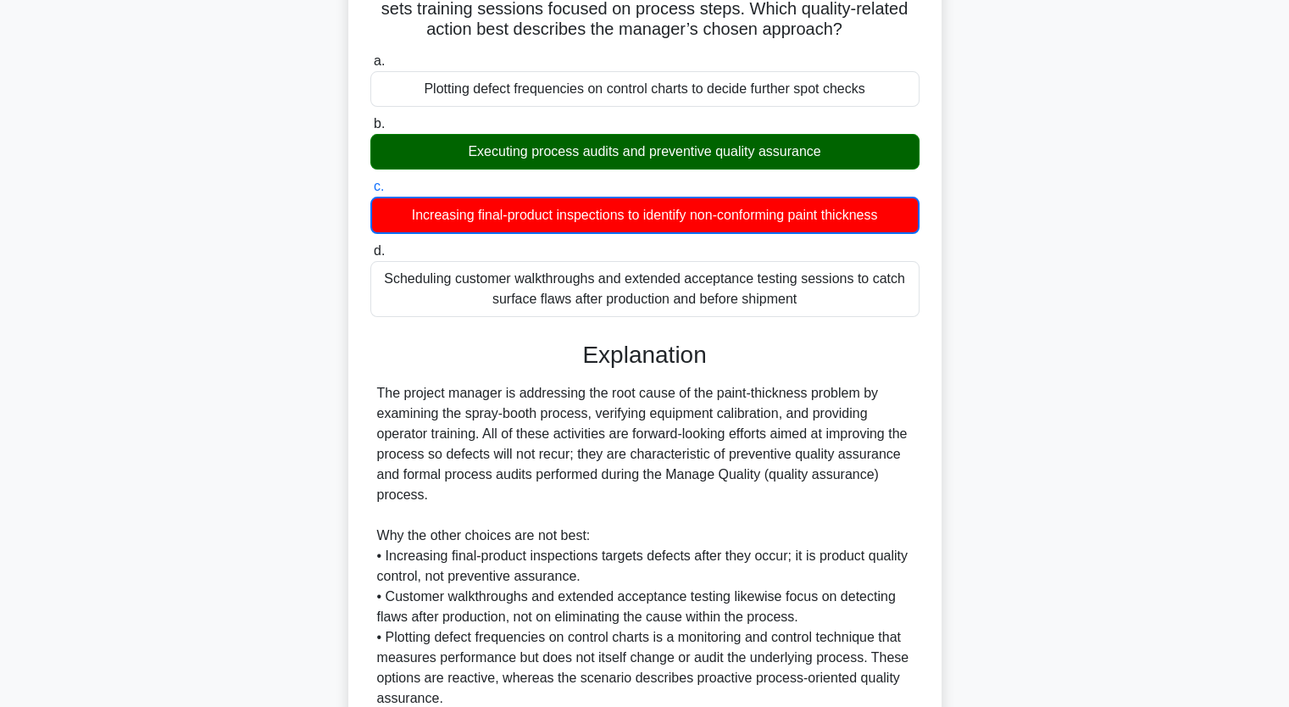
click at [1133, 325] on div "During a furniture manufacturing project, random inspections reveal inconsisten…" at bounding box center [645, 370] width 1119 height 960
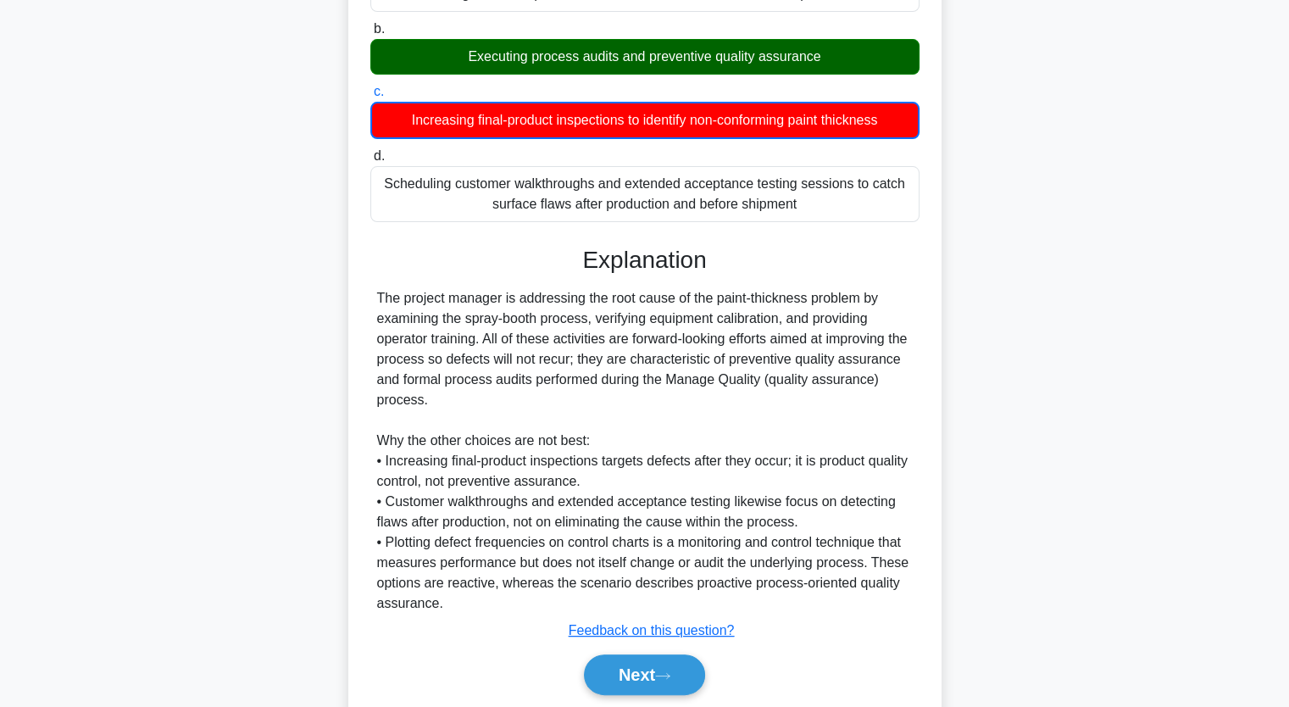
scroll to position [359, 0]
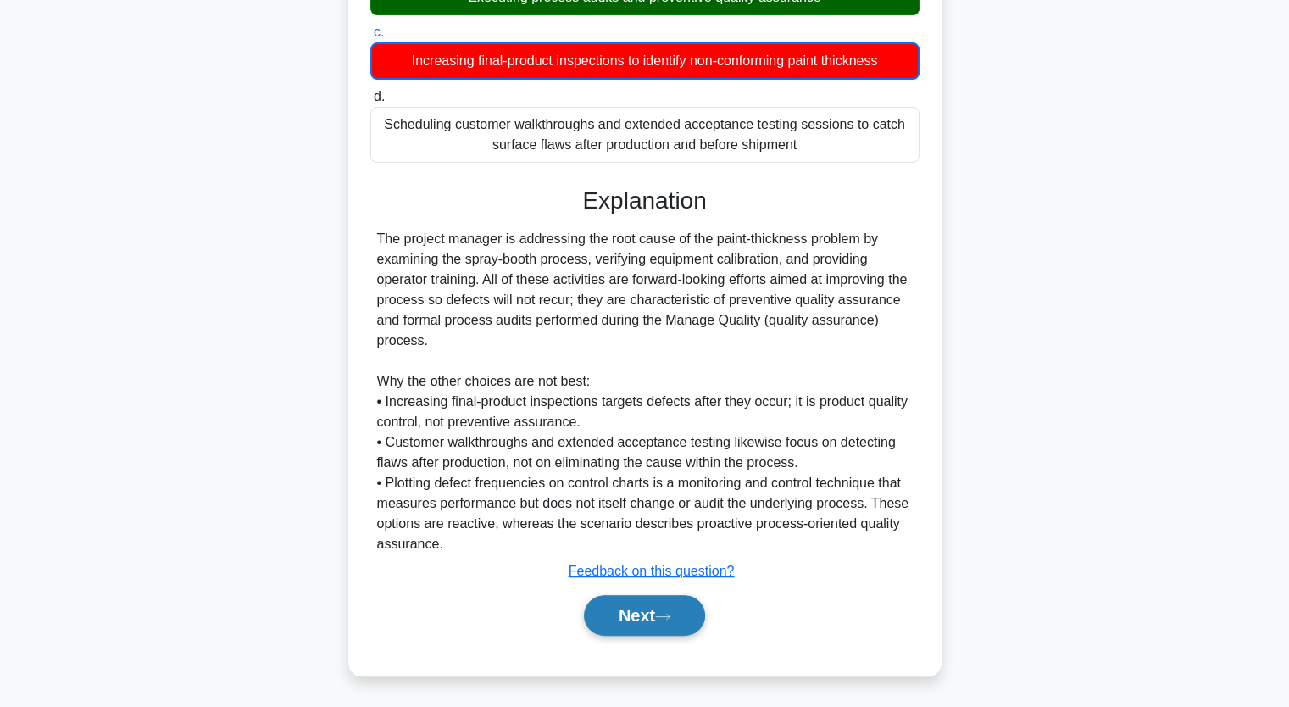
click at [638, 619] on button "Next" at bounding box center [644, 615] width 121 height 41
click at [648, 602] on button "Next" at bounding box center [644, 615] width 121 height 41
